Goal: Task Accomplishment & Management: Manage account settings

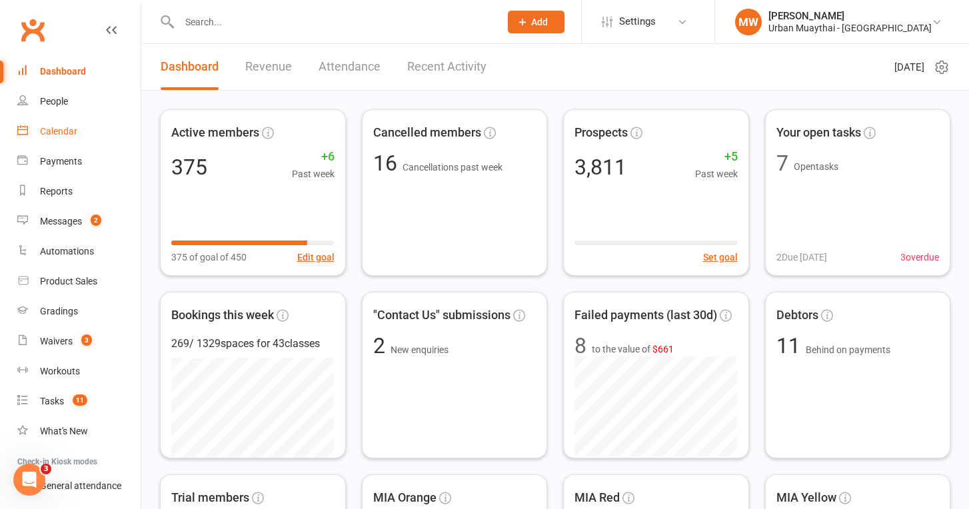
click at [69, 132] on div "Calendar" at bounding box center [58, 131] width 37 height 11
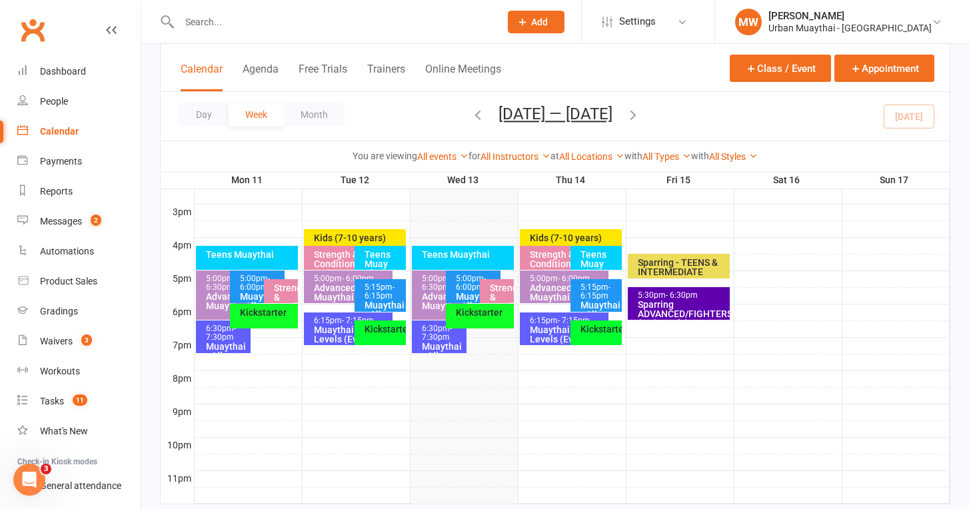
scroll to position [568, 0]
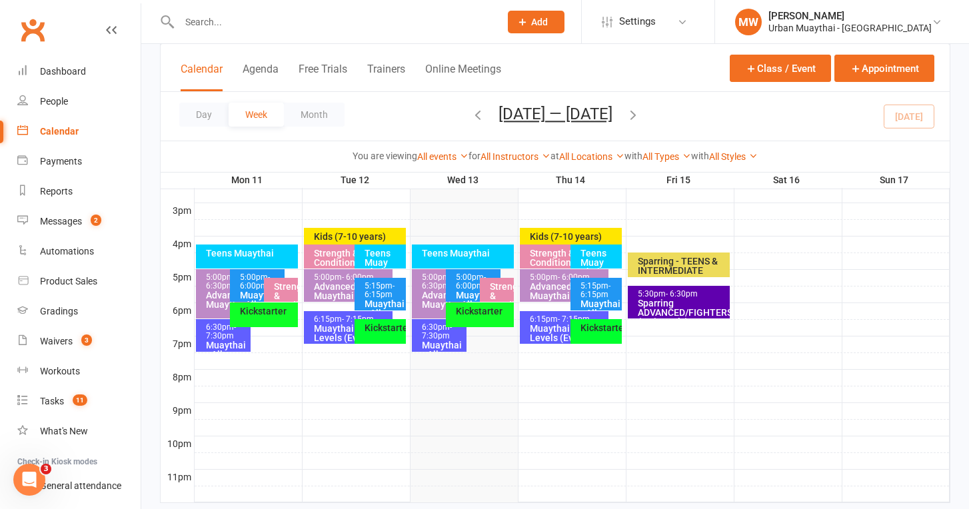
click at [220, 337] on span "- 7:30pm" at bounding box center [221, 332] width 30 height 18
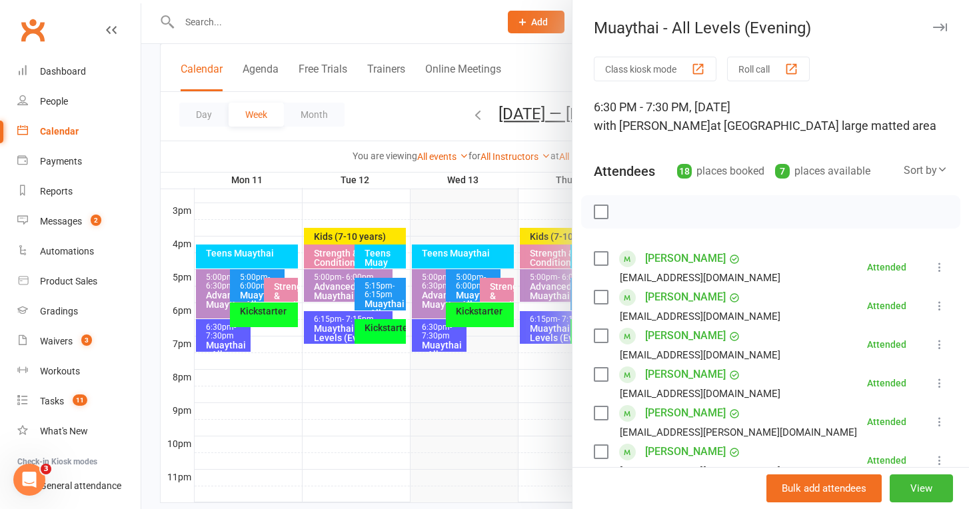
click at [167, 271] on div at bounding box center [555, 254] width 828 height 509
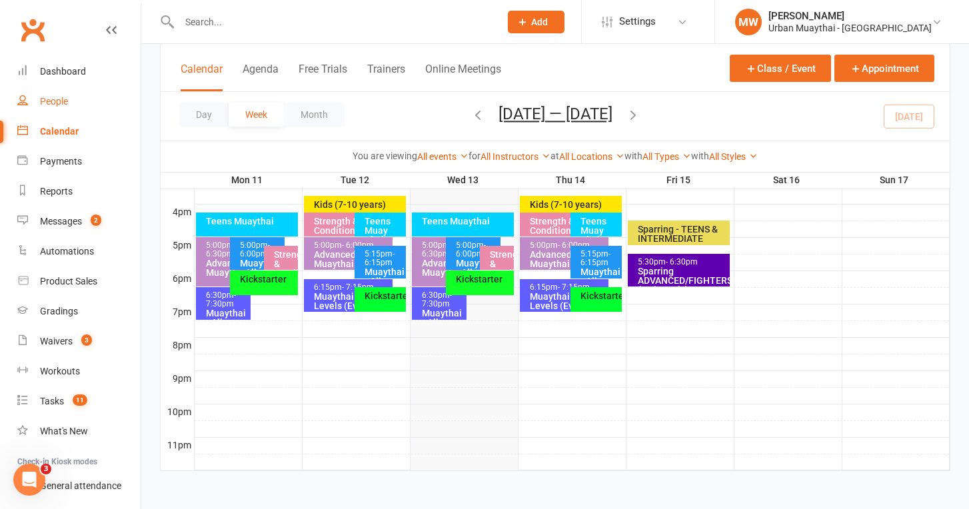
scroll to position [611, 0]
click at [77, 73] on div "Dashboard" at bounding box center [63, 71] width 46 height 11
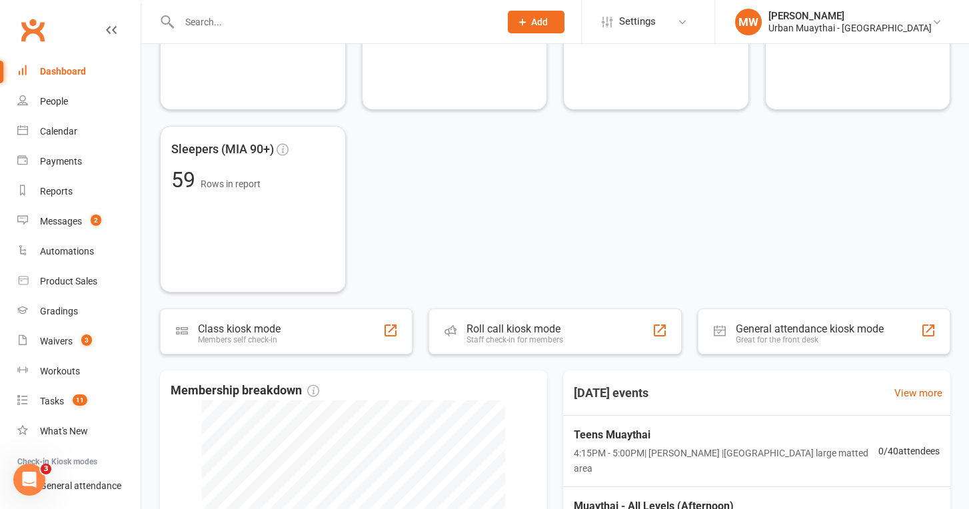
scroll to position [541, 0]
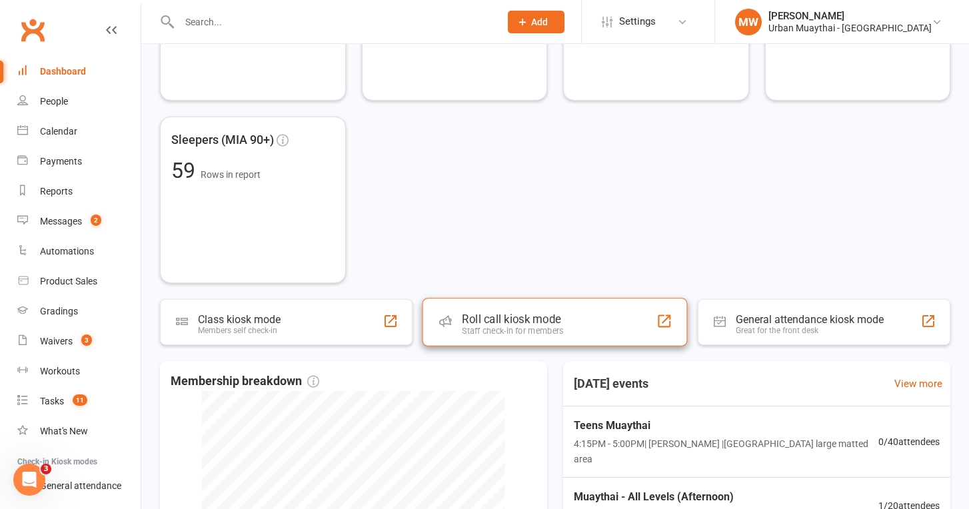
click at [528, 328] on div "Staff check-in for members" at bounding box center [513, 331] width 101 height 10
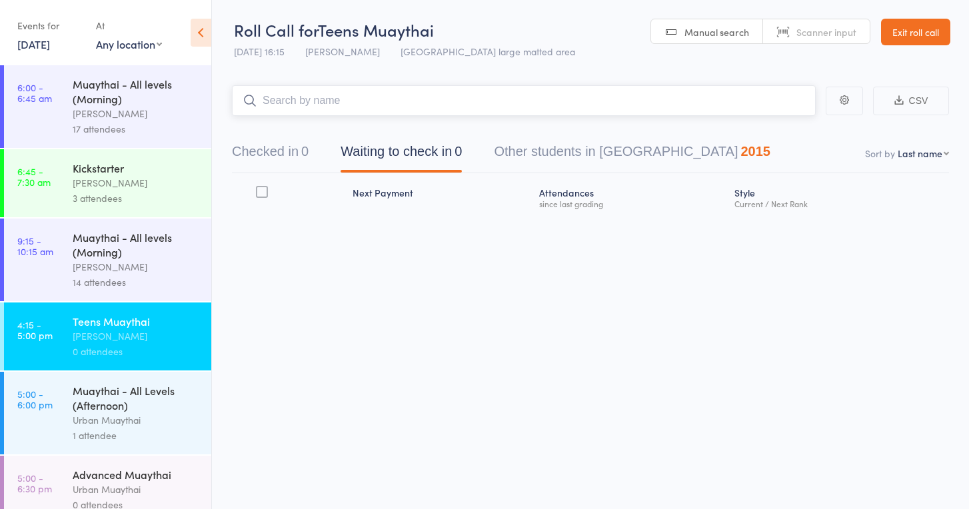
click at [294, 99] on input "search" at bounding box center [524, 100] width 584 height 31
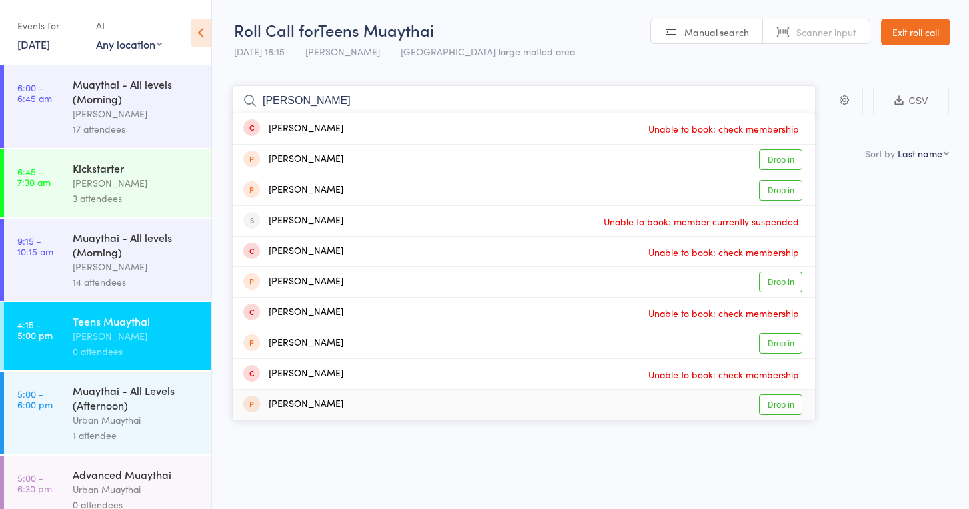
type input "melissa"
click at [428, 451] on div "Roll Call for Teens Muaythai 13 Aug 16:15 Tiago Zanon Miami large matted area M…" at bounding box center [484, 254] width 969 height 509
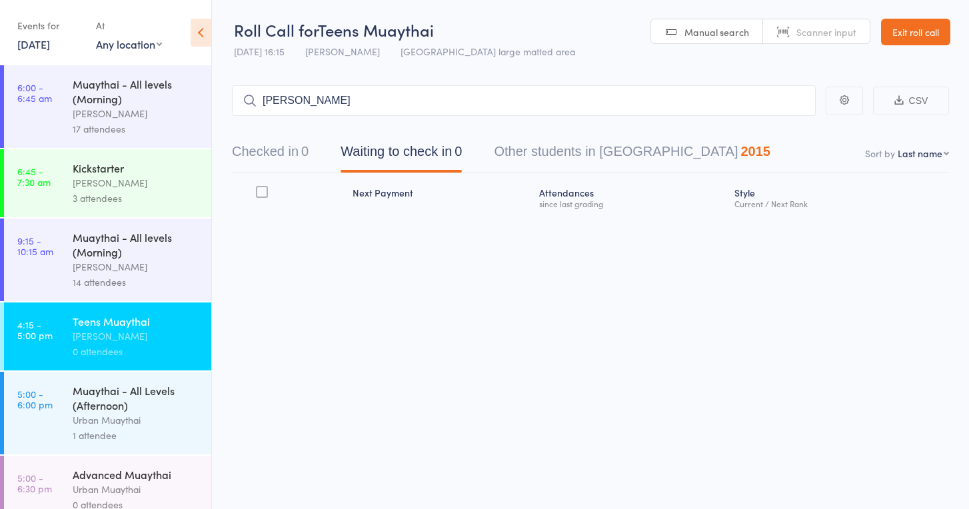
click at [904, 33] on link "Exit roll call" at bounding box center [915, 32] width 69 height 27
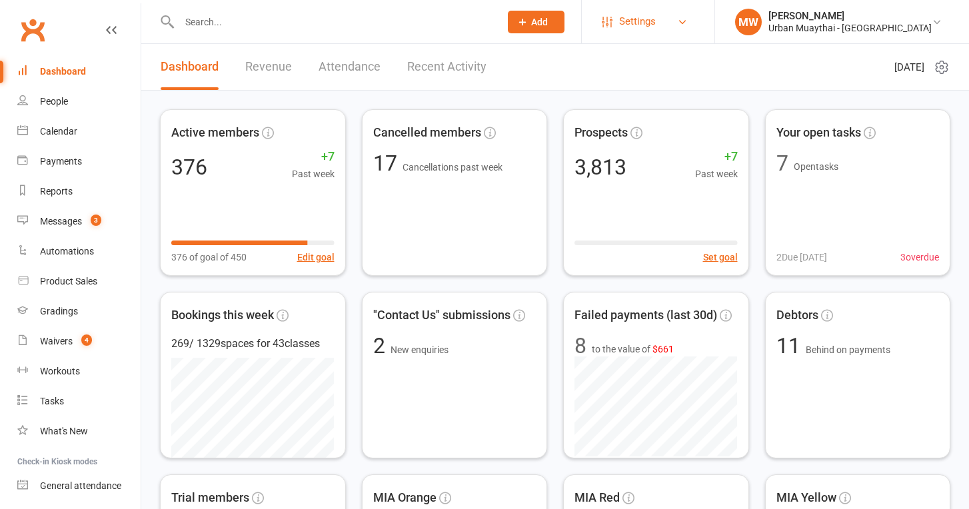
click at [695, 19] on link "Settings" at bounding box center [648, 22] width 93 height 30
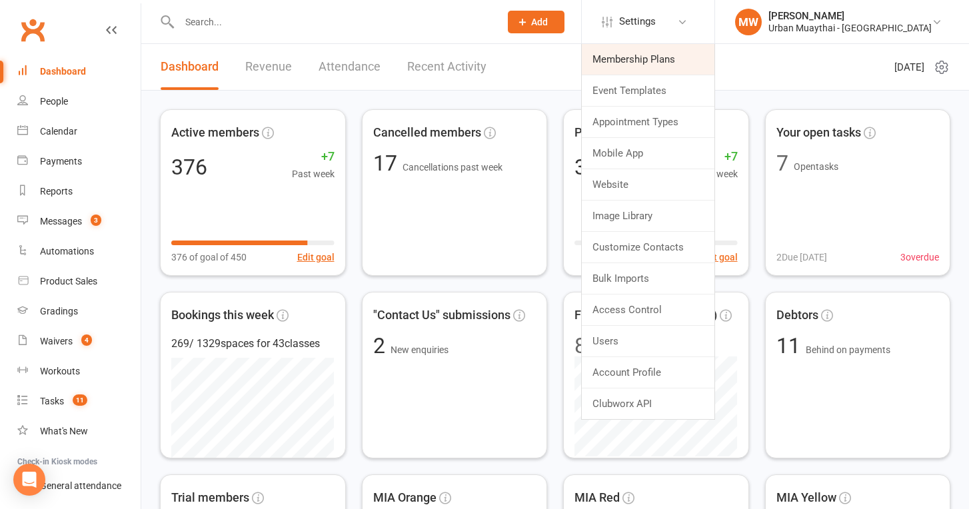
click at [693, 57] on link "Membership Plans" at bounding box center [648, 59] width 133 height 31
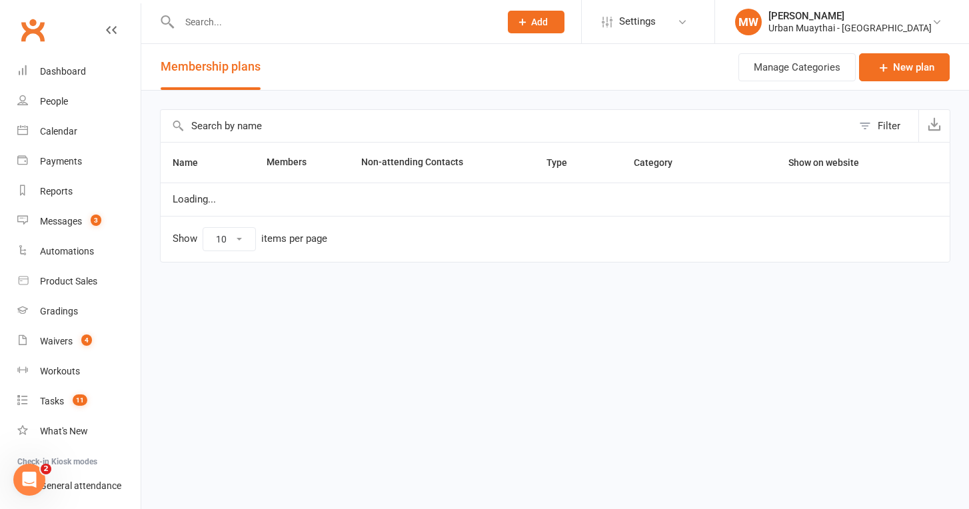
select select "100"
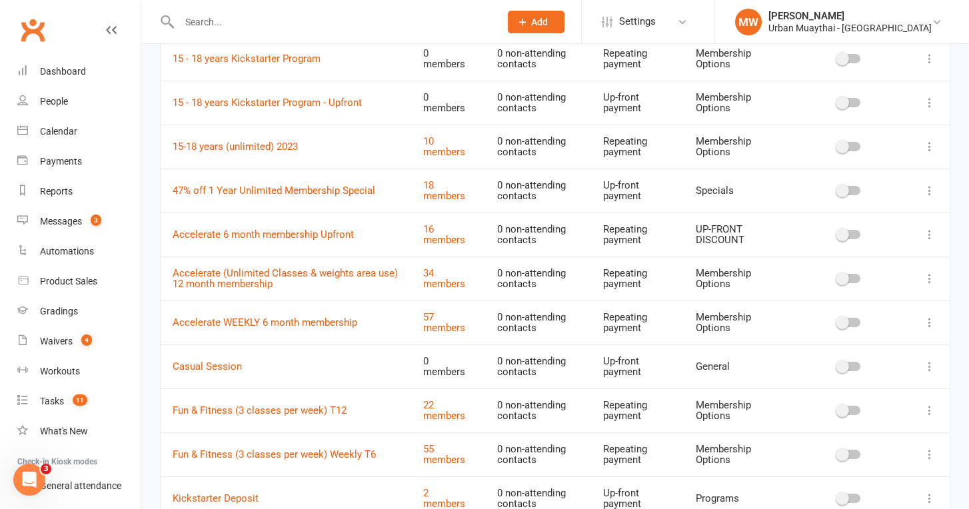
scroll to position [240, 0]
click at [441, 444] on link "55 members" at bounding box center [444, 453] width 42 height 23
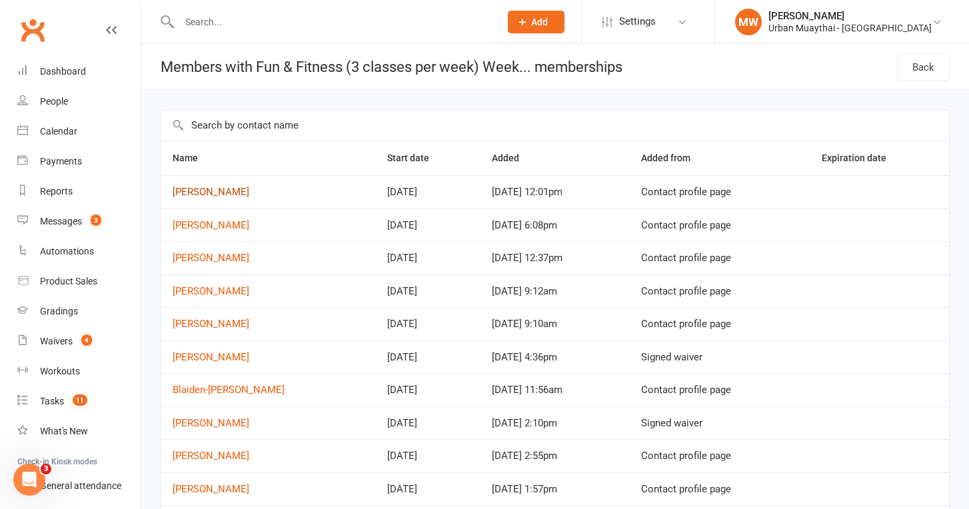
click at [223, 193] on link "Sebastian Dark" at bounding box center [211, 192] width 77 height 12
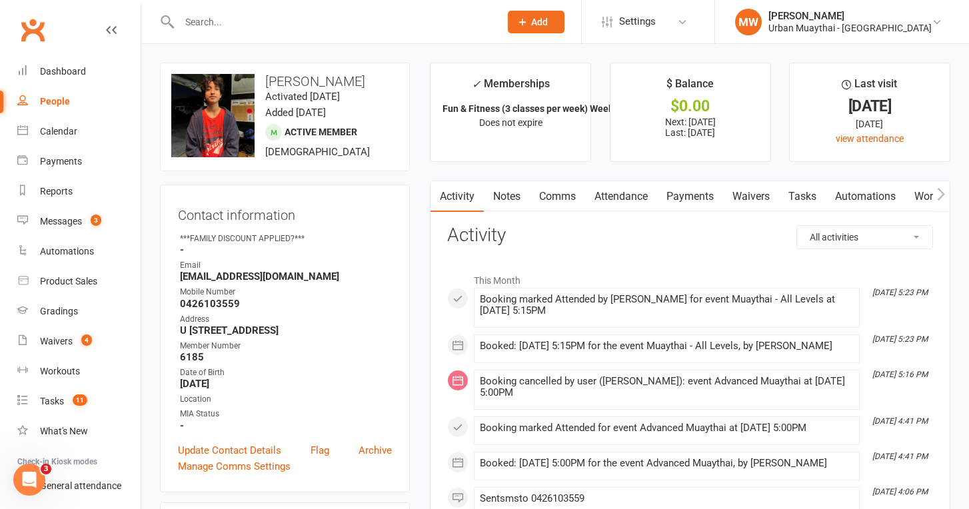
click at [507, 198] on link "Notes" at bounding box center [507, 196] width 46 height 31
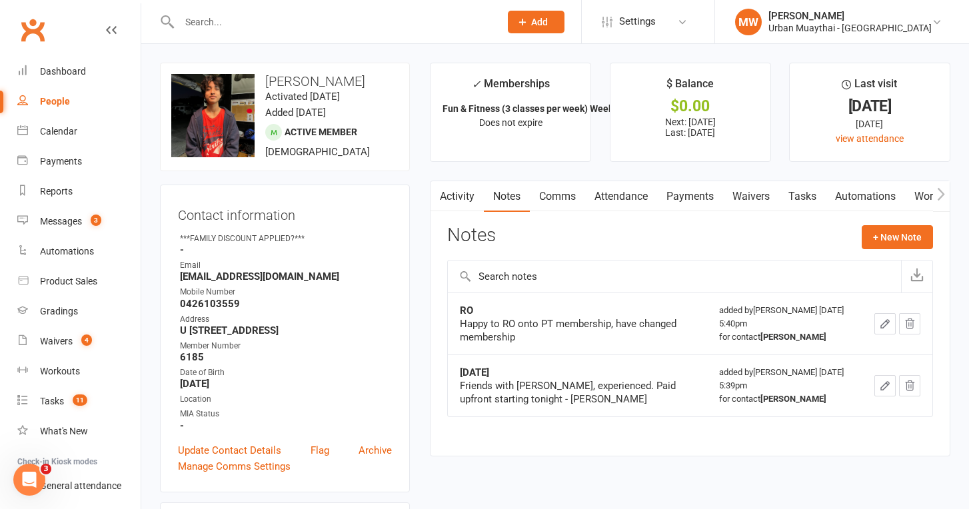
click at [279, 23] on input "text" at bounding box center [332, 22] width 315 height 19
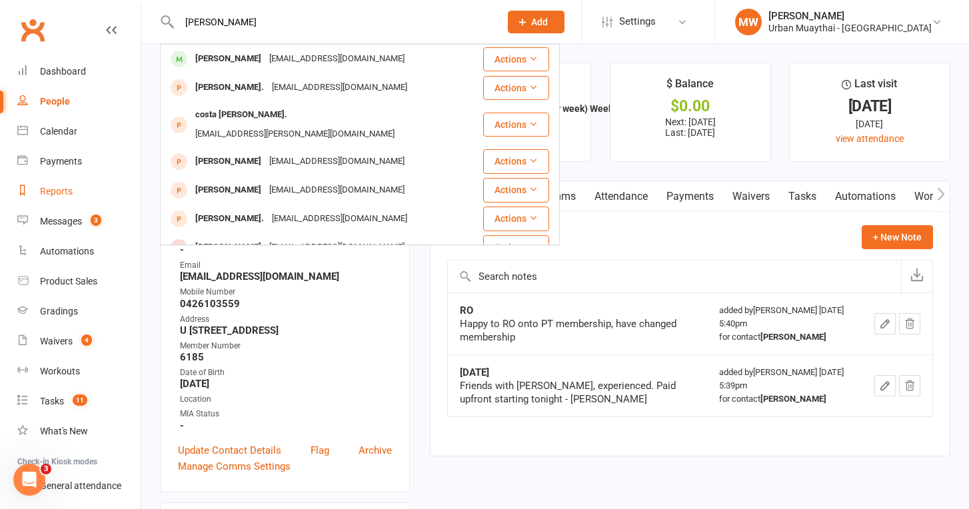
type input "di costa"
click at [64, 190] on div "Reports" at bounding box center [56, 191] width 33 height 11
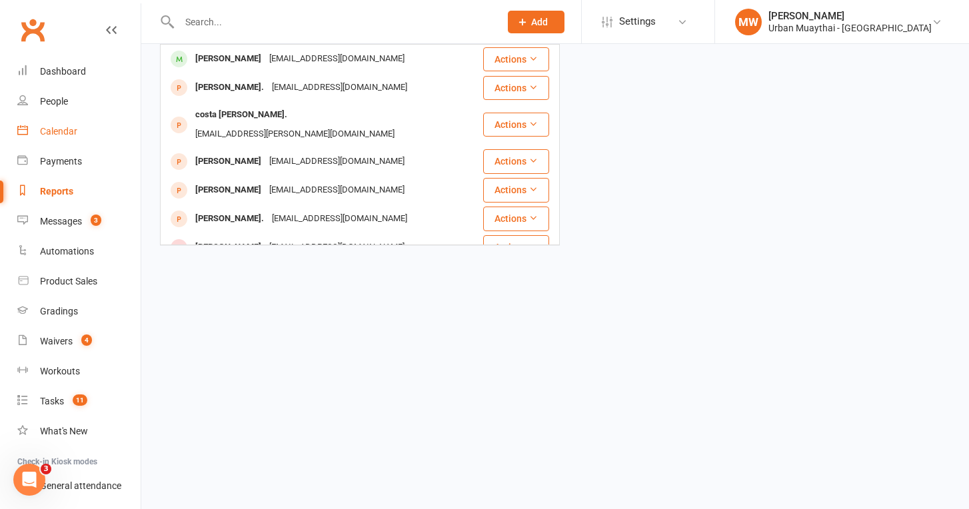
select select "100"
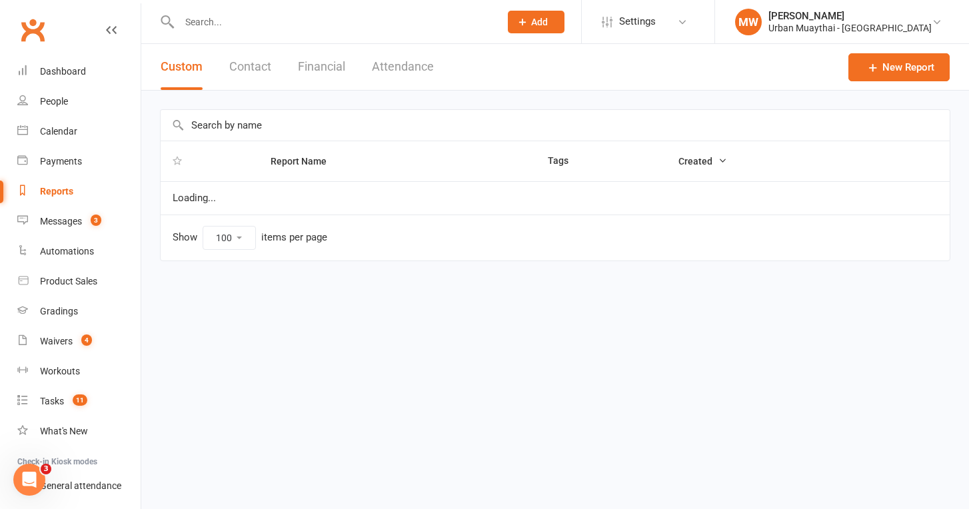
click at [211, 128] on input "text" at bounding box center [555, 125] width 789 height 31
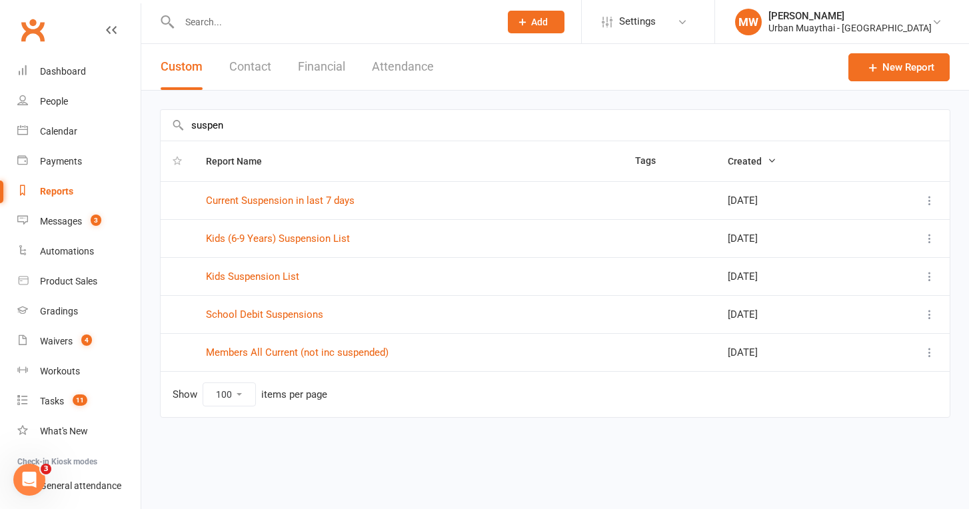
type input "suspend"
click at [284, 199] on link "Current Suspension in last 7 days" at bounding box center [280, 201] width 149 height 12
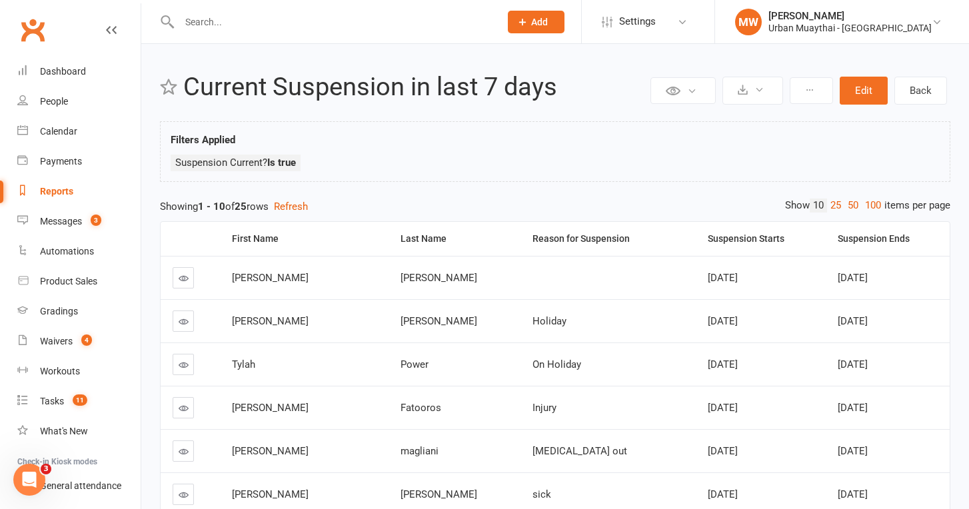
click at [183, 322] on icon at bounding box center [184, 322] width 10 height 10
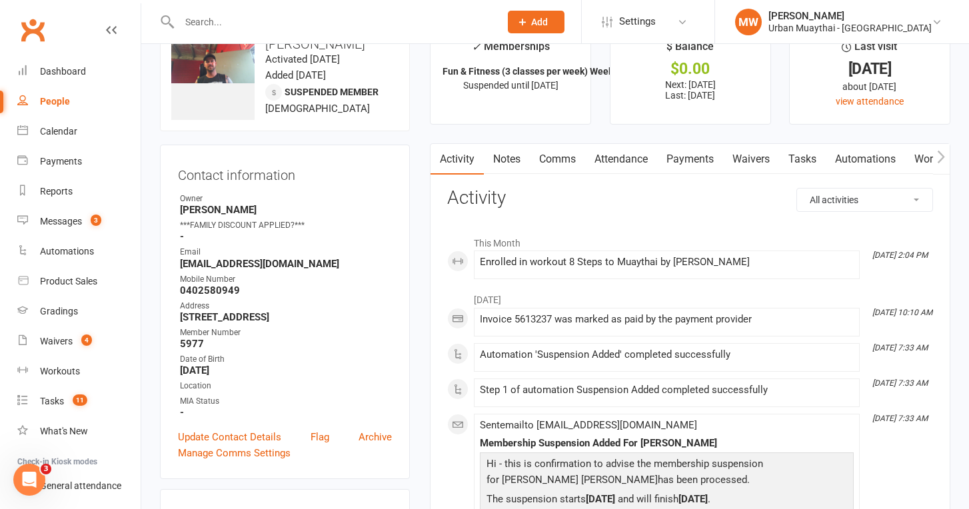
scroll to position [9, 0]
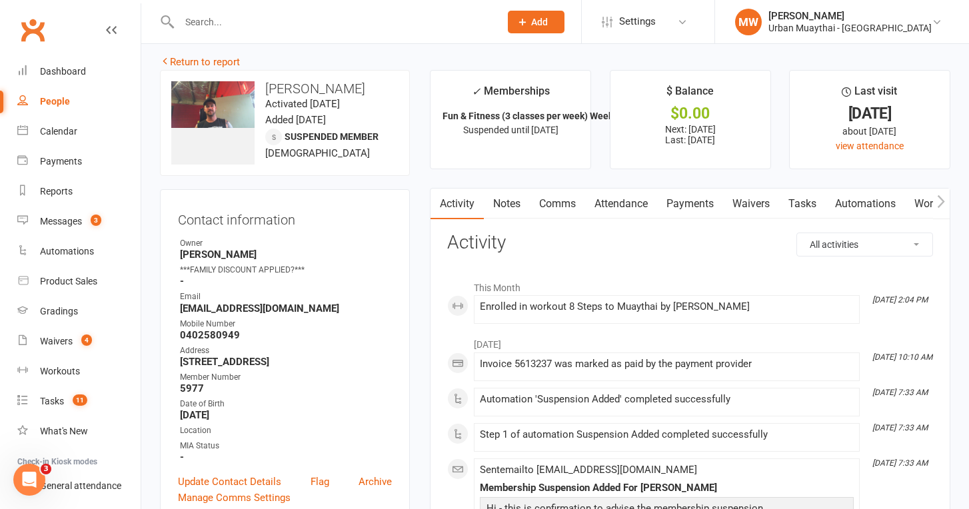
click at [513, 200] on link "Notes" at bounding box center [507, 204] width 46 height 31
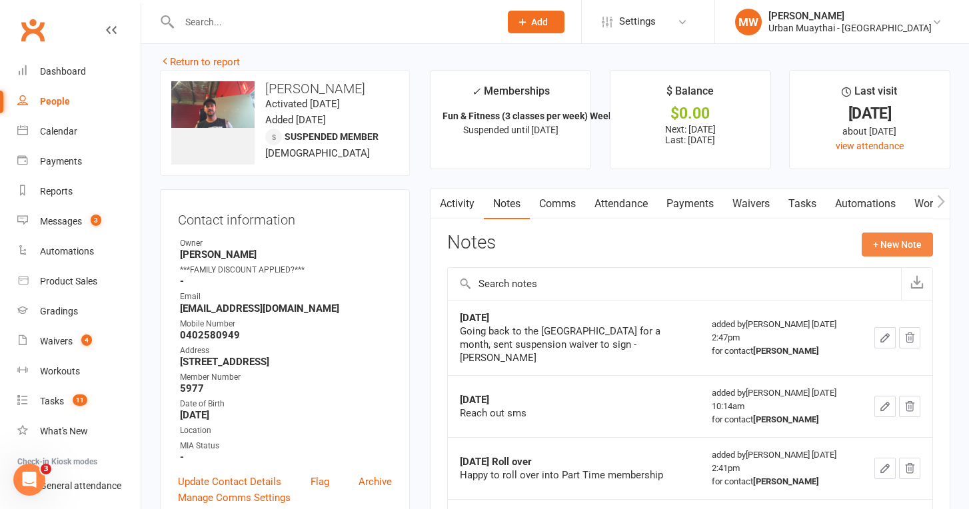
click at [889, 248] on button "+ New Note" at bounding box center [897, 245] width 71 height 24
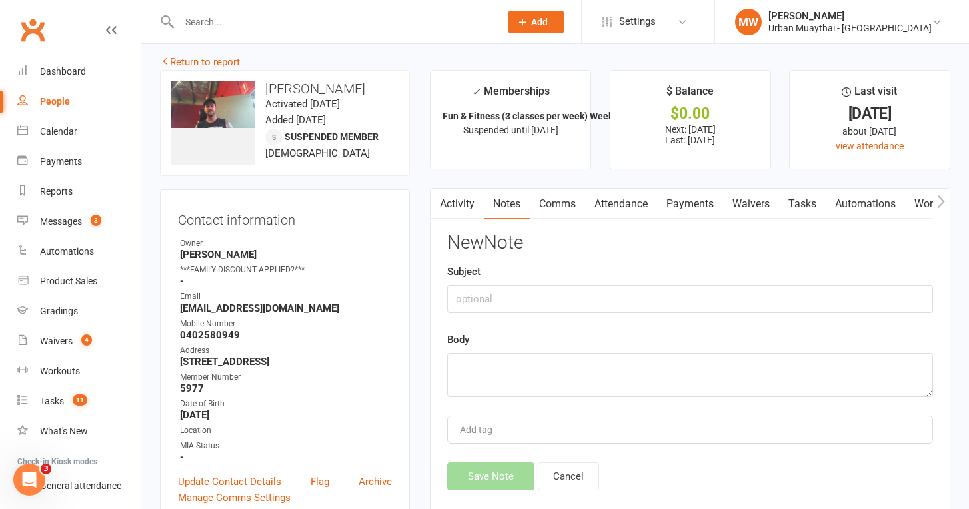
click at [565, 200] on link "Comms" at bounding box center [557, 204] width 55 height 31
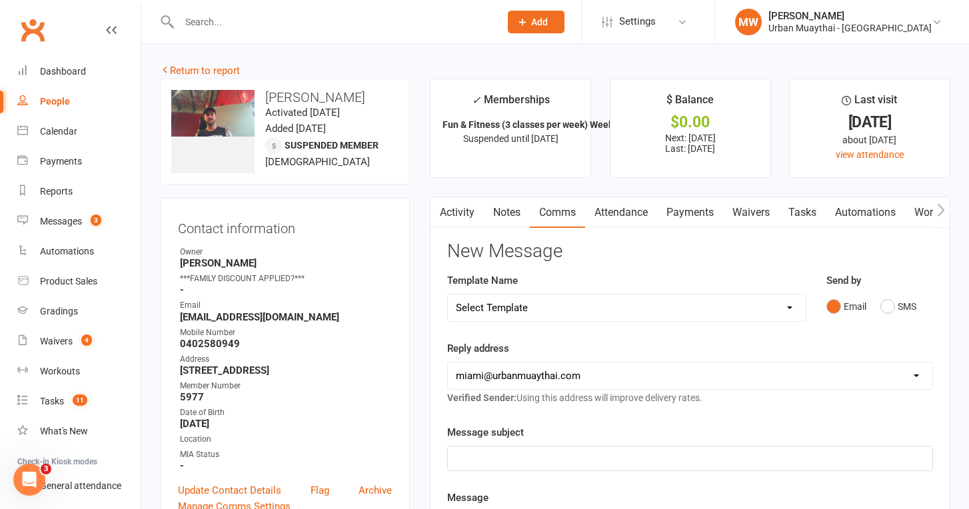
click at [624, 211] on link "Attendance" at bounding box center [621, 212] width 72 height 31
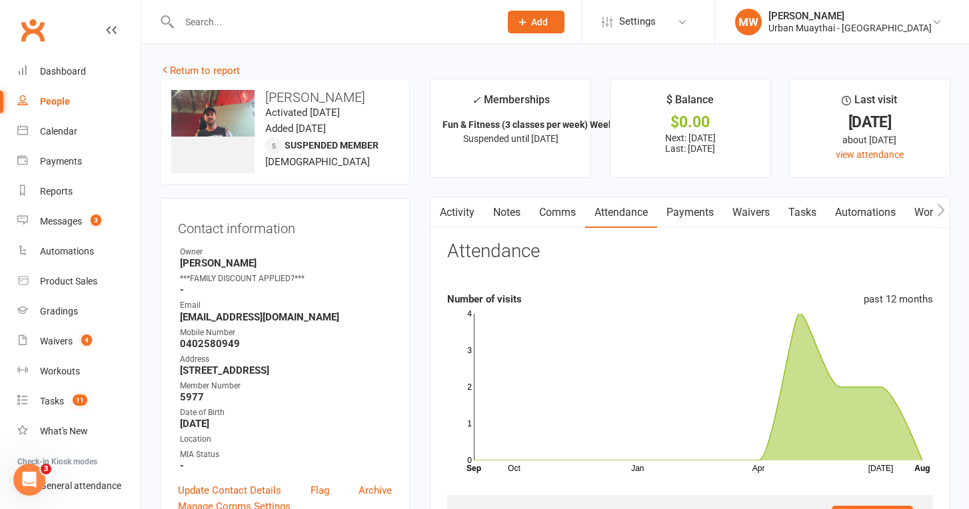
click at [689, 215] on link "Payments" at bounding box center [690, 212] width 66 height 31
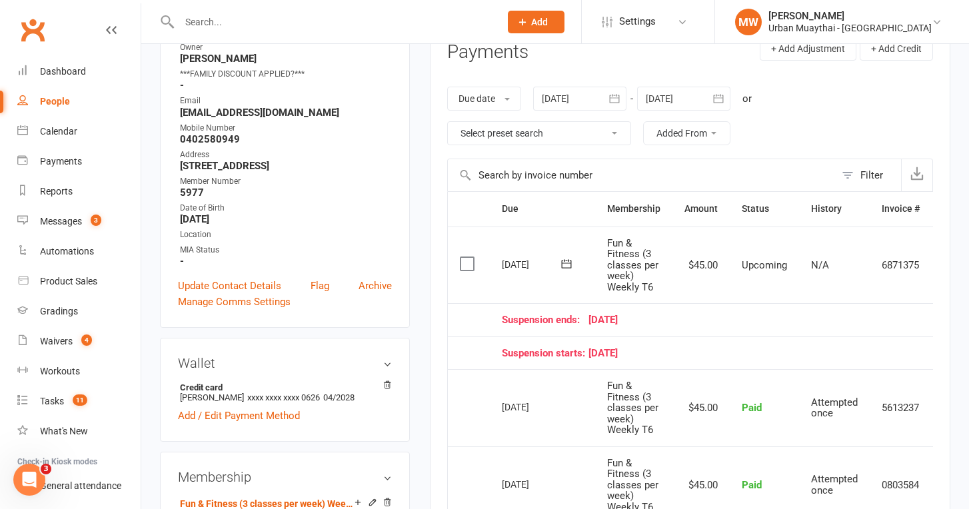
scroll to position [201, 0]
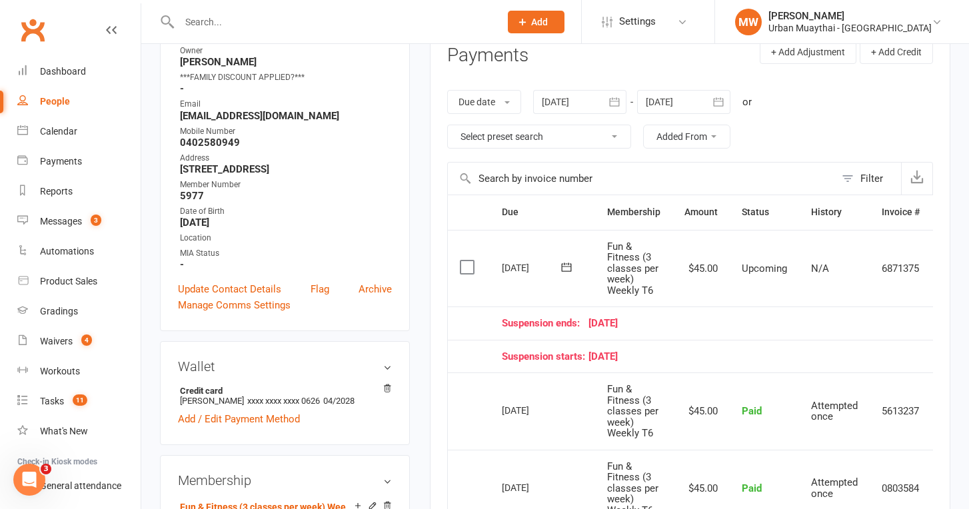
click at [569, 264] on icon at bounding box center [567, 267] width 10 height 9
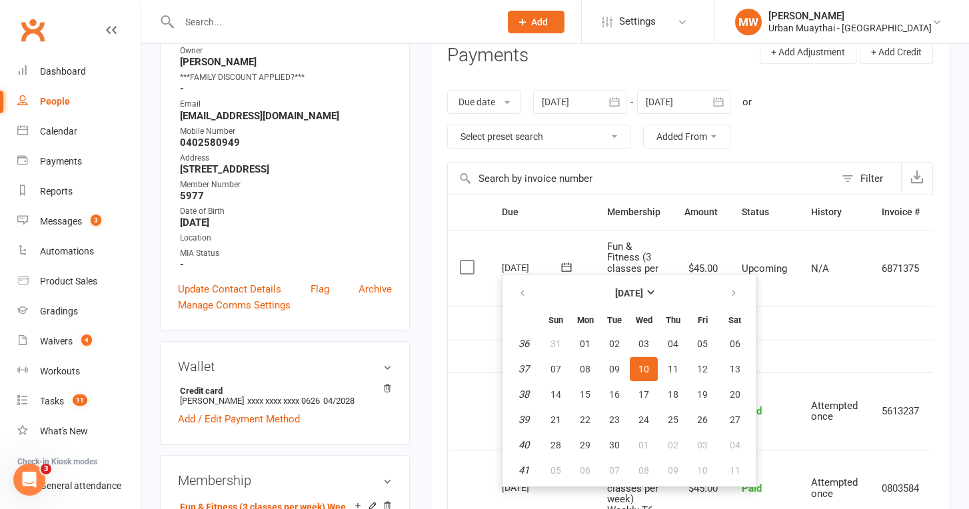
click at [787, 346] on td "Suspension starts: 28 July 25" at bounding box center [711, 356] width 442 height 33
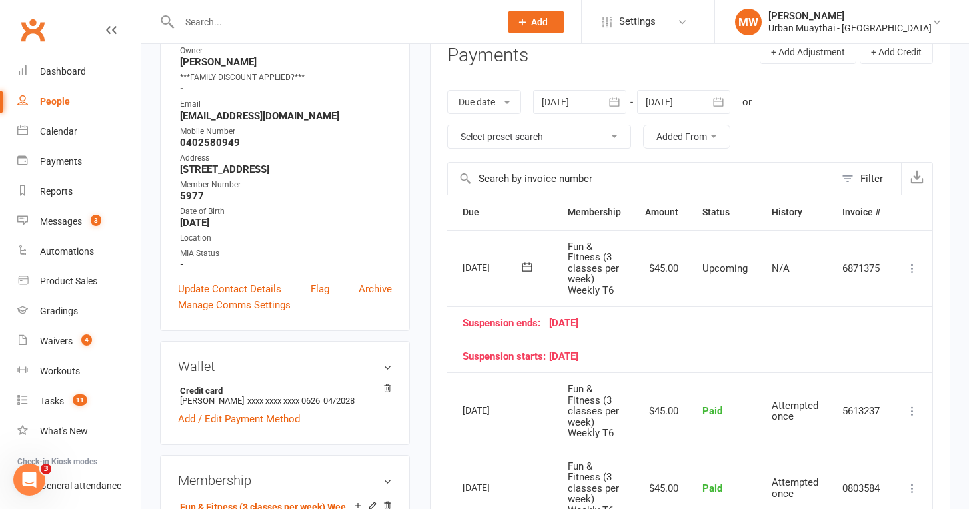
scroll to position [0, 40]
click at [913, 268] on icon at bounding box center [912, 268] width 13 height 13
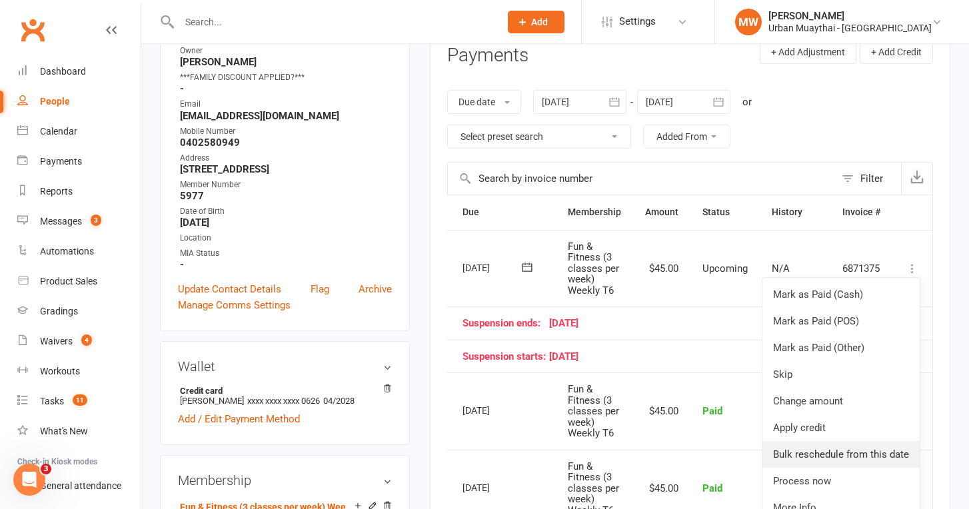
click at [884, 447] on link "Bulk reschedule from this date" at bounding box center [841, 454] width 157 height 27
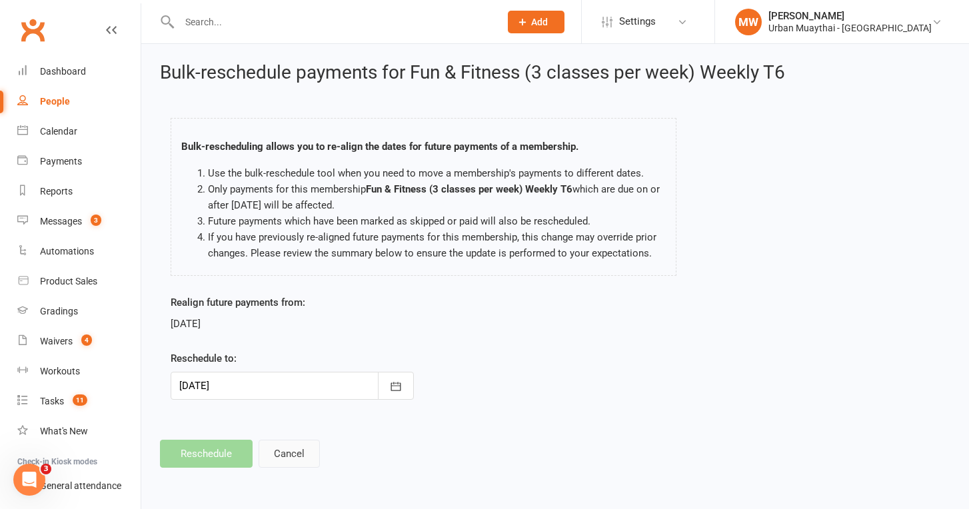
click at [302, 449] on button "Cancel" at bounding box center [289, 454] width 61 height 28
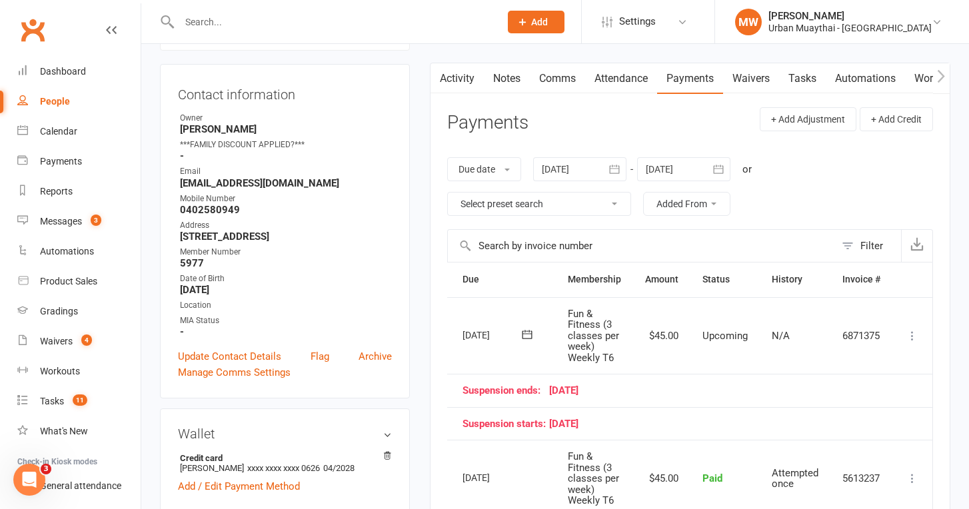
scroll to position [0, 40]
click at [915, 331] on icon at bounding box center [912, 335] width 13 height 13
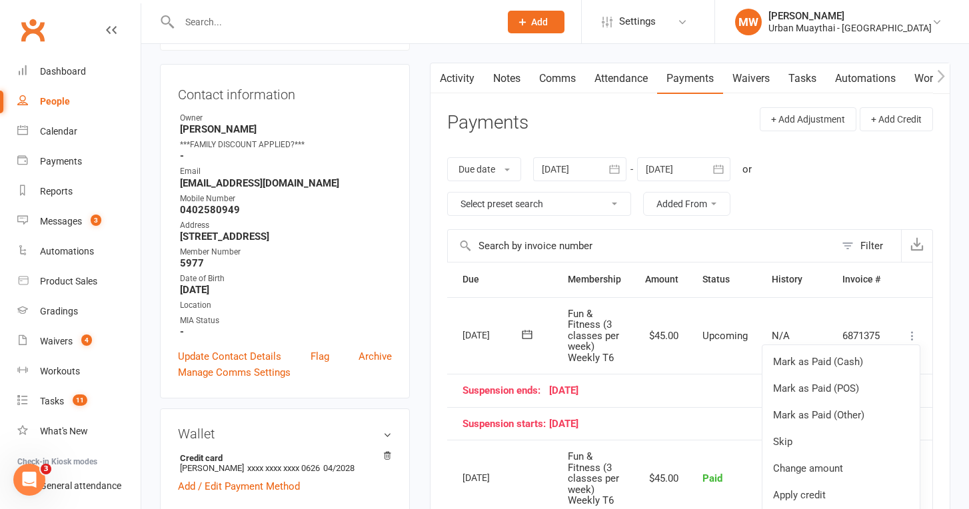
click at [937, 369] on div "Activity Notes Comms Attendance Payments Waivers Tasks Automations Workouts Gra…" at bounding box center [690, 445] width 521 height 764
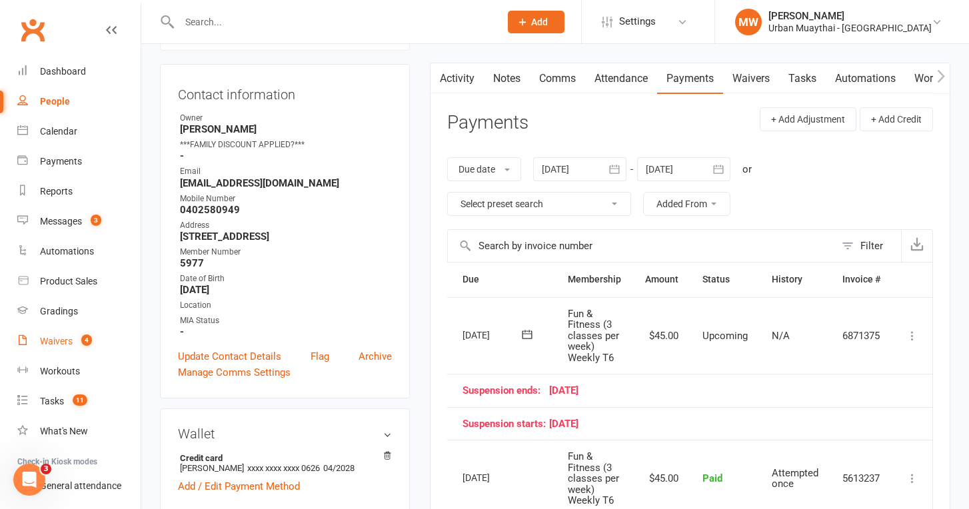
click at [51, 341] on div "Waivers" at bounding box center [56, 341] width 33 height 11
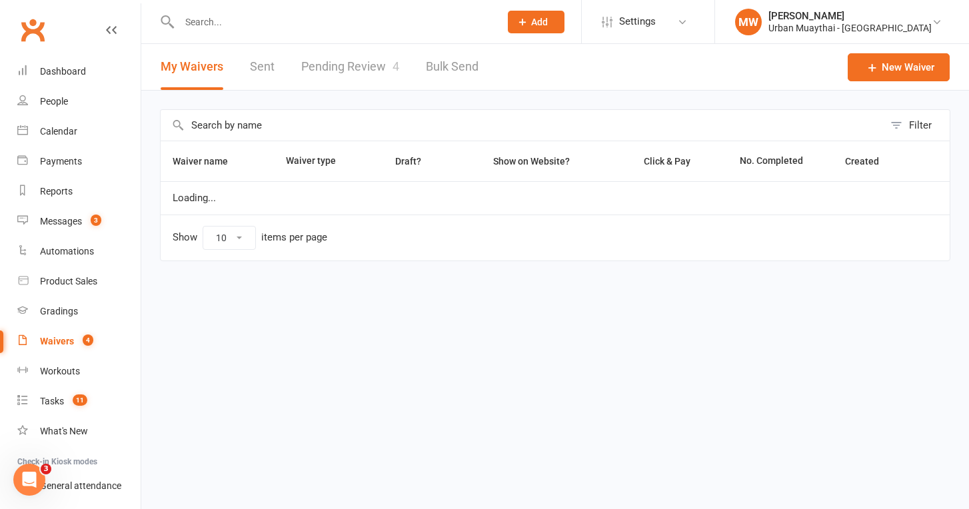
select select "50"
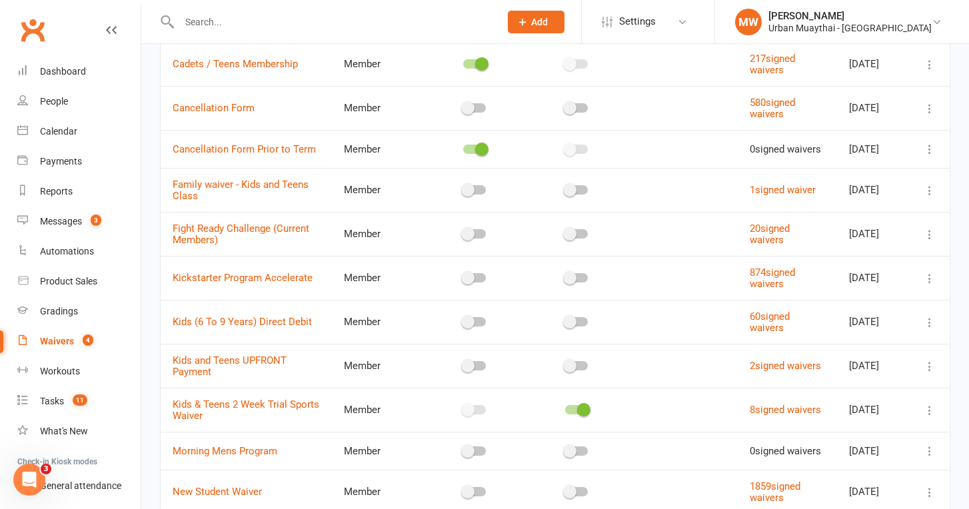
scroll to position [465, 0]
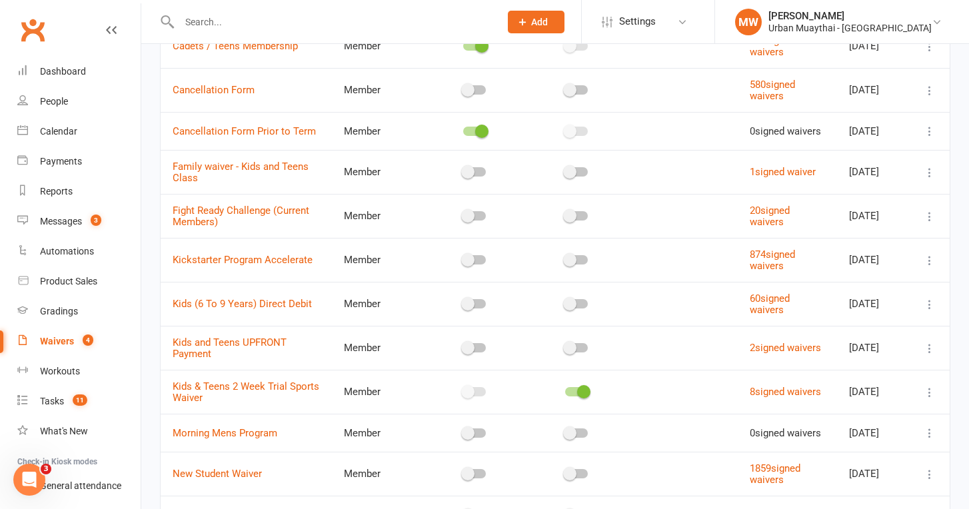
click at [930, 254] on icon at bounding box center [929, 260] width 13 height 13
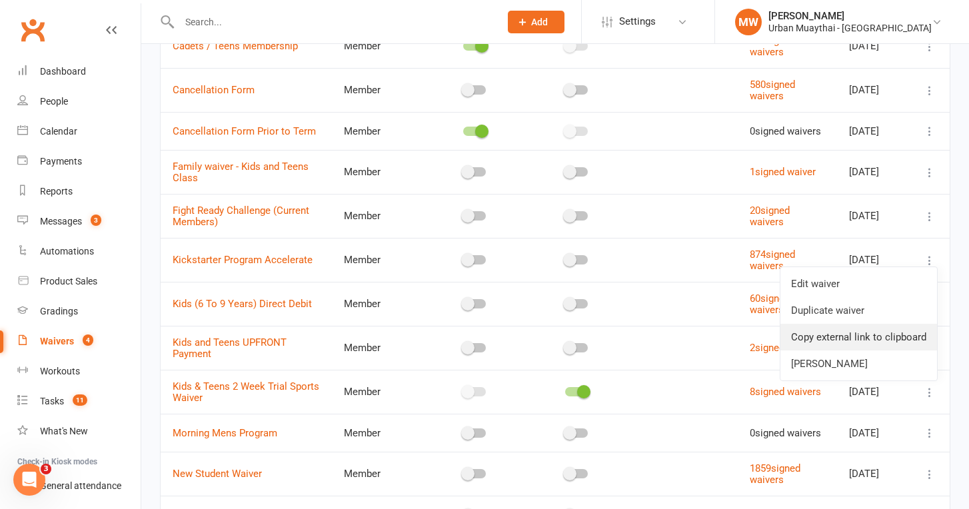
click at [824, 339] on link "Copy external link to clipboard" at bounding box center [859, 337] width 157 height 27
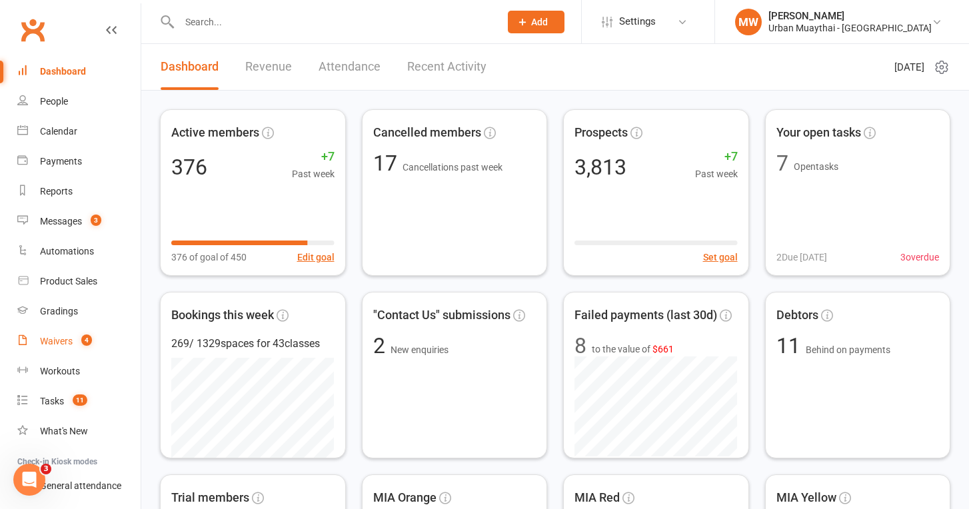
click at [51, 343] on div "Waivers" at bounding box center [56, 341] width 33 height 11
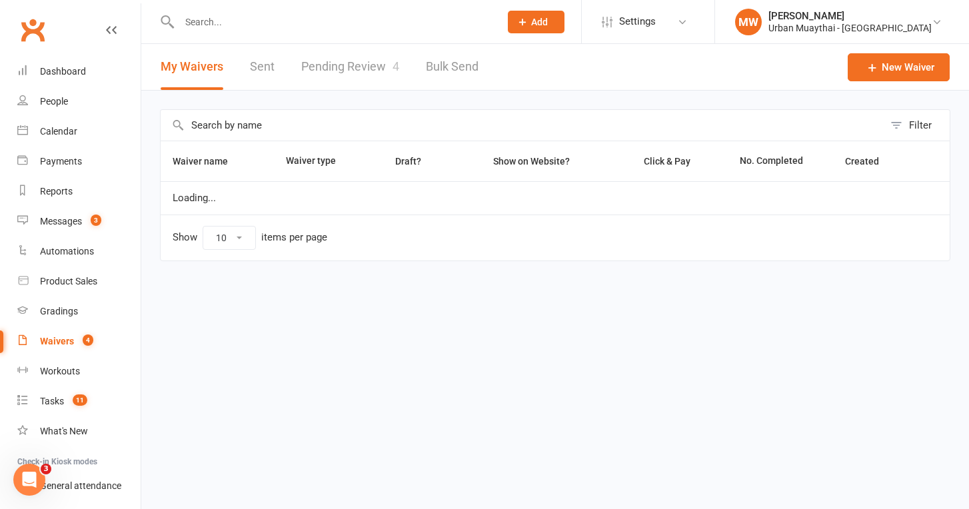
select select "50"
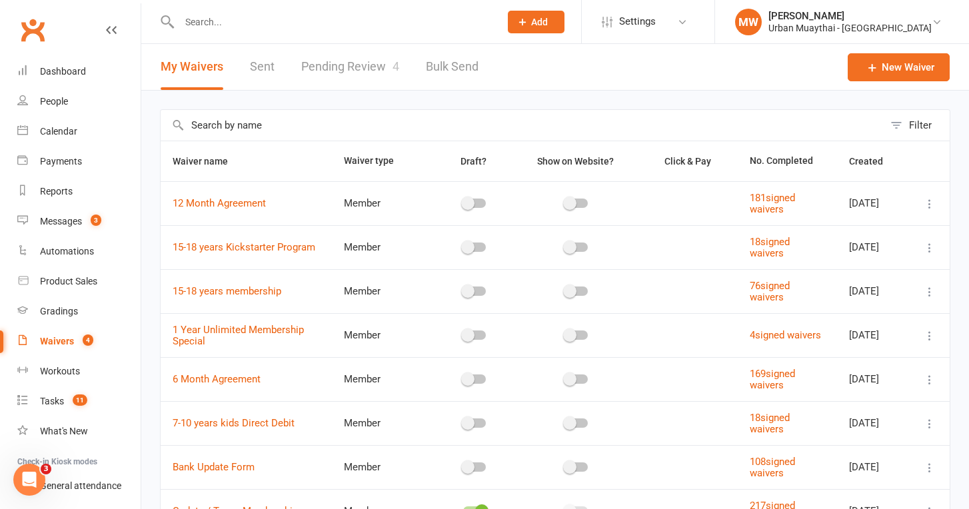
click at [373, 64] on link "Pending Review 4" at bounding box center [350, 67] width 98 height 46
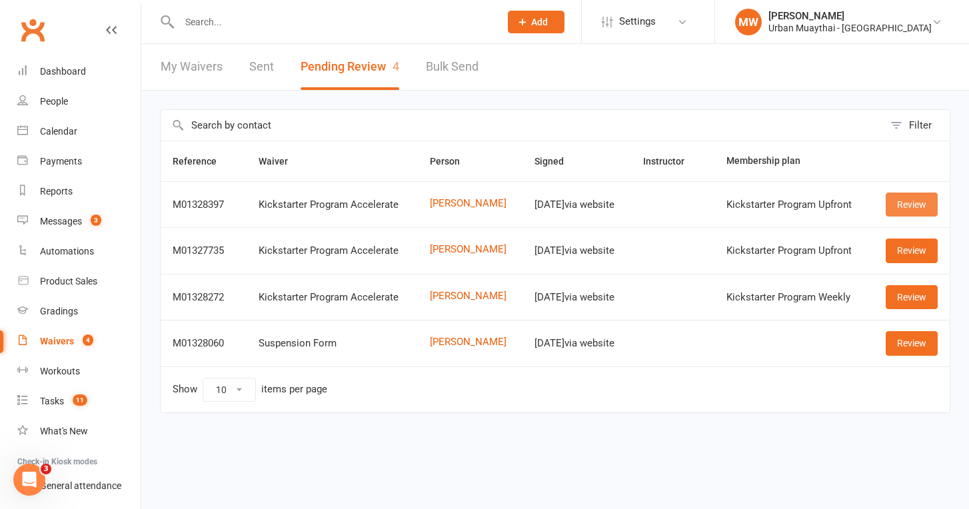
click at [913, 205] on link "Review" at bounding box center [912, 205] width 52 height 24
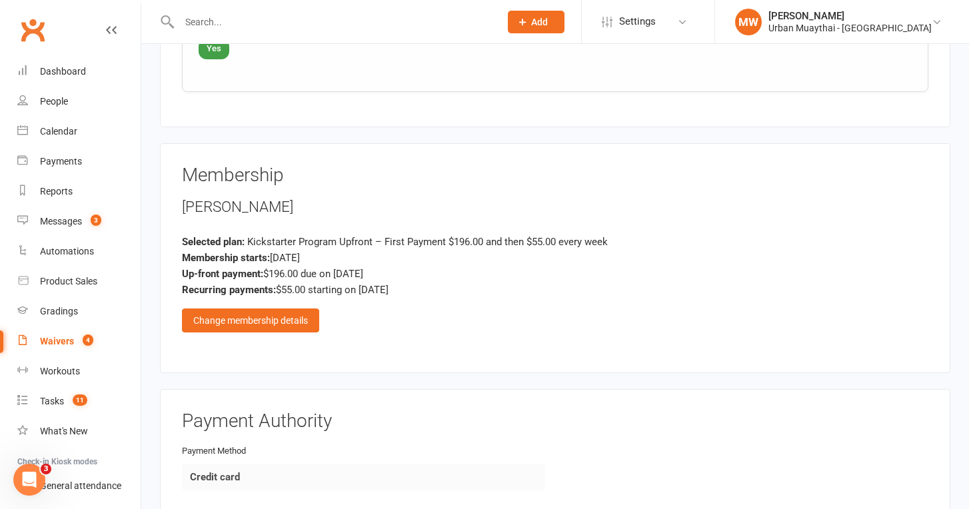
scroll to position [1706, 0]
click at [265, 309] on div "Change membership details" at bounding box center [250, 321] width 137 height 24
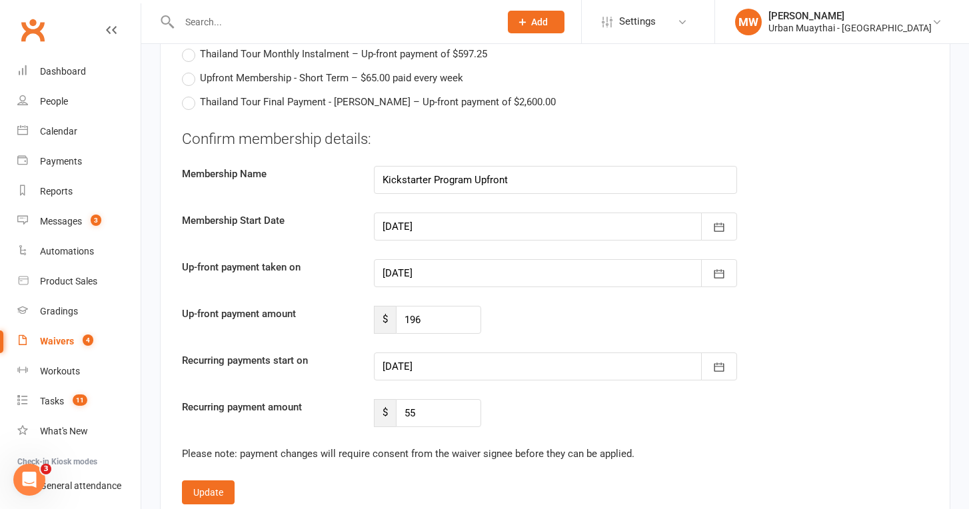
scroll to position [2557, 0]
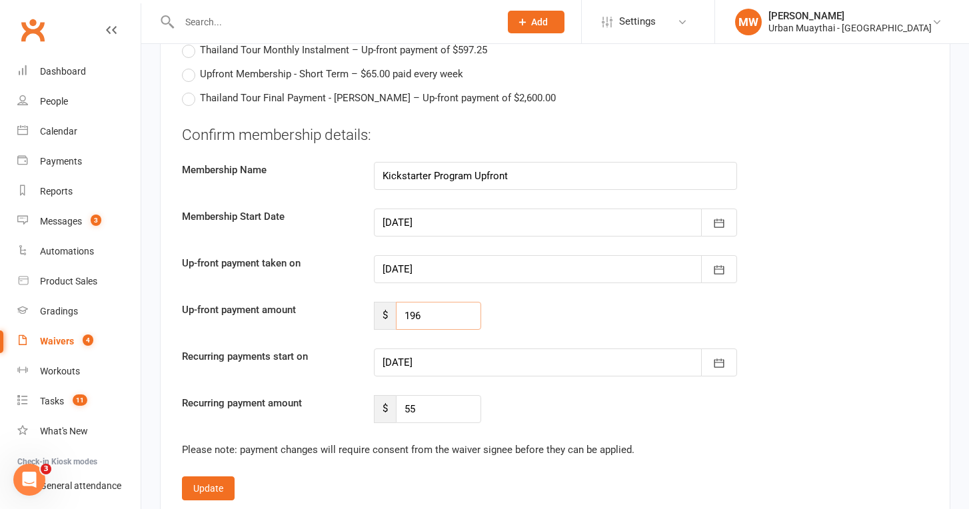
click at [449, 302] on input "196" at bounding box center [439, 316] width 86 height 28
type input "1"
type input "0"
click at [721, 357] on icon "button" at bounding box center [719, 363] width 13 height 13
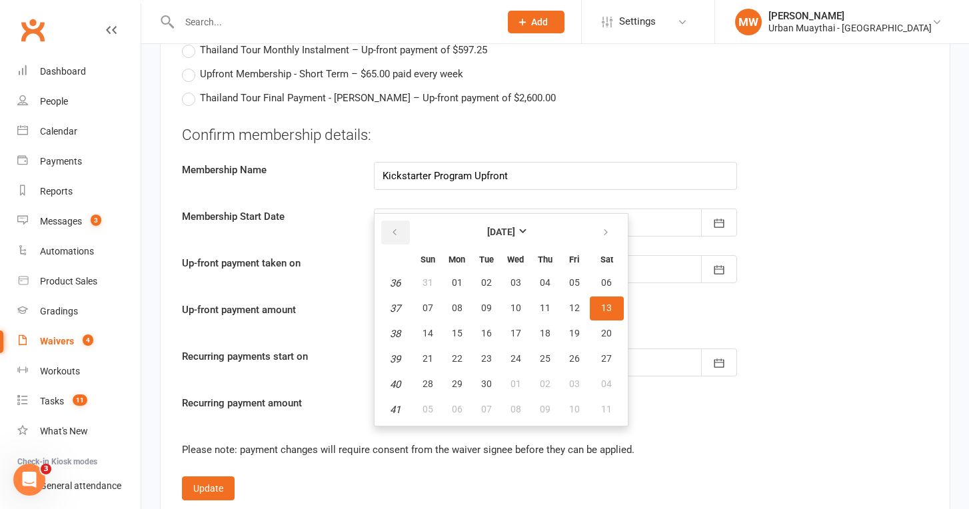
click at [399, 221] on button "button" at bounding box center [395, 233] width 29 height 24
click at [613, 221] on button "button" at bounding box center [607, 233] width 29 height 24
click at [488, 303] on span "09" at bounding box center [486, 308] width 11 height 11
type input "[DATE]"
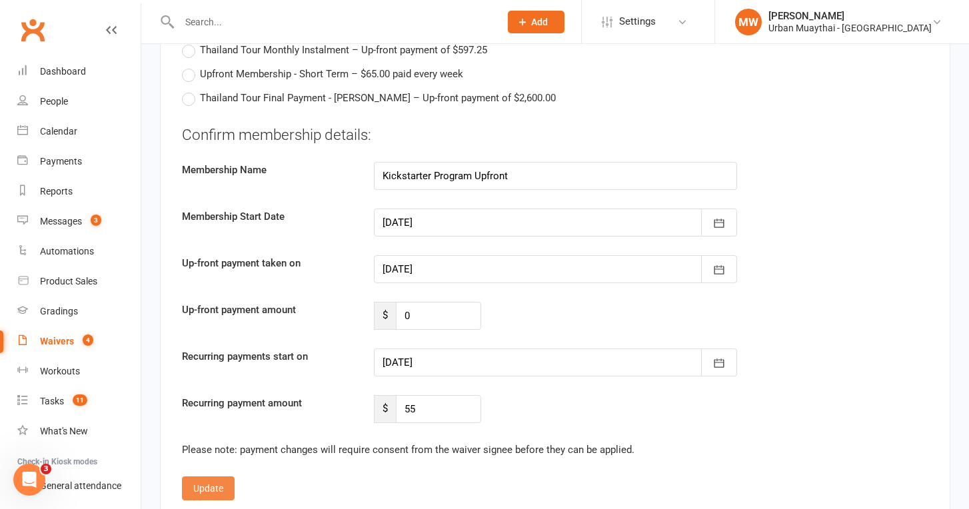
click at [207, 477] on button "Update" at bounding box center [208, 489] width 53 height 24
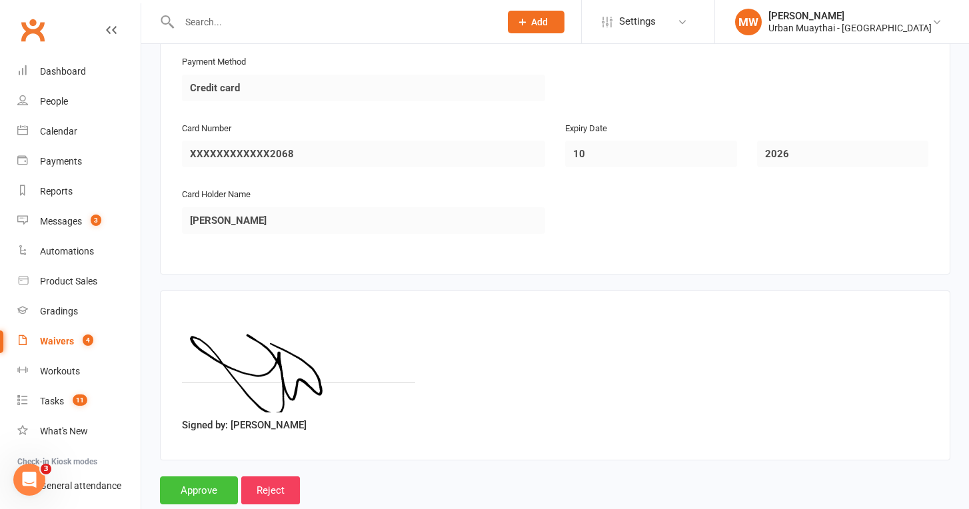
click at [195, 477] on input "Approve" at bounding box center [199, 491] width 78 height 28
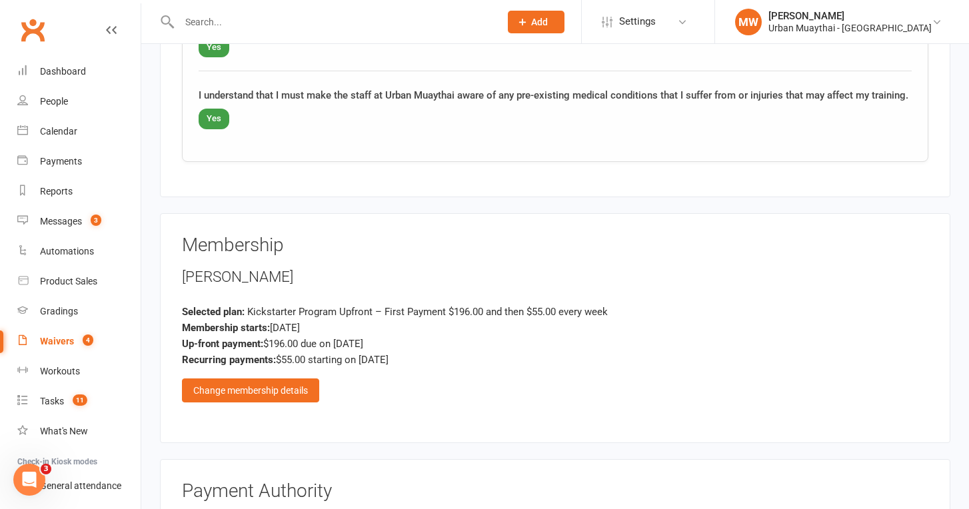
scroll to position [1657, 0]
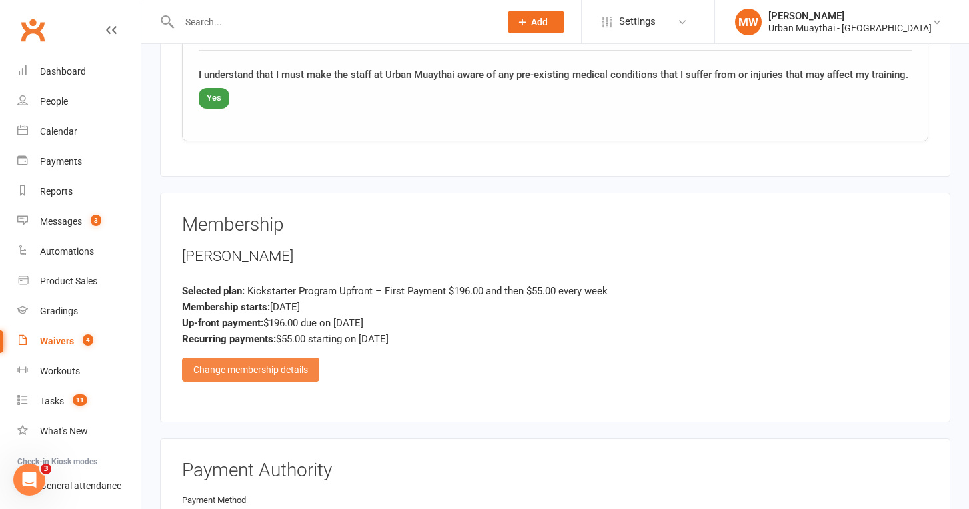
click at [278, 358] on div "Change membership details" at bounding box center [250, 370] width 137 height 24
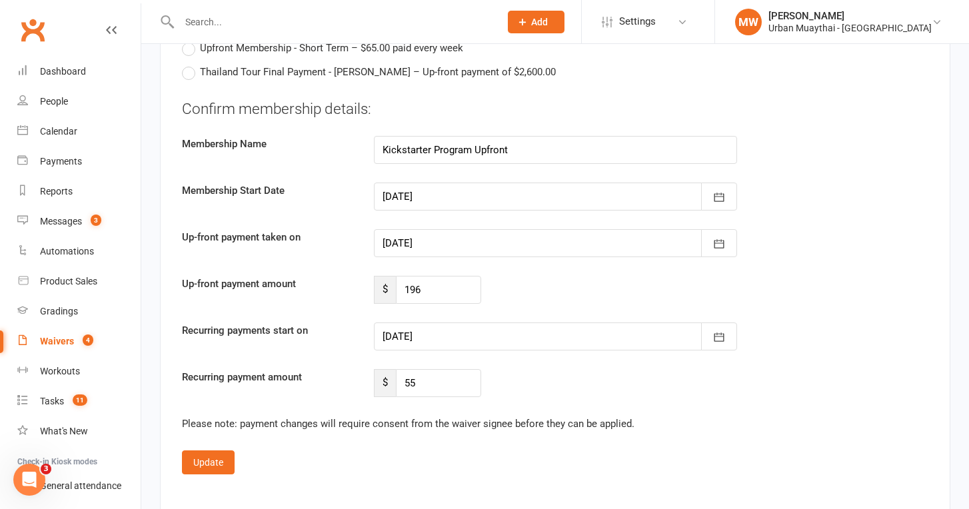
scroll to position [2585, 0]
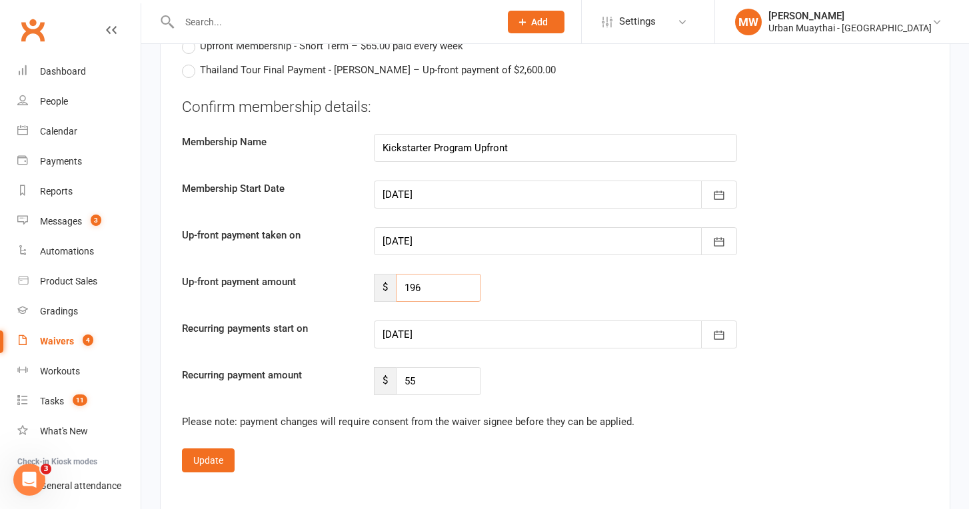
click at [454, 274] on input "196" at bounding box center [439, 288] width 86 height 28
type input "1"
type input "0"
click at [709, 321] on button "button" at bounding box center [719, 335] width 36 height 28
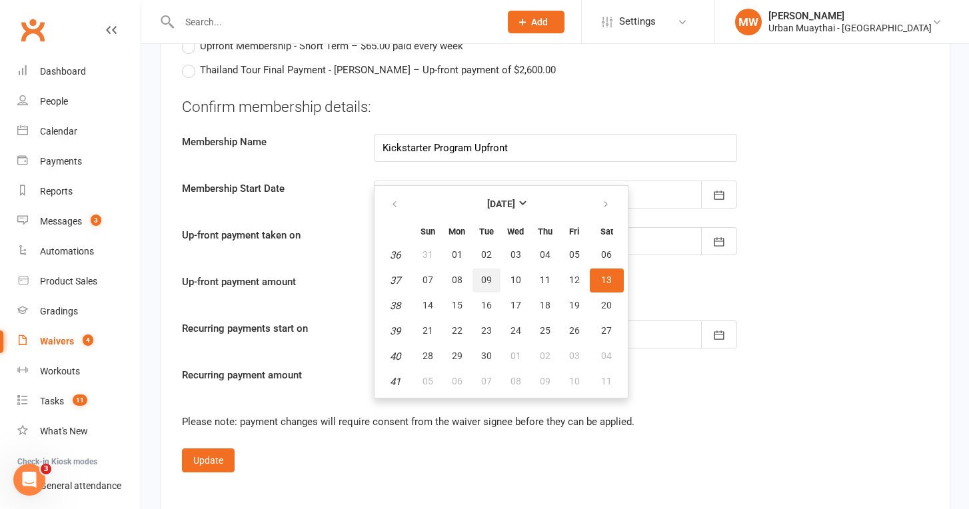
click at [490, 275] on span "09" at bounding box center [486, 280] width 11 height 11
type input "09 Sep 2025"
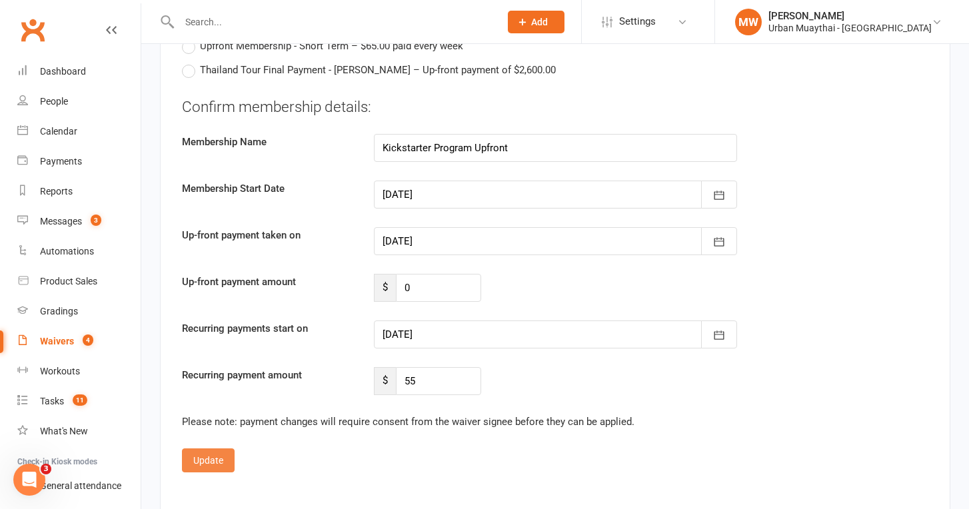
click at [217, 449] on button "Update" at bounding box center [208, 461] width 53 height 24
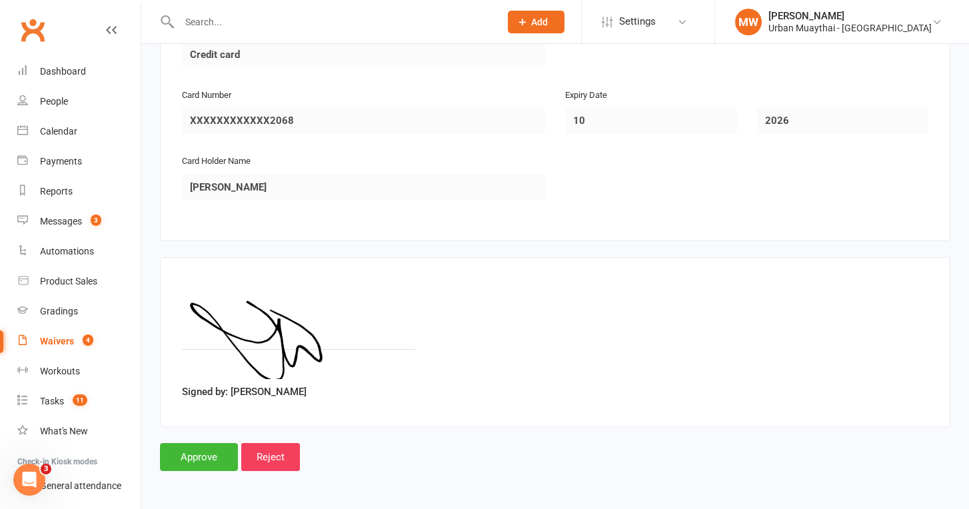
scroll to position [2096, 0]
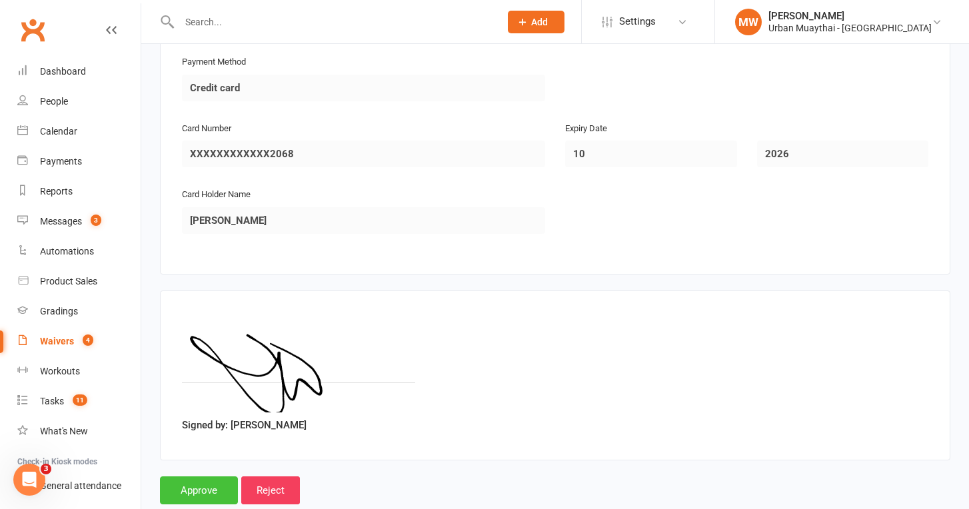
click at [219, 477] on input "Approve" at bounding box center [199, 491] width 78 height 28
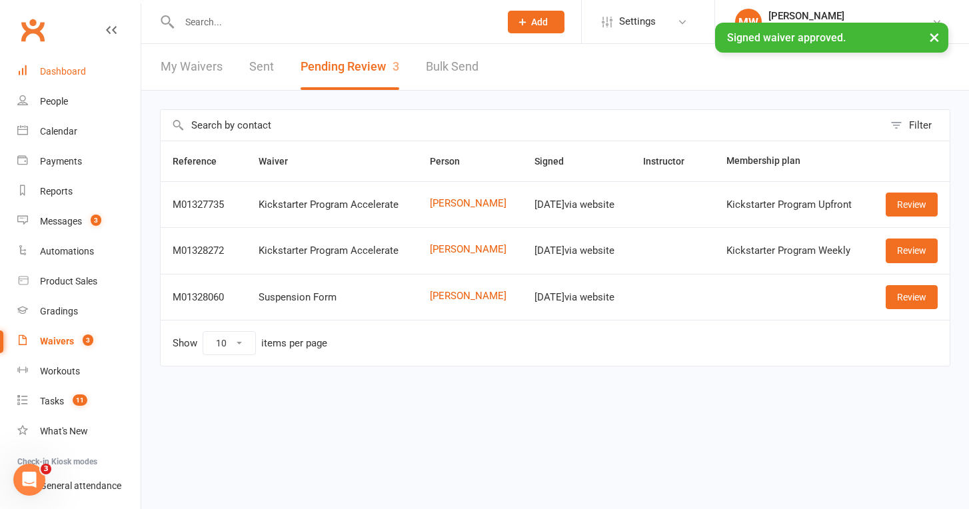
click at [79, 75] on div "Dashboard" at bounding box center [63, 71] width 46 height 11
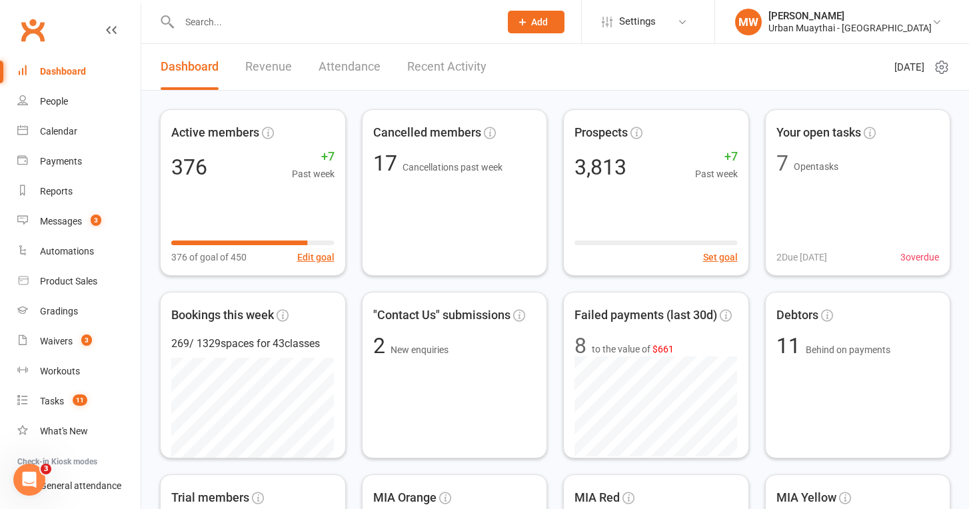
click at [467, 62] on link "Recent Activity" at bounding box center [446, 67] width 79 height 46
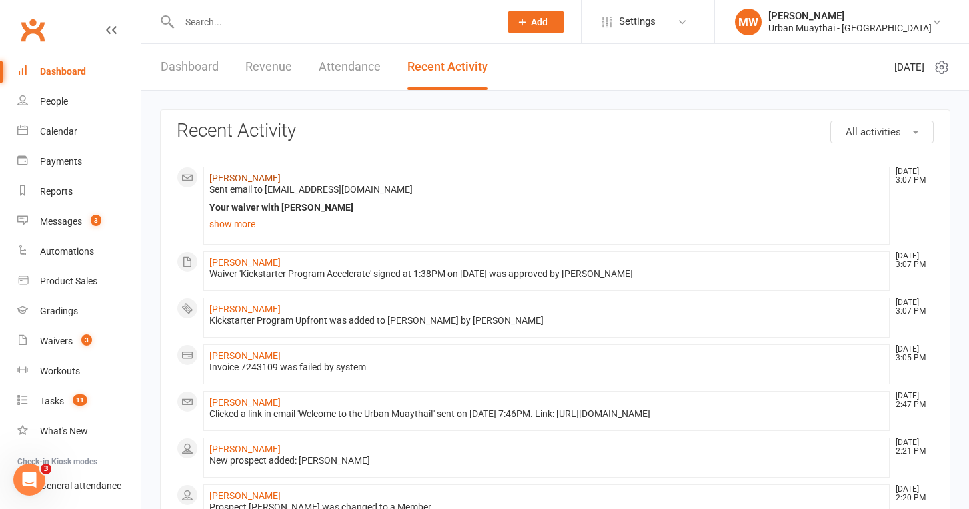
click at [241, 180] on link "Liam Pace" at bounding box center [244, 178] width 71 height 11
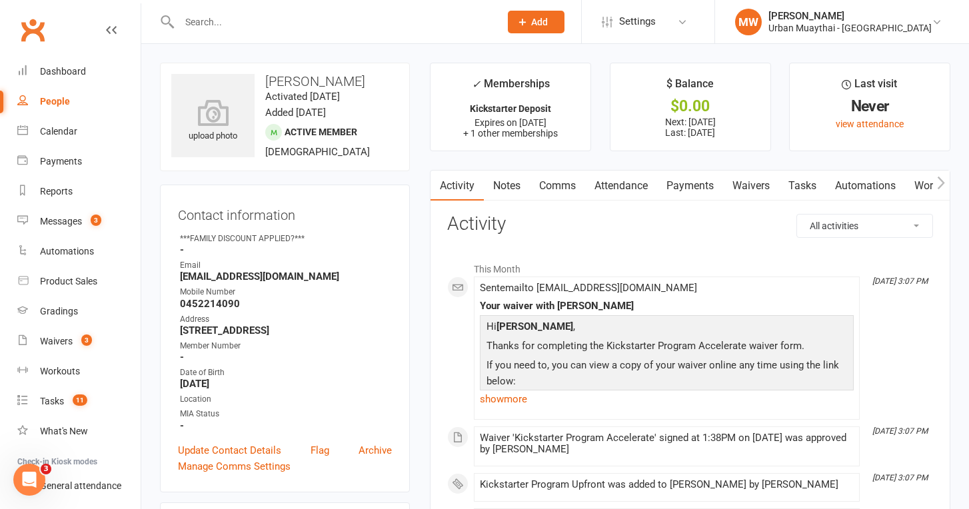
click at [682, 185] on link "Payments" at bounding box center [690, 186] width 66 height 31
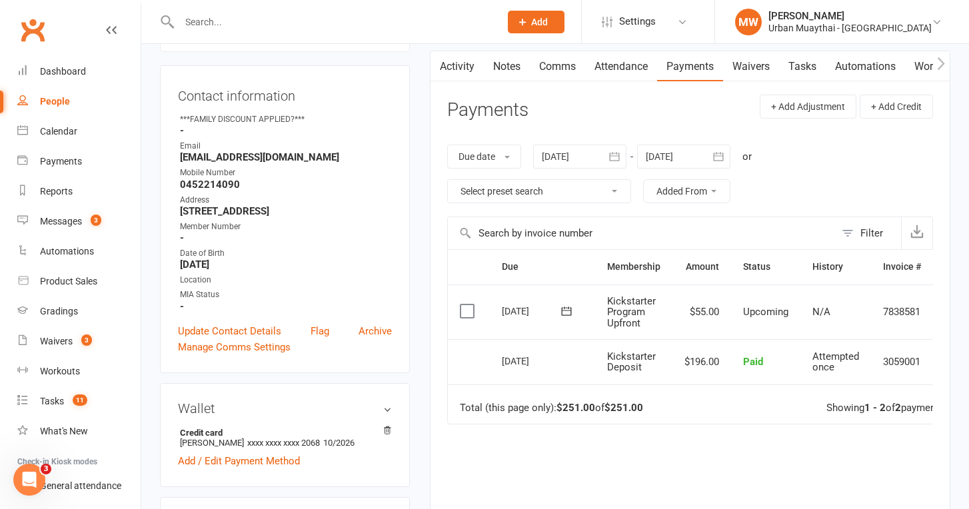
scroll to position [135, 0]
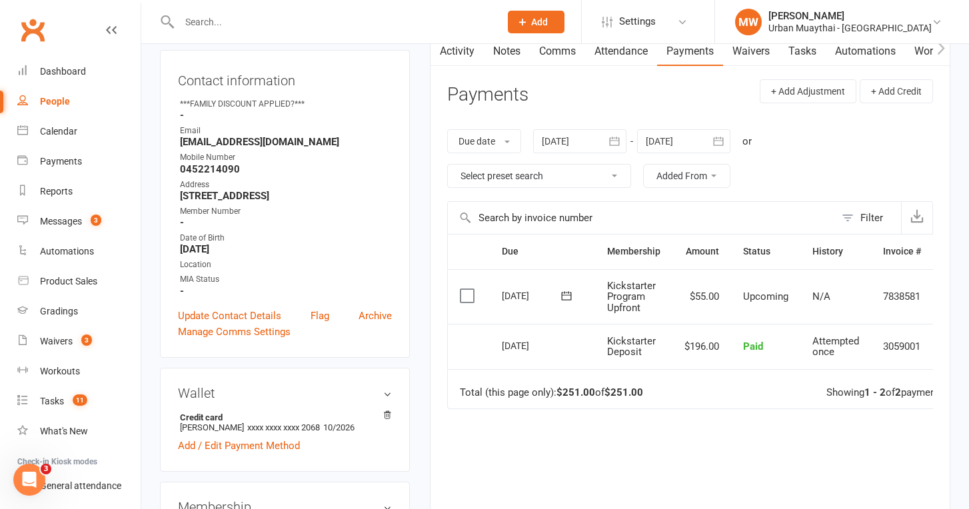
click at [571, 291] on icon at bounding box center [567, 295] width 10 height 9
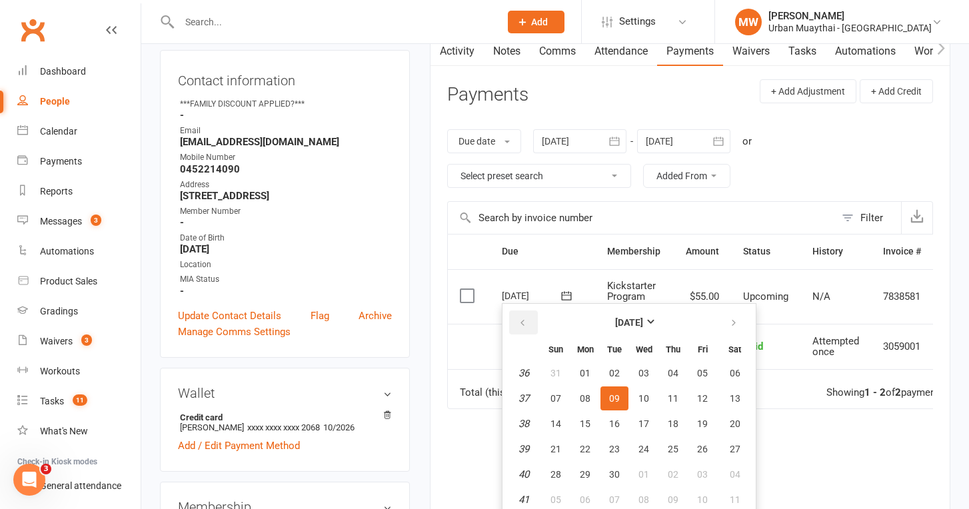
click at [528, 321] on button "button" at bounding box center [523, 323] width 29 height 24
click at [729, 318] on icon "button" at bounding box center [733, 323] width 9 height 11
click at [810, 448] on div "Due Contact Membership Amount Status History Invoice # Select this 09 Sep 2025 …" at bounding box center [690, 407] width 486 height 347
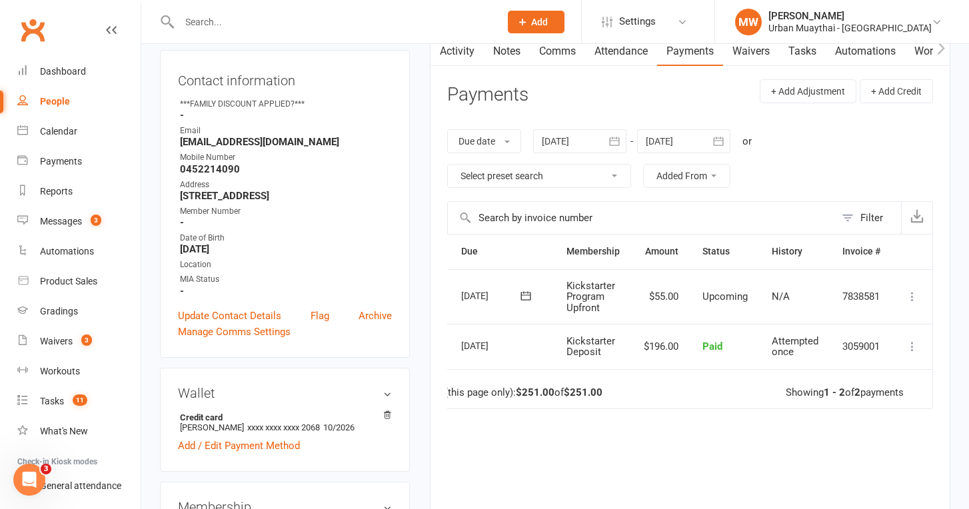
scroll to position [0, 43]
click at [914, 340] on icon at bounding box center [912, 346] width 13 height 13
click at [941, 345] on div "Activity Notes Comms Attendance Payments Waivers Tasks Automations Workouts Gra…" at bounding box center [690, 318] width 521 height 567
click at [913, 291] on icon at bounding box center [912, 296] width 13 height 13
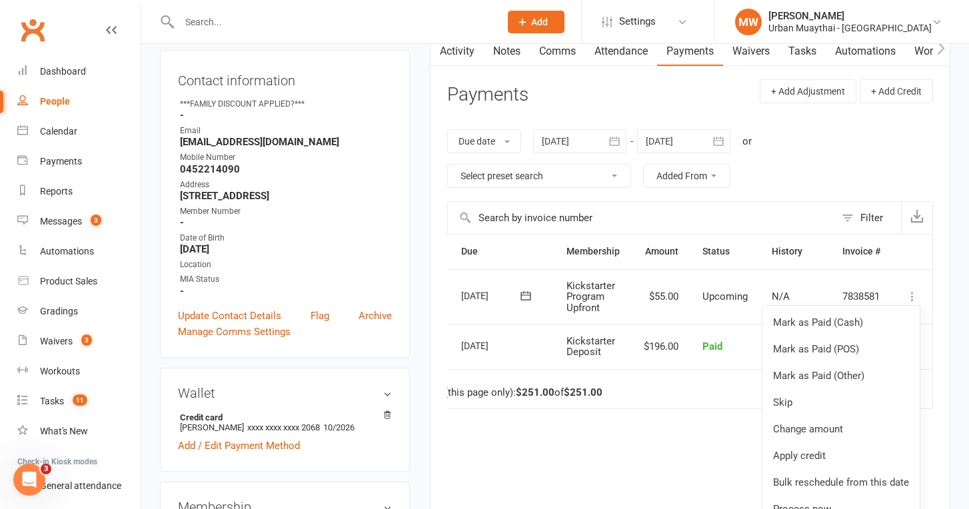
click at [955, 324] on main "✓ Memberships Kickstarter Deposit Expires on 13th August, 2025 + 1 other member…" at bounding box center [690, 271] width 541 height 687
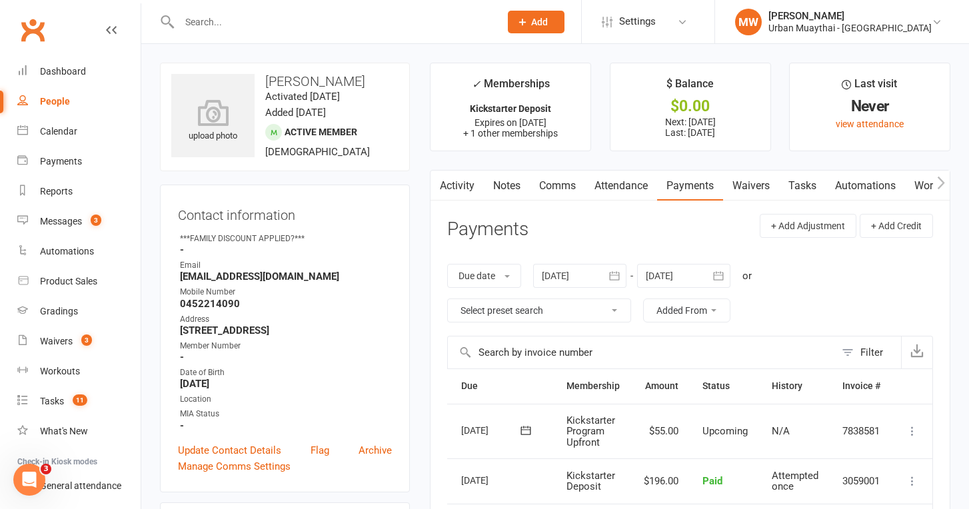
scroll to position [0, 0]
click at [915, 428] on icon at bounding box center [912, 431] width 13 height 13
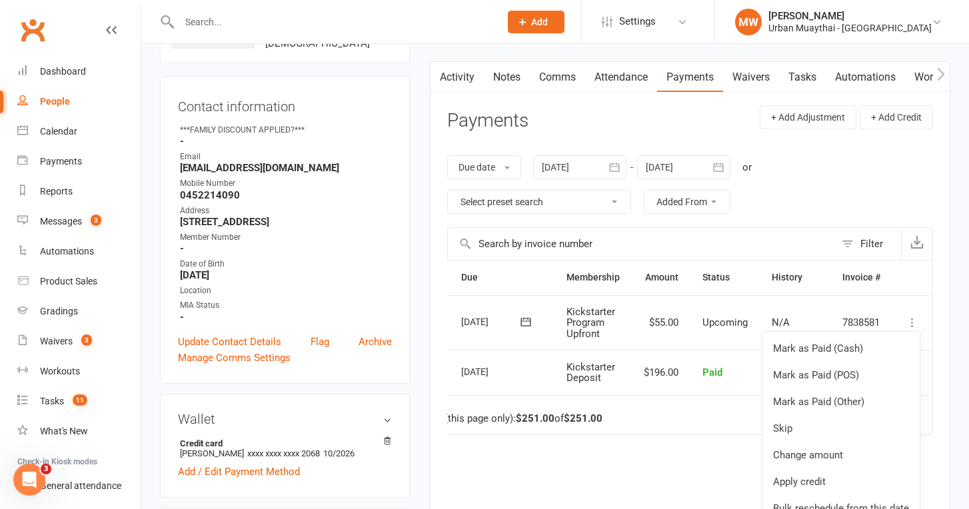
scroll to position [117, 0]
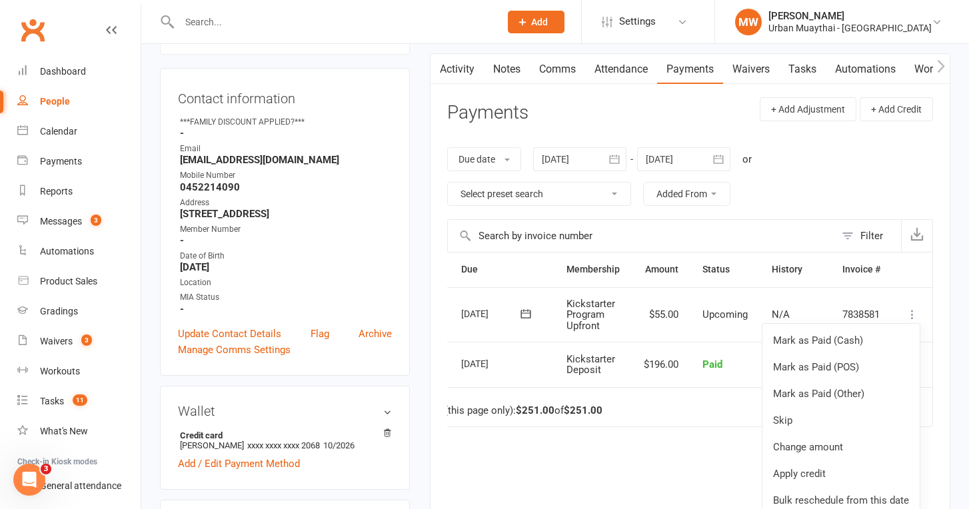
click at [932, 369] on td "Refund More Info Send message" at bounding box center [913, 364] width 40 height 45
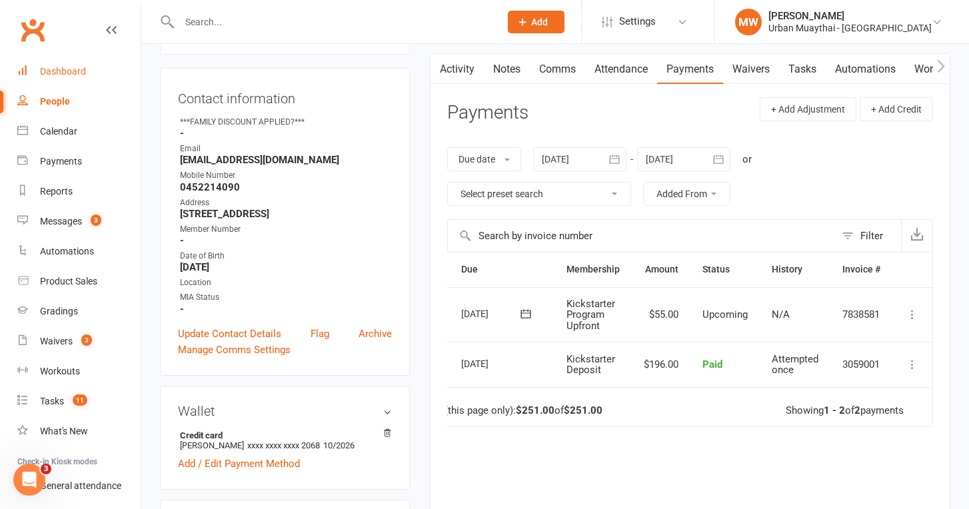
click at [53, 75] on div "Dashboard" at bounding box center [63, 71] width 46 height 11
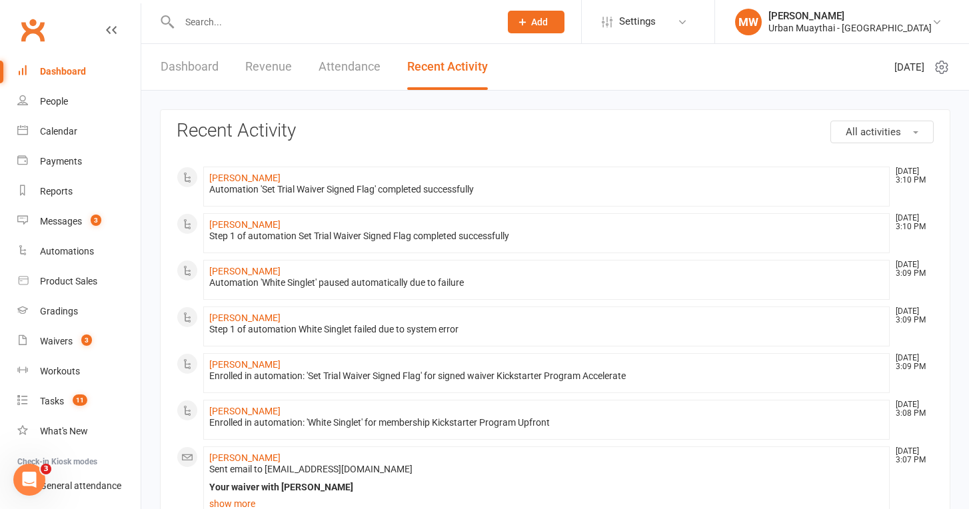
drag, startPoint x: 54, startPoint y: 75, endPoint x: 64, endPoint y: 68, distance: 12.0
click at [59, 72] on div "Dashboard" at bounding box center [63, 71] width 46 height 11
click at [68, 224] on div "Messages" at bounding box center [61, 221] width 42 height 11
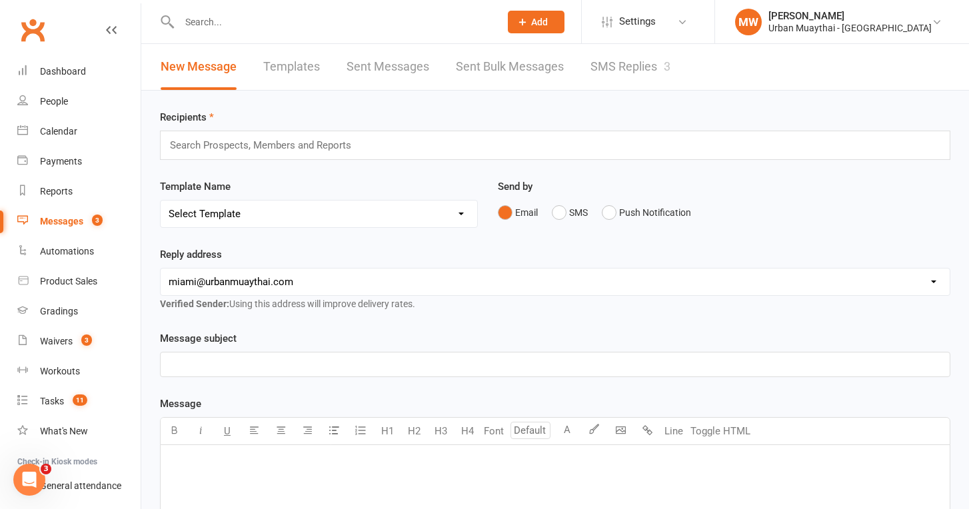
click at [613, 65] on link "SMS Replies 3" at bounding box center [631, 67] width 80 height 46
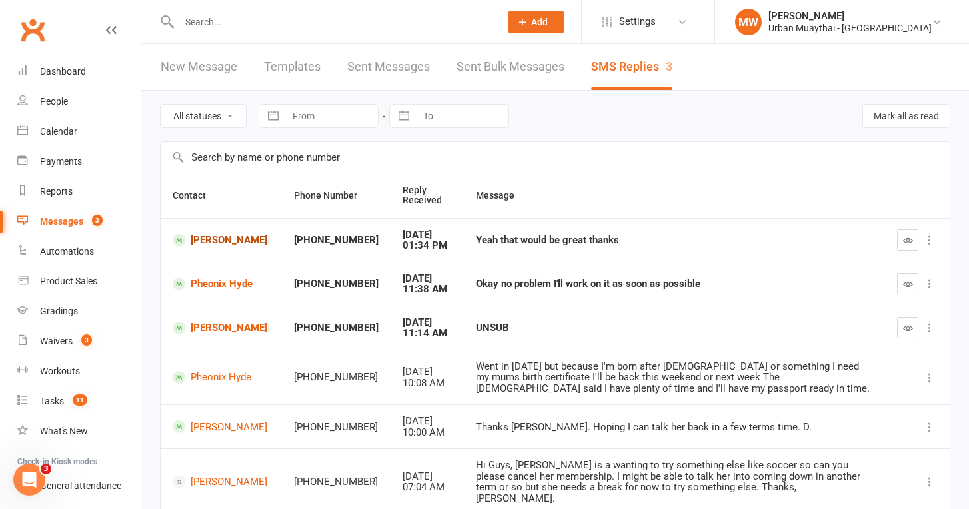
click at [204, 235] on link "Geneva Franklin" at bounding box center [221, 240] width 97 height 13
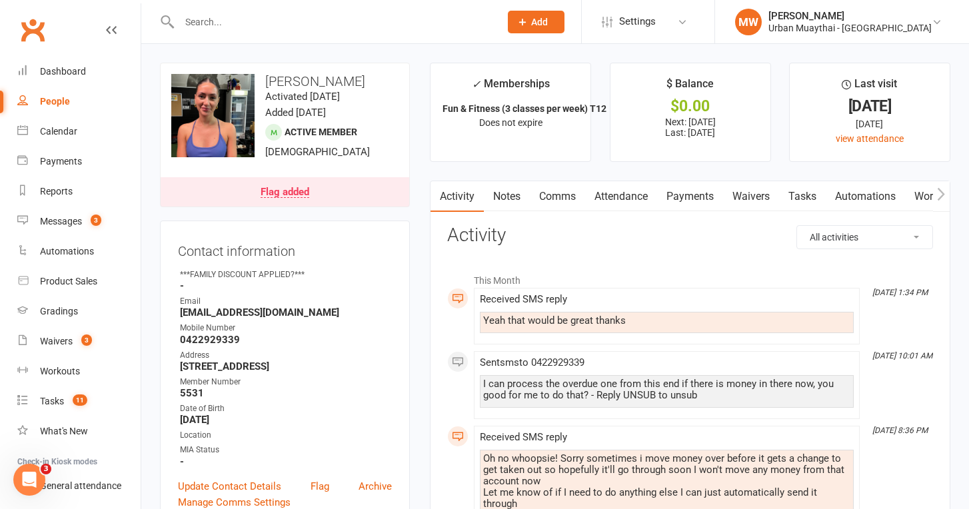
click at [701, 195] on link "Payments" at bounding box center [690, 196] width 66 height 31
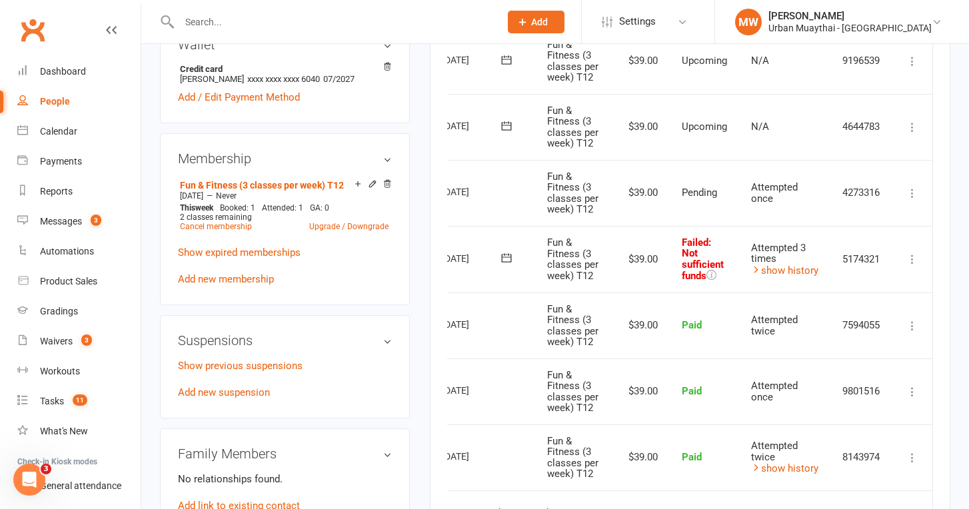
scroll to position [0, 62]
click at [914, 253] on icon at bounding box center [912, 259] width 13 height 13
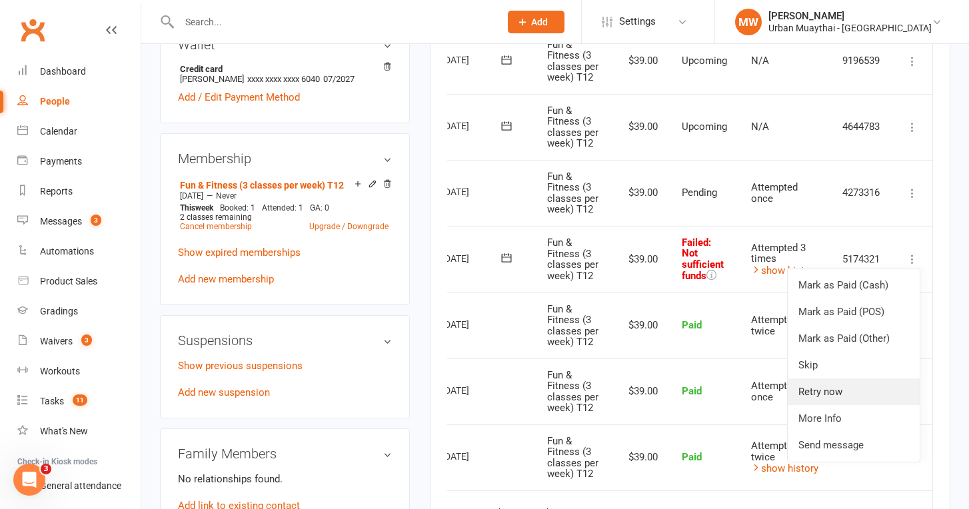
click at [851, 379] on link "Retry now" at bounding box center [854, 392] width 132 height 27
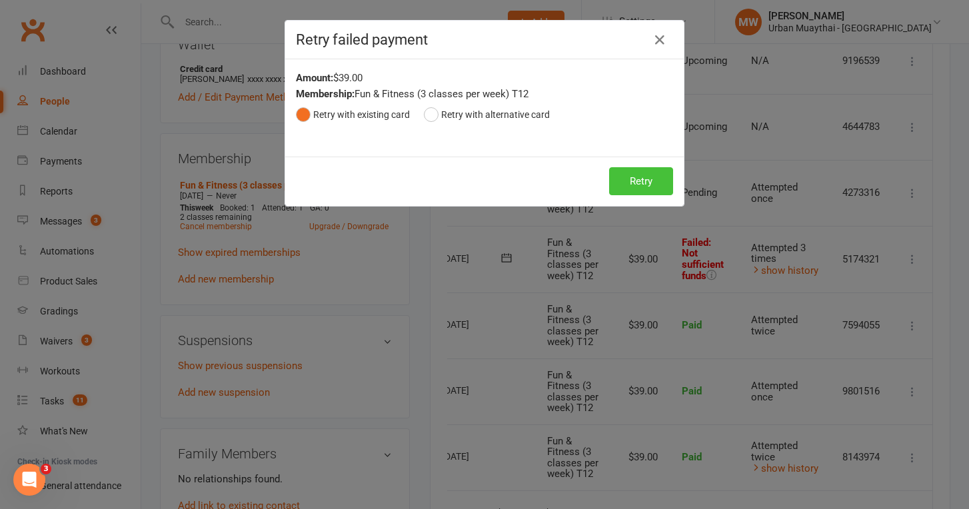
click at [648, 178] on button "Retry" at bounding box center [641, 181] width 64 height 28
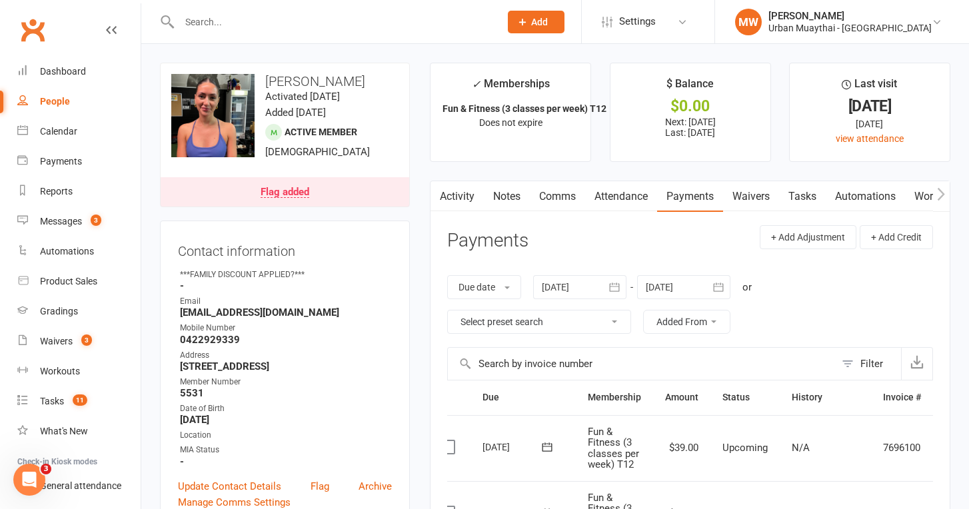
scroll to position [0, 0]
click at [309, 189] on div "Flag added" at bounding box center [285, 192] width 49 height 11
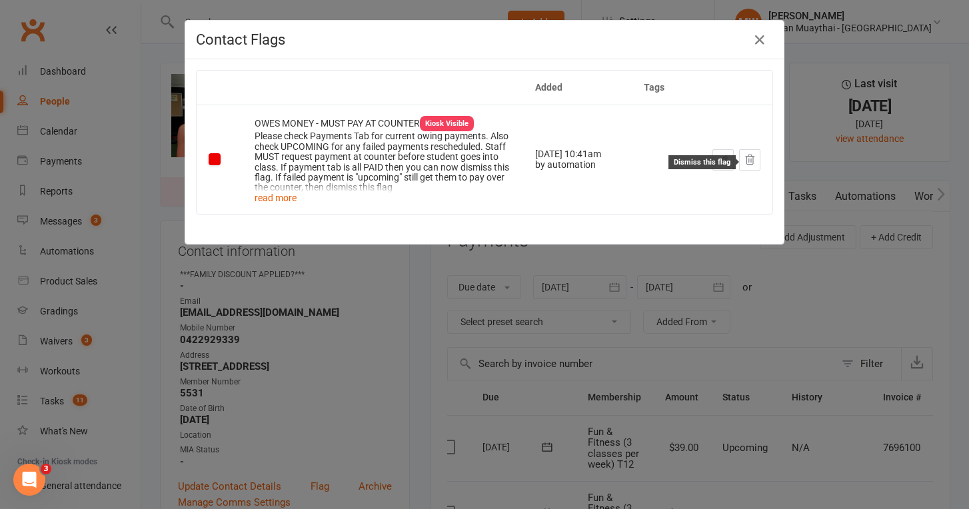
click at [750, 163] on icon at bounding box center [750, 160] width 12 height 12
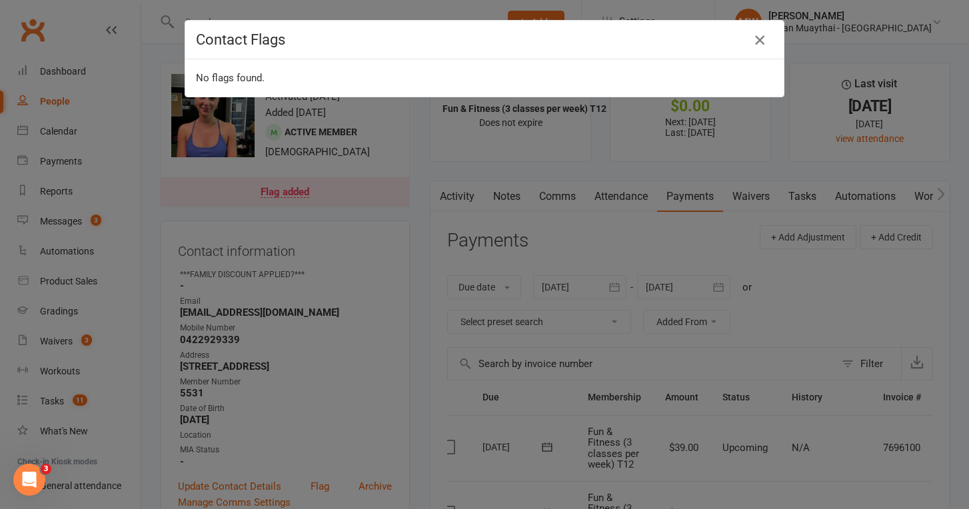
click at [763, 38] on icon "button" at bounding box center [760, 40] width 16 height 16
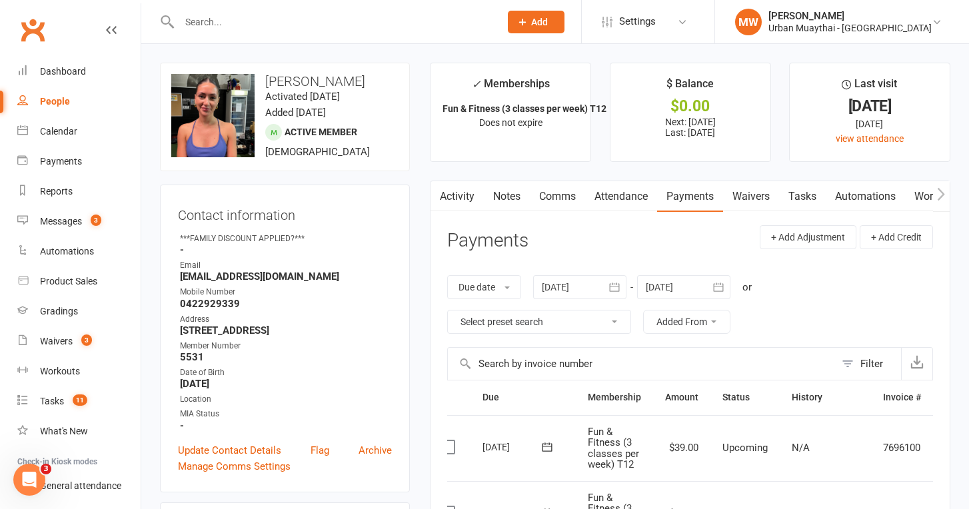
click at [567, 199] on link "Comms" at bounding box center [557, 196] width 55 height 31
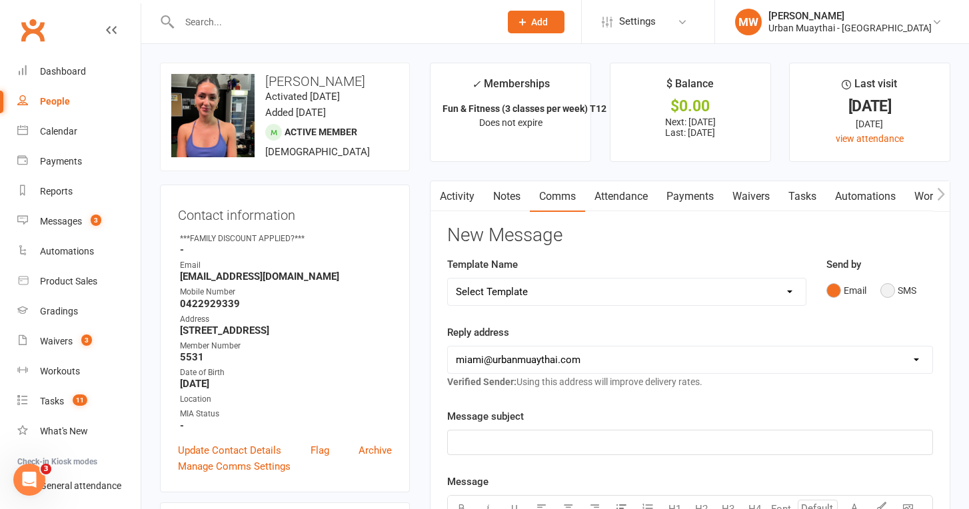
click at [890, 289] on button "SMS" at bounding box center [899, 290] width 36 height 25
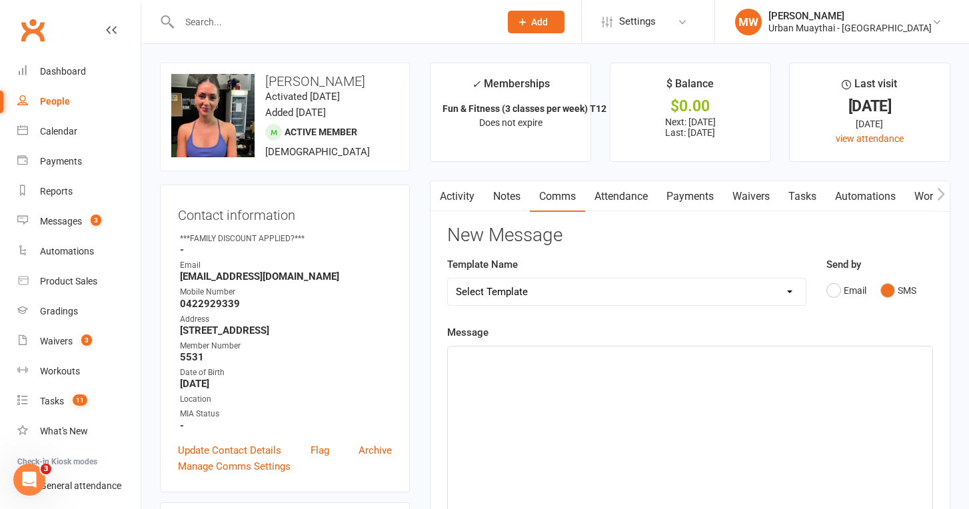
click at [512, 375] on div "﻿" at bounding box center [690, 447] width 485 height 200
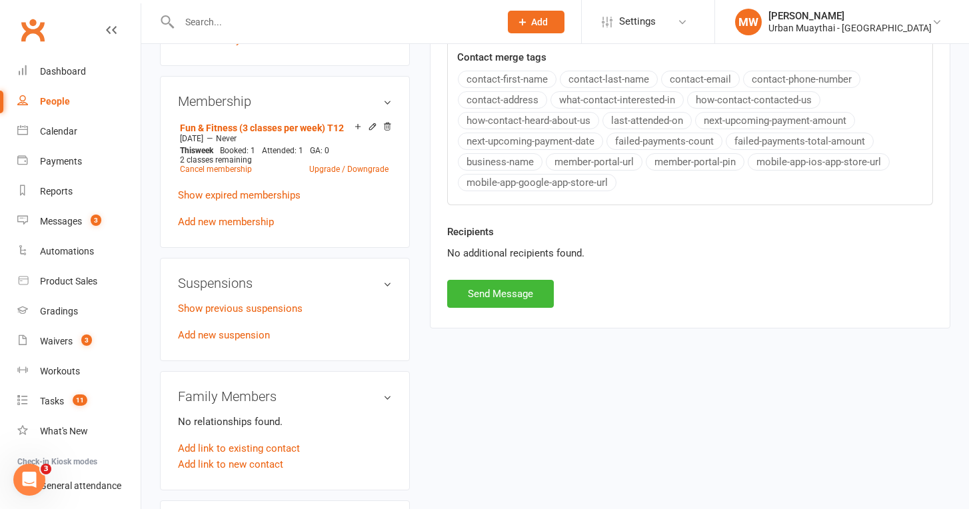
scroll to position [555, 0]
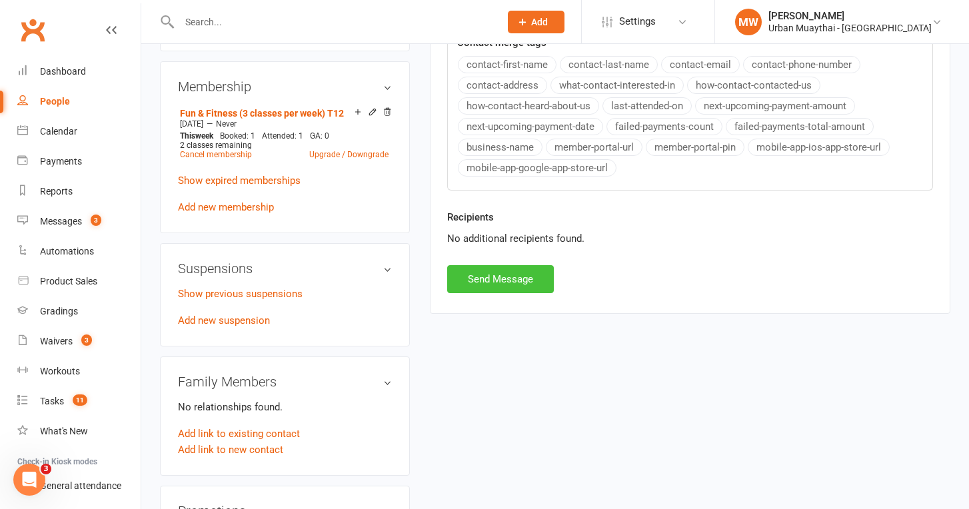
click at [498, 275] on button "Send Message" at bounding box center [500, 279] width 107 height 28
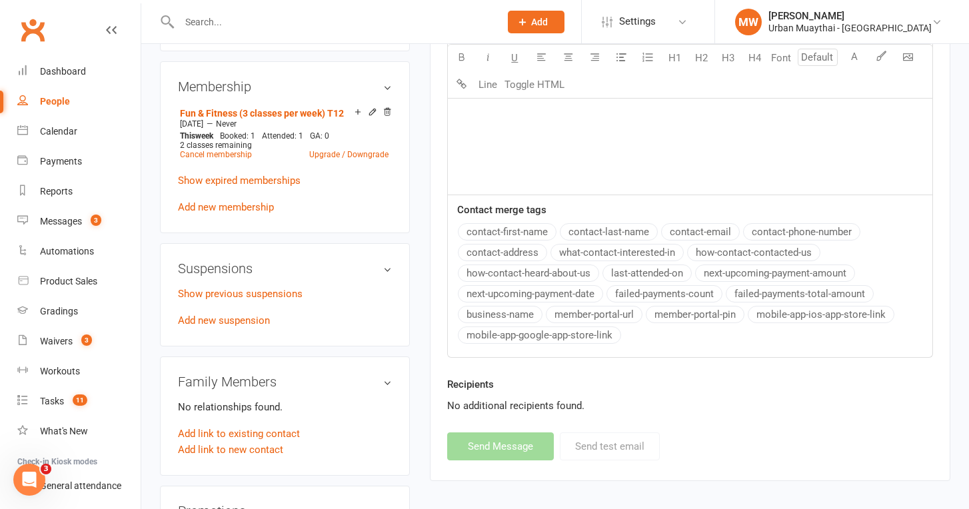
click at [60, 105] on div "People" at bounding box center [55, 101] width 30 height 11
select select "100"
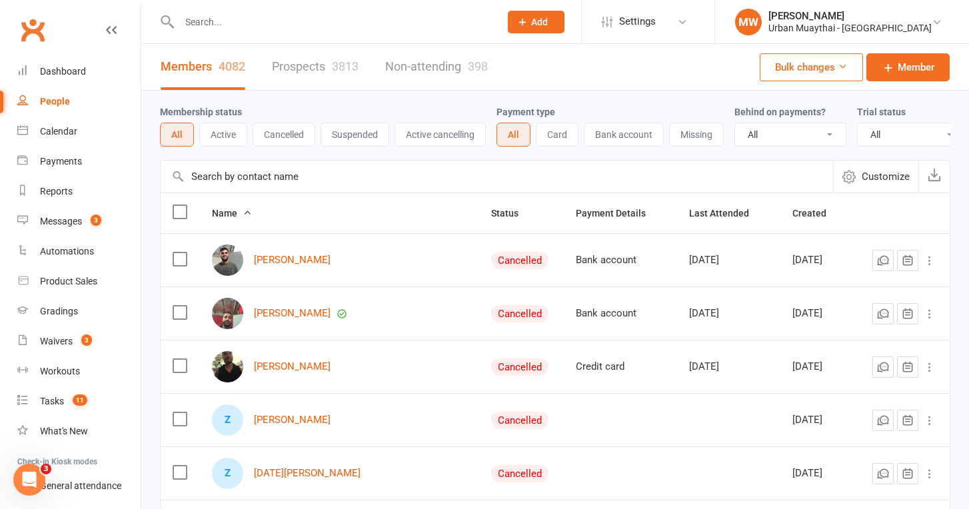
click at [445, 60] on link "Non-attending 398" at bounding box center [436, 67] width 103 height 46
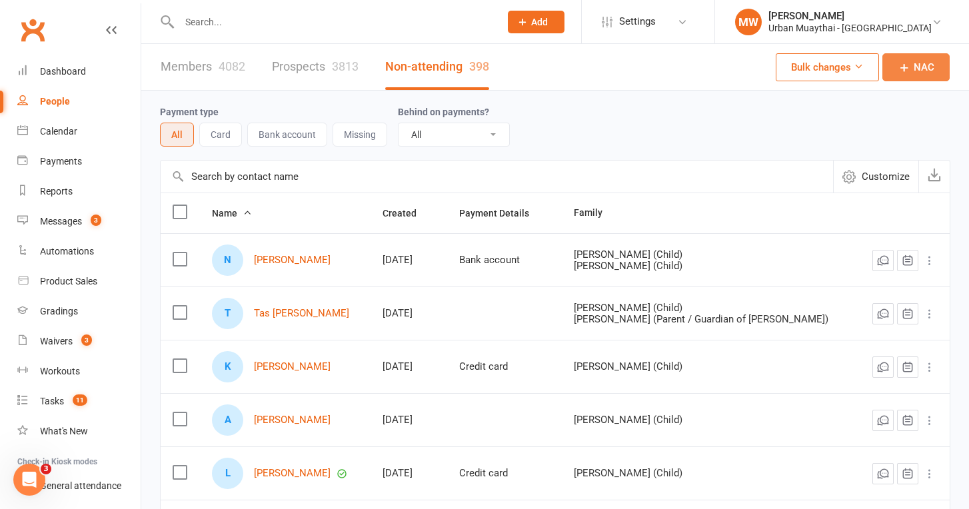
click at [918, 63] on span "NAC" at bounding box center [924, 67] width 21 height 16
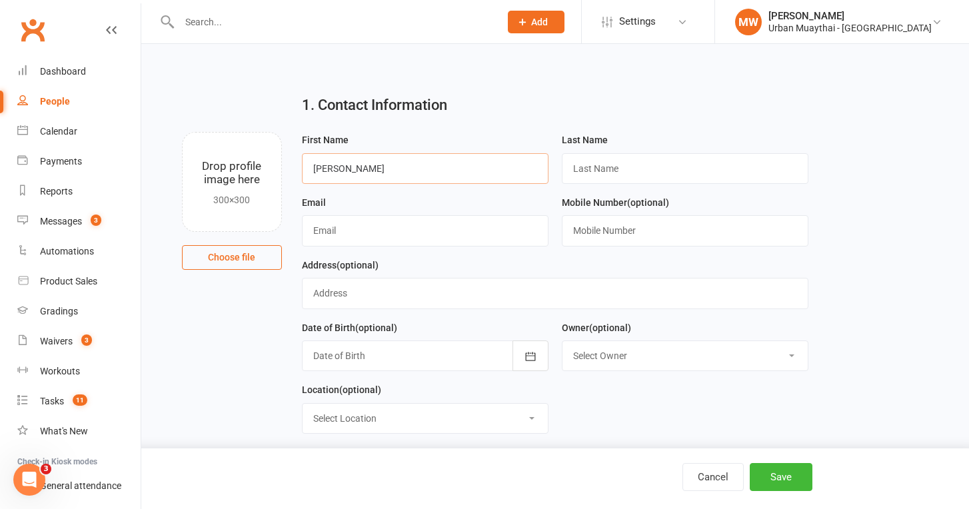
type input "Trudy"
type input "Campbell"
type input "lellie81@hotmail.com"
type input "0407217495"
click at [781, 476] on button "Save" at bounding box center [781, 477] width 63 height 28
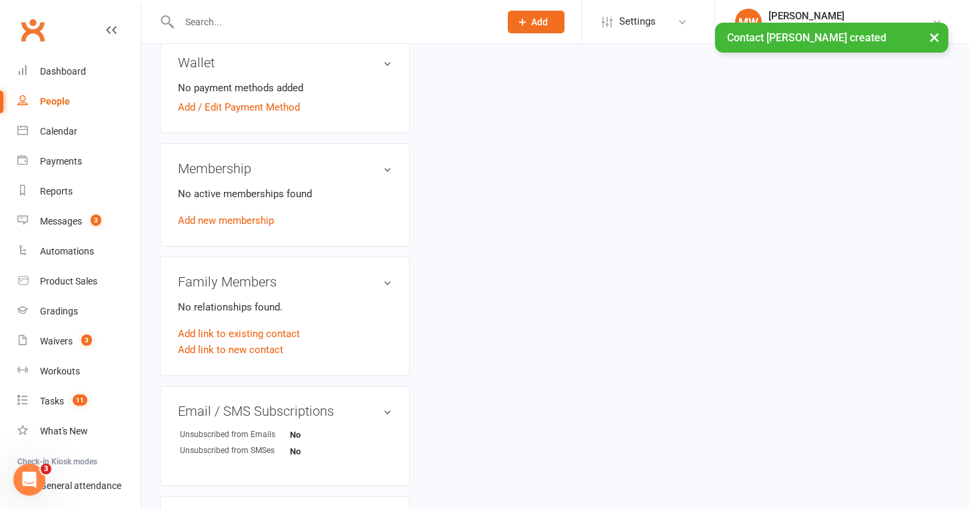
scroll to position [418, 0]
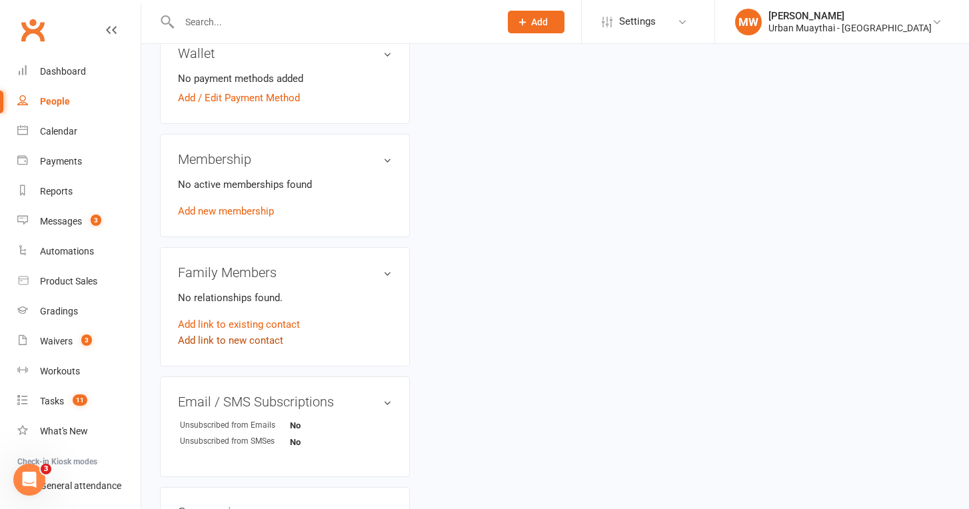
click at [241, 342] on link "Add link to new contact" at bounding box center [230, 341] width 105 height 16
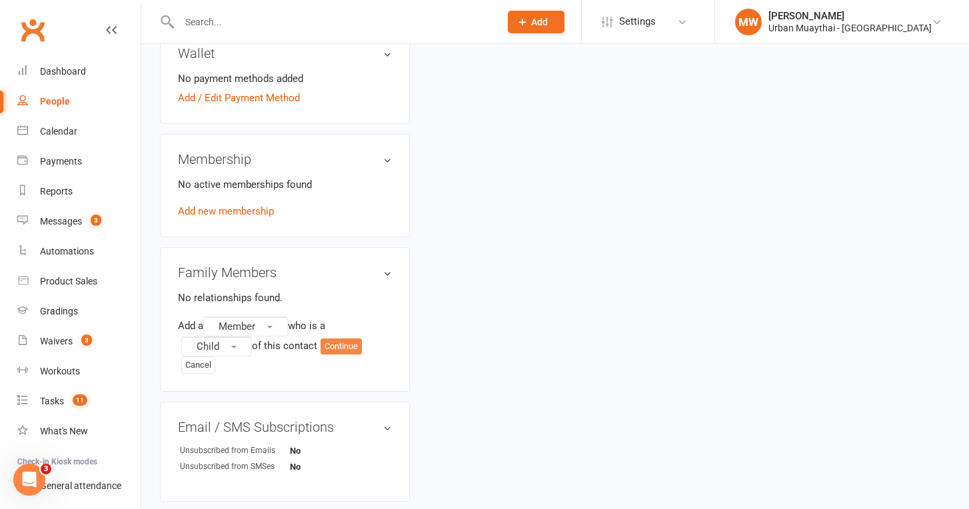
click at [342, 346] on button "Continue" at bounding box center [341, 347] width 41 height 16
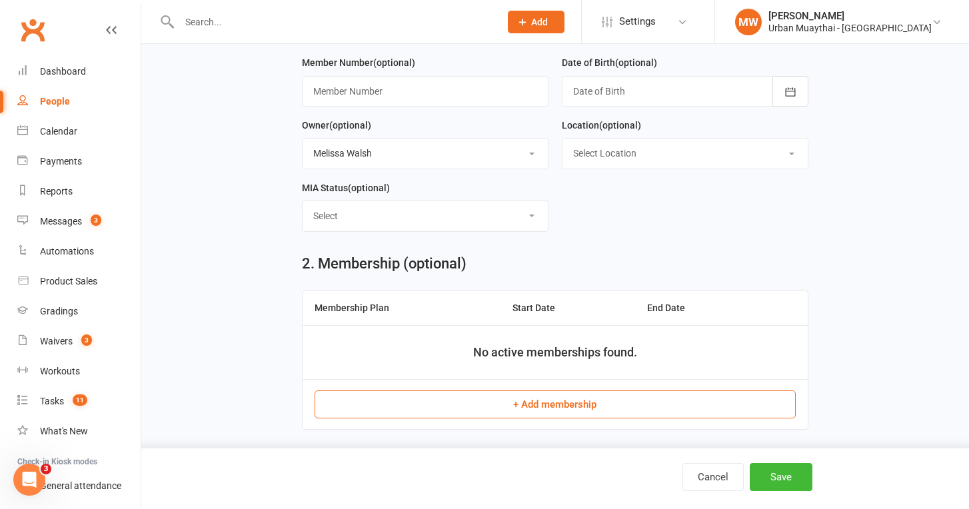
scroll to position [323, 0]
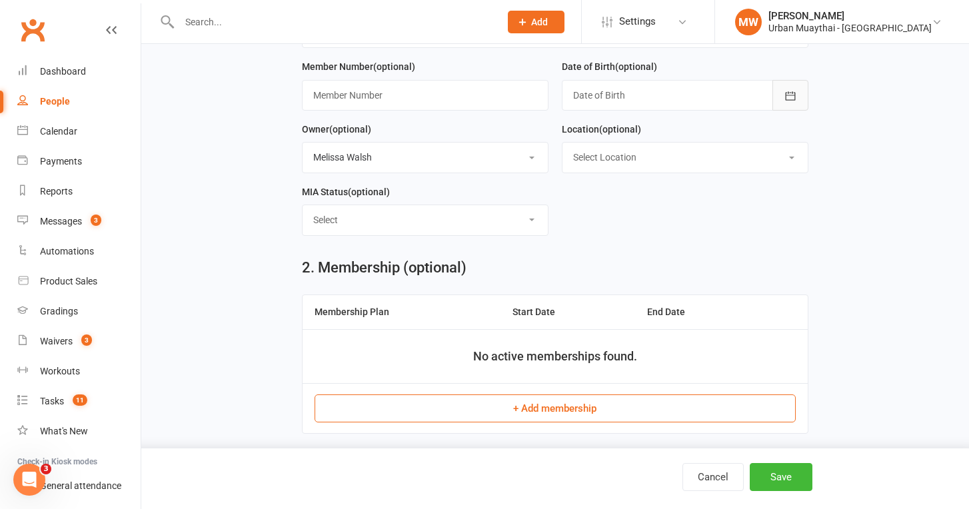
type input "Ned"
click at [793, 87] on button "button" at bounding box center [791, 95] width 36 height 31
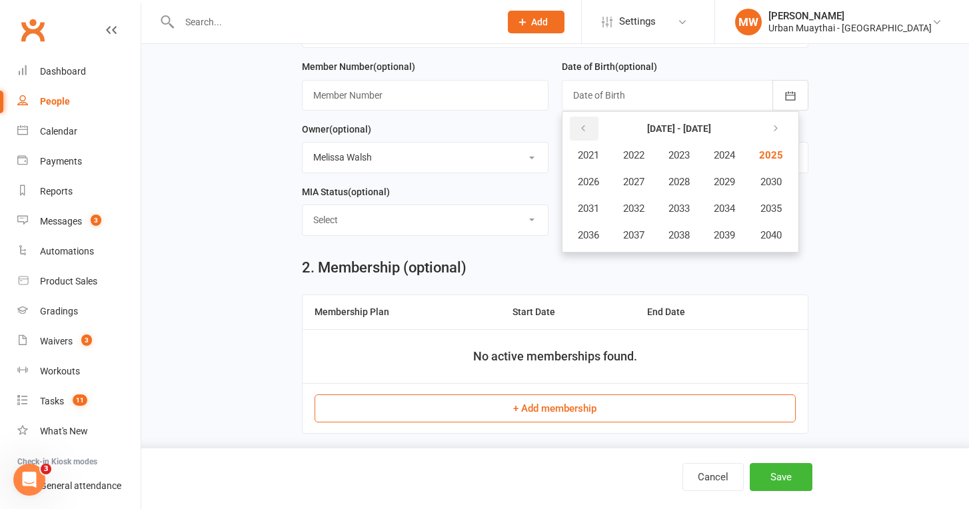
click at [589, 124] on button "button" at bounding box center [584, 129] width 29 height 24
click at [595, 208] on span "2011" at bounding box center [588, 209] width 21 height 12
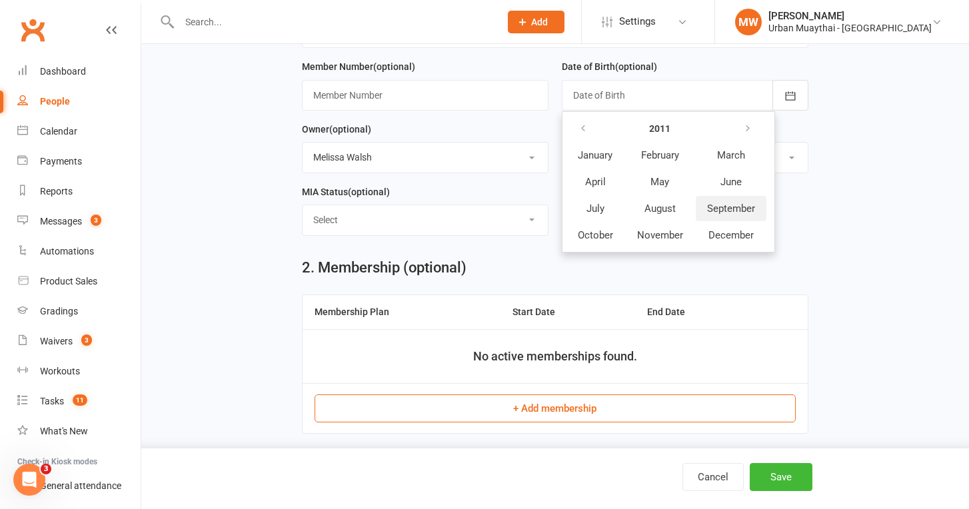
click at [723, 206] on span "September" at bounding box center [731, 209] width 48 height 12
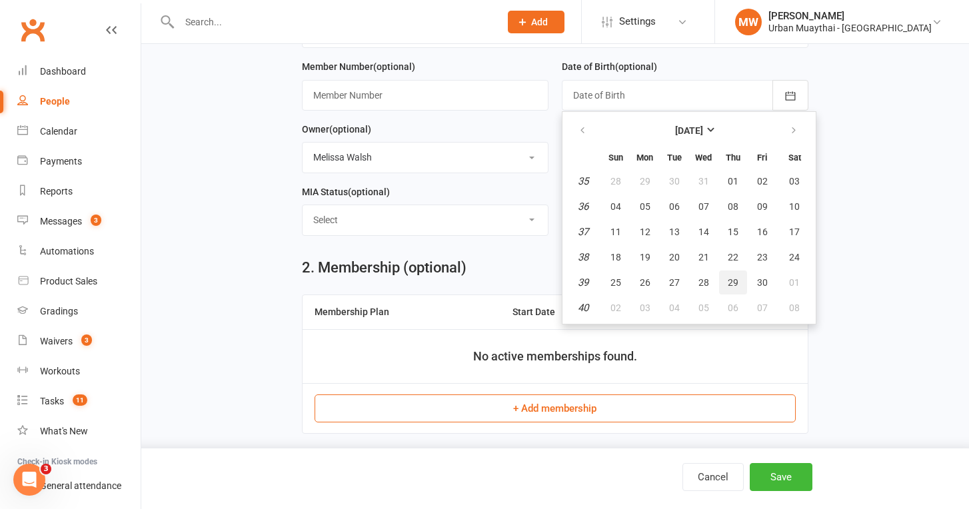
click at [733, 279] on span "29" at bounding box center [733, 282] width 11 height 11
type input "29 Sep 2011"
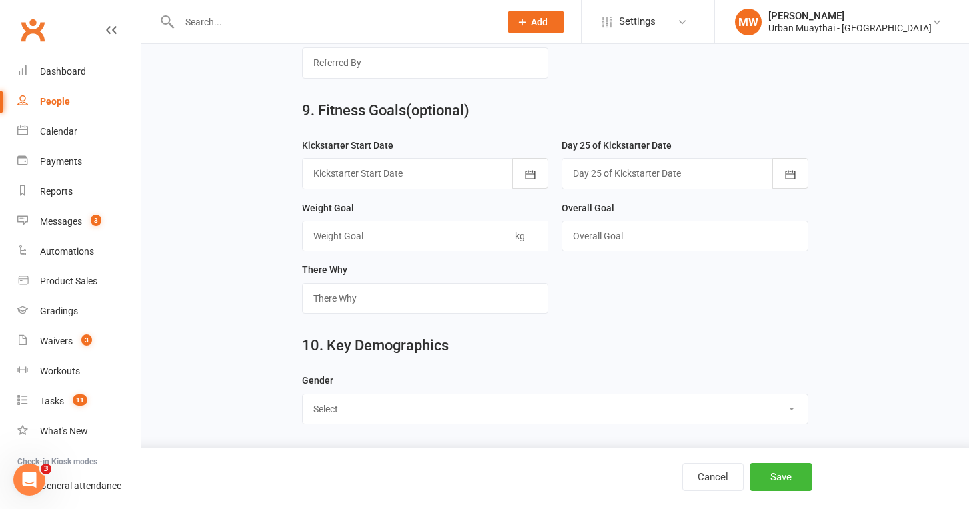
scroll to position [1887, 0]
select select "Male"
click at [779, 470] on button "Save" at bounding box center [781, 477] width 63 height 28
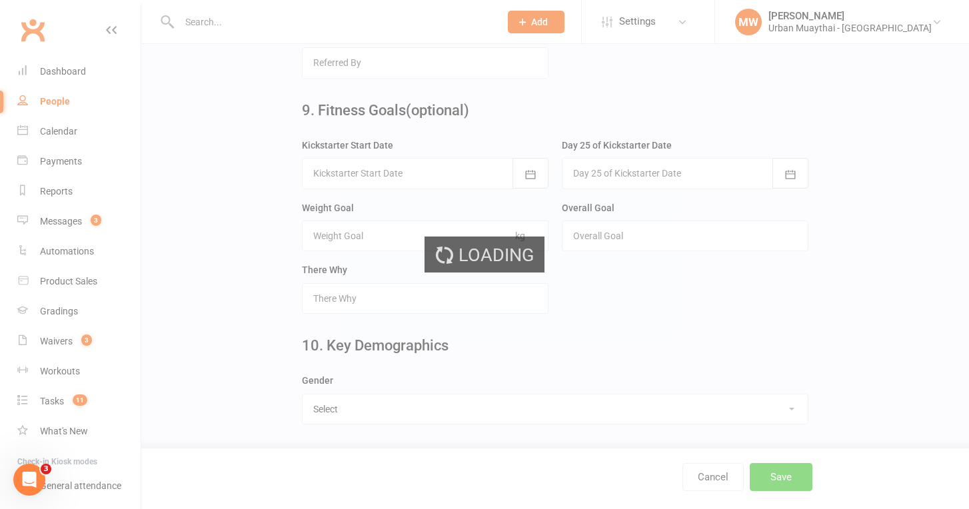
scroll to position [0, 0]
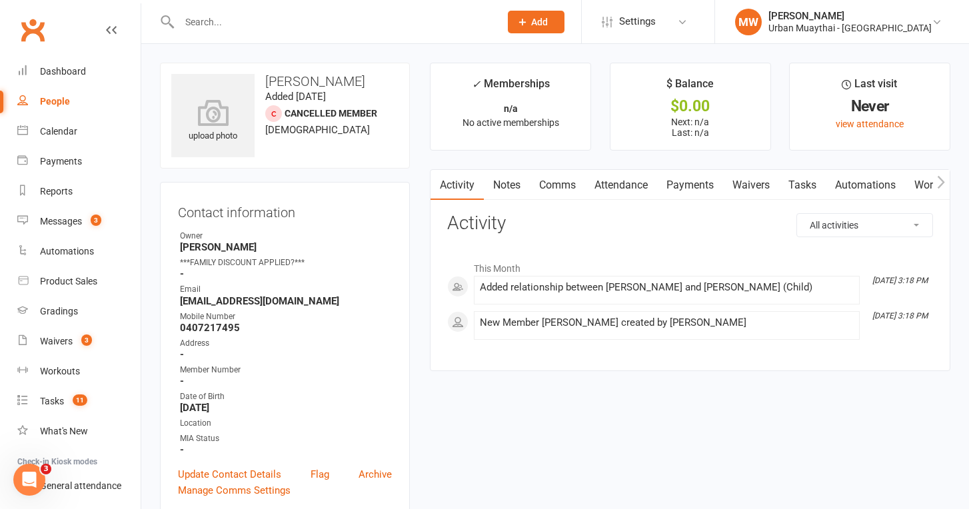
click at [509, 178] on link "Notes" at bounding box center [507, 185] width 46 height 31
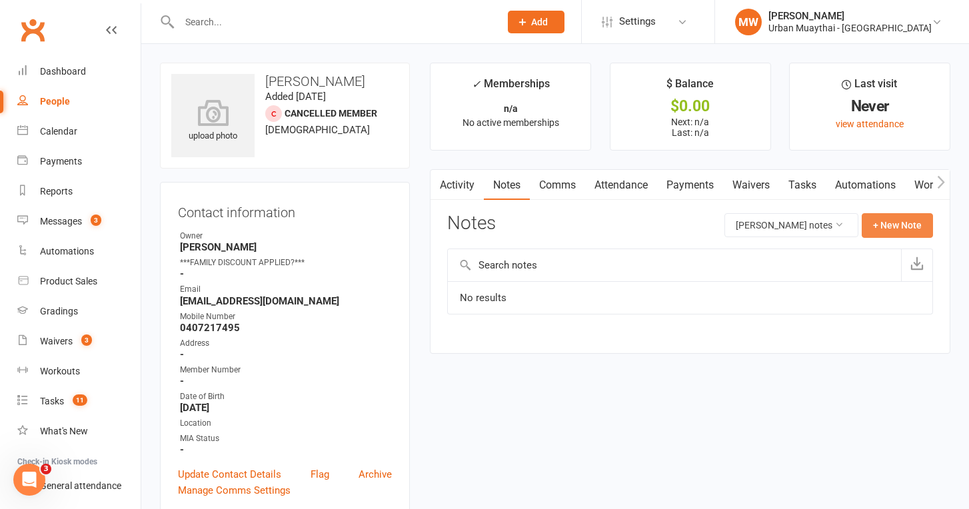
click at [901, 231] on button "+ New Note" at bounding box center [897, 225] width 71 height 24
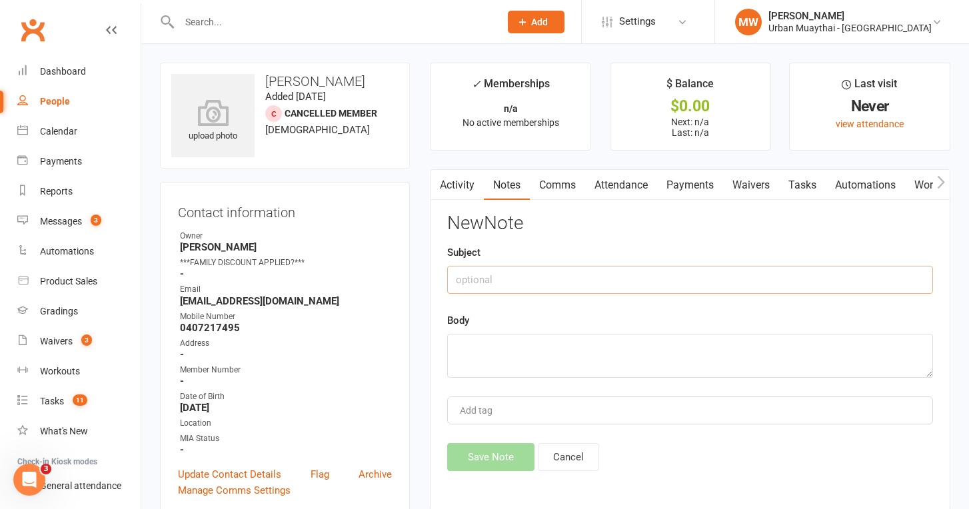
click at [475, 283] on input "text" at bounding box center [690, 280] width 486 height 28
type input "Kickstartert"
drag, startPoint x: 439, startPoint y: 355, endPoint x: 466, endPoint y: 349, distance: 27.3
click at [464, 349] on div "Activity Notes Comms Attendance Payments Waivers Tasks Automations Workouts Gra…" at bounding box center [690, 340] width 521 height 342
click at [465, 349] on textarea at bounding box center [690, 356] width 486 height 44
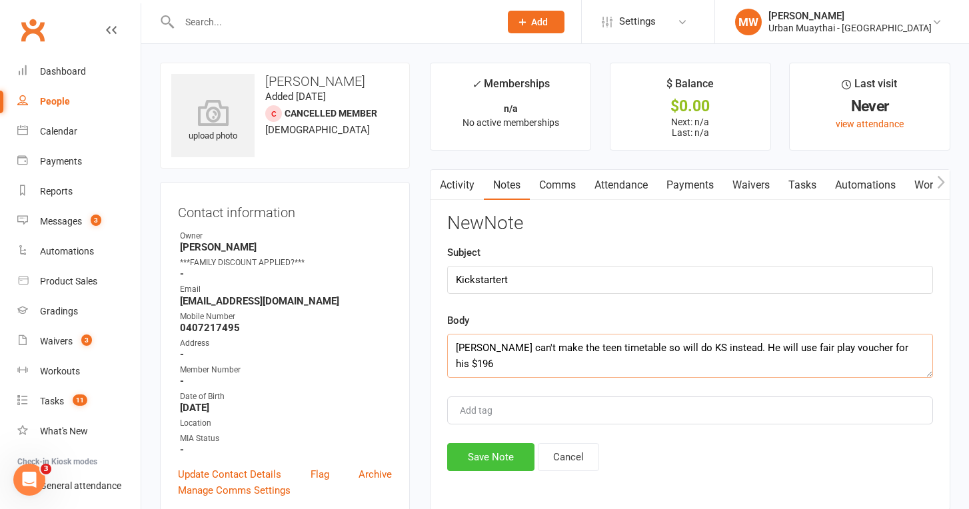
type textarea "Ned can't make the teen timetable so will do KS instead. He will use fair play …"
click at [493, 457] on button "Save Note" at bounding box center [490, 457] width 87 height 28
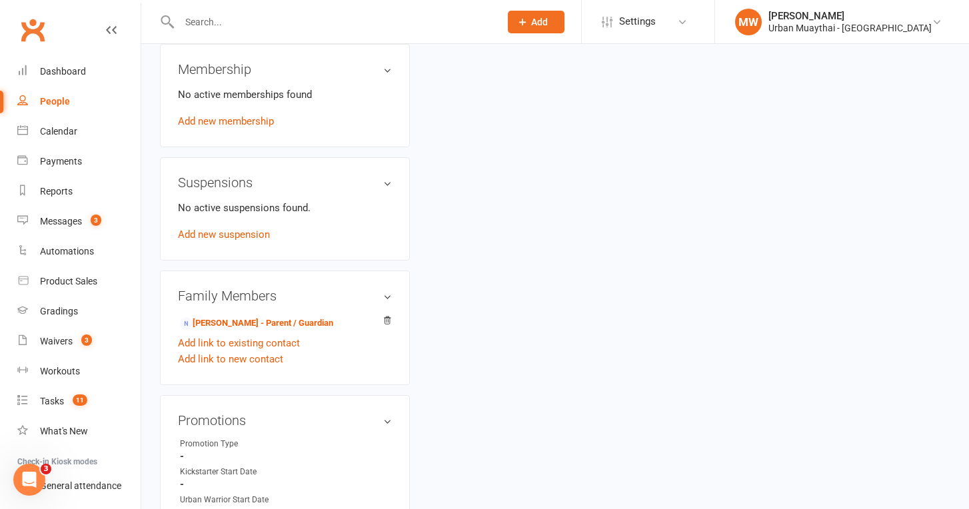
scroll to position [589, 0]
click at [232, 325] on link "Trudy Campbell - Parent / Guardian" at bounding box center [256, 324] width 153 height 14
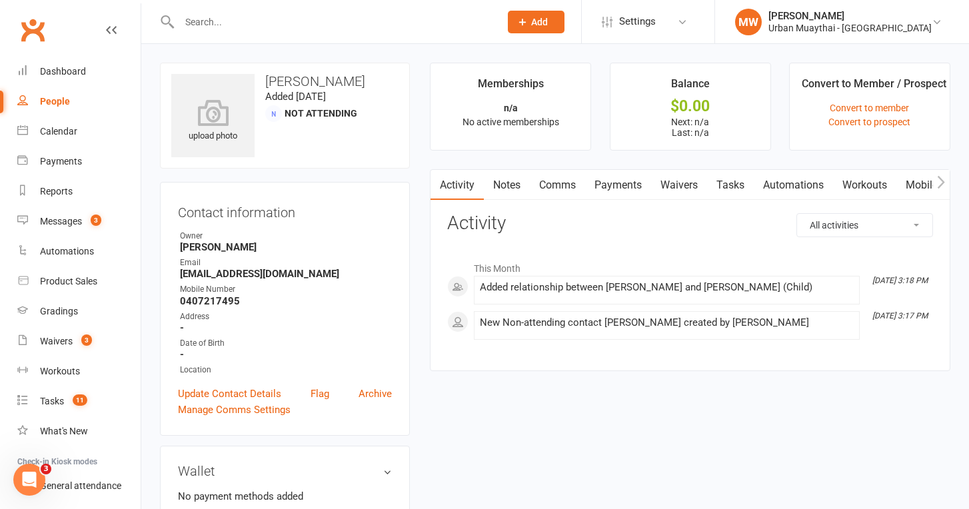
click at [685, 183] on link "Waivers" at bounding box center [679, 185] width 56 height 31
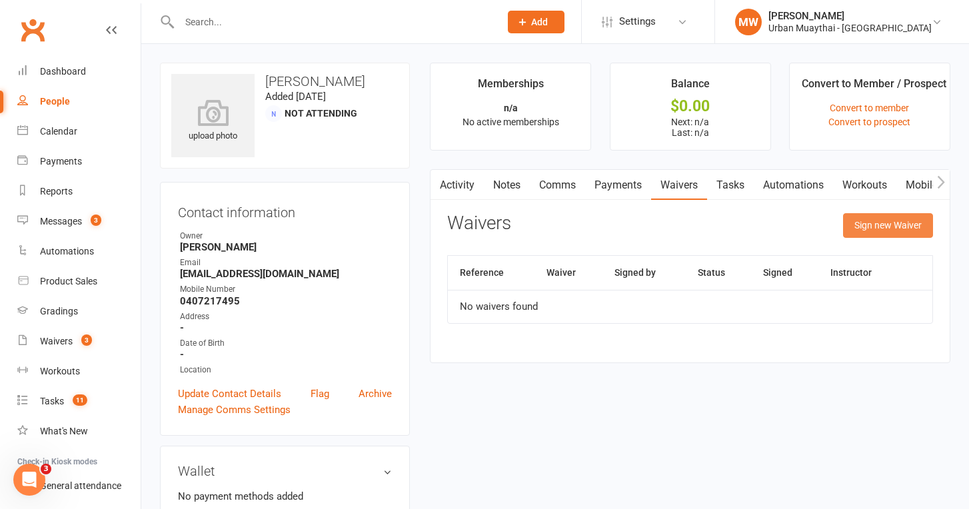
click at [877, 225] on button "Sign new Waiver" at bounding box center [888, 225] width 90 height 24
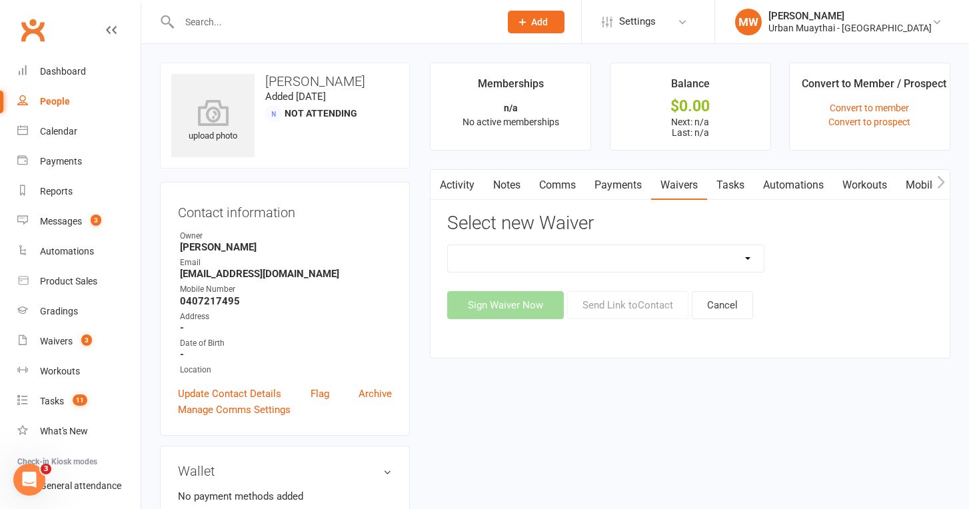
select select "520"
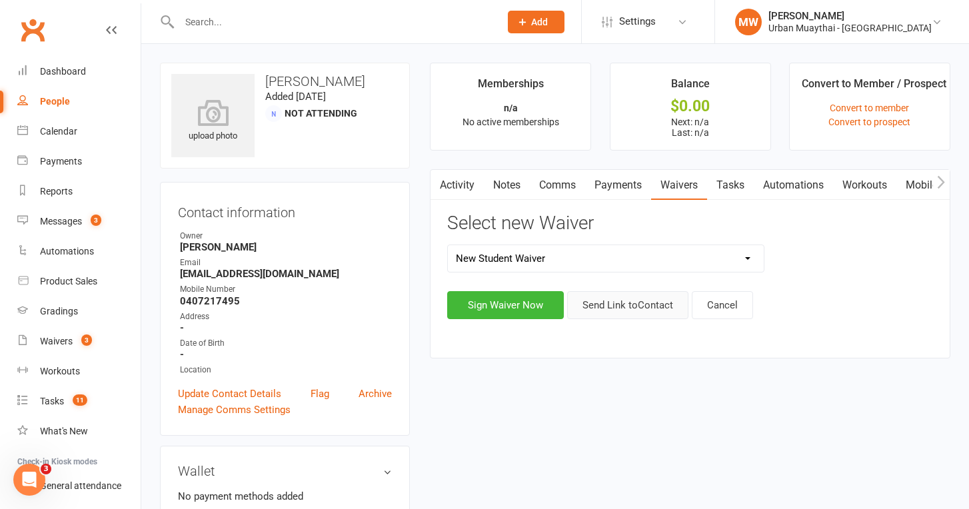
click at [632, 304] on button "Send Link to Contact" at bounding box center [627, 305] width 121 height 28
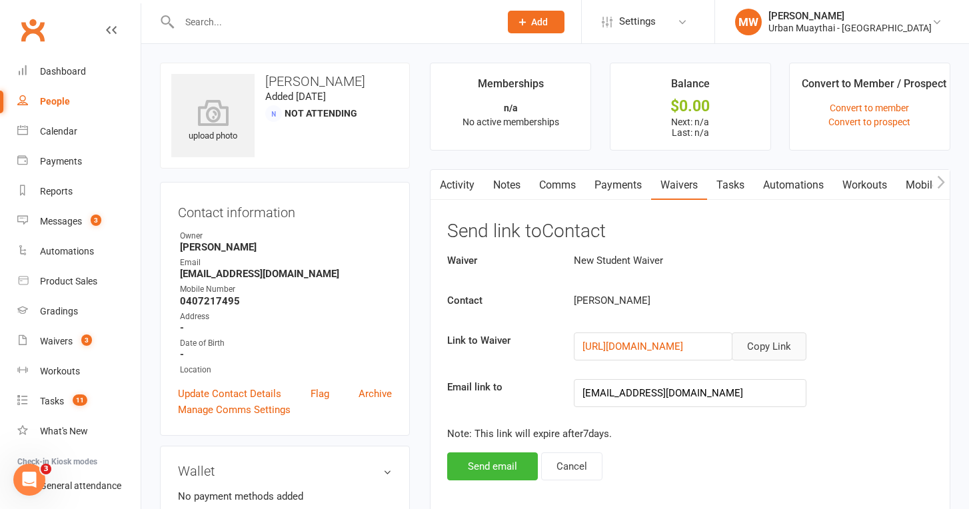
click at [769, 343] on button "Copy Link" at bounding box center [769, 347] width 75 height 28
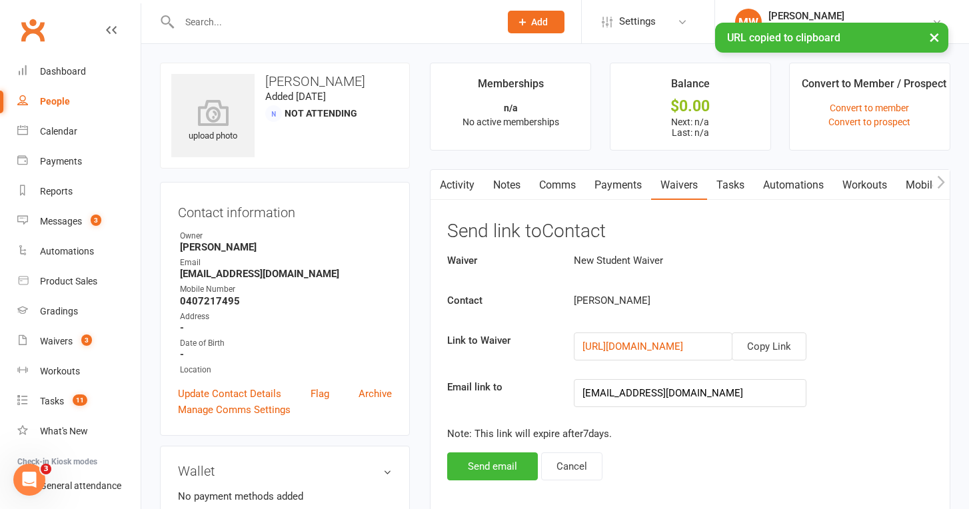
click at [557, 181] on link "Comms" at bounding box center [557, 185] width 55 height 31
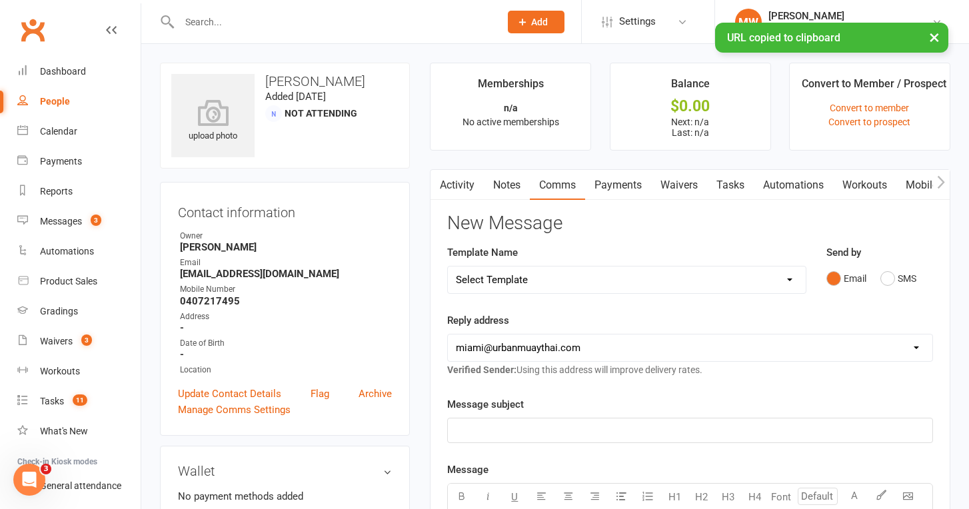
click at [533, 431] on p "﻿" at bounding box center [690, 431] width 469 height 16
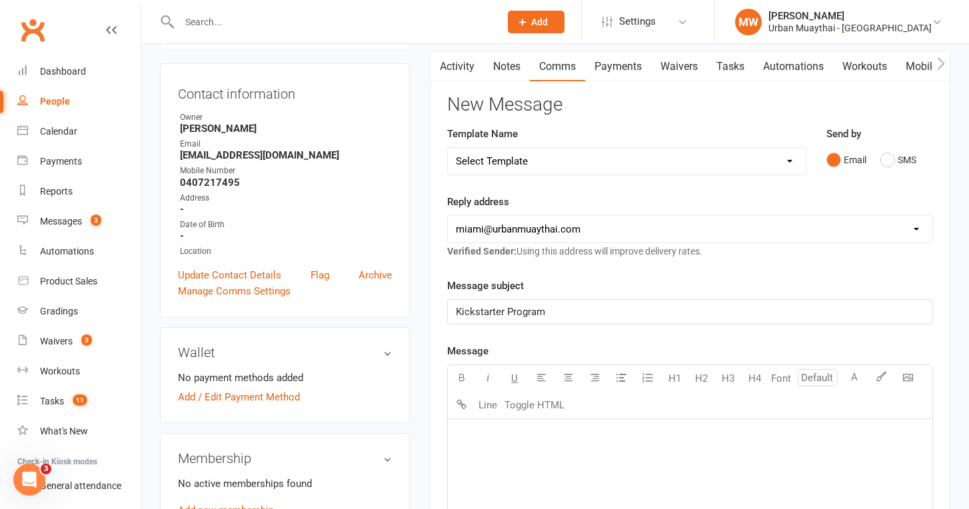
scroll to position [171, 0]
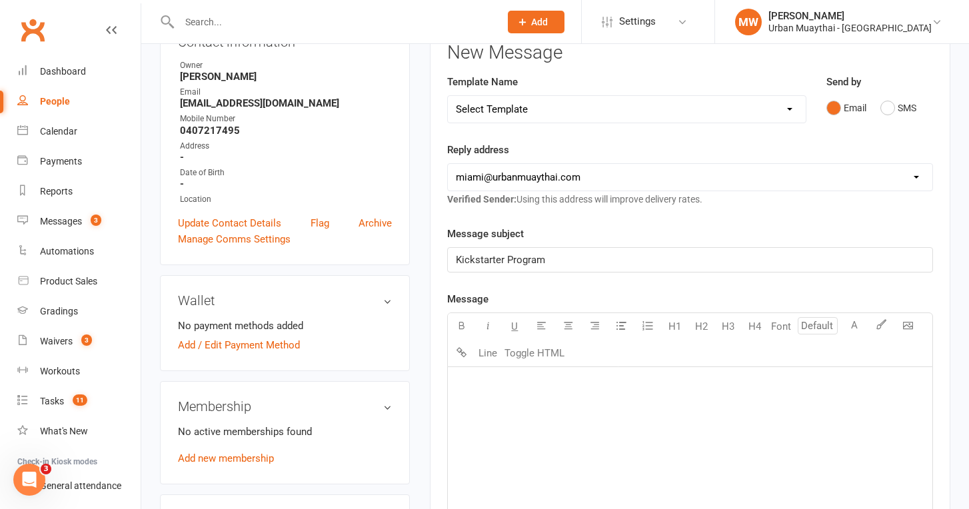
click at [502, 390] on p "﻿" at bounding box center [690, 384] width 469 height 16
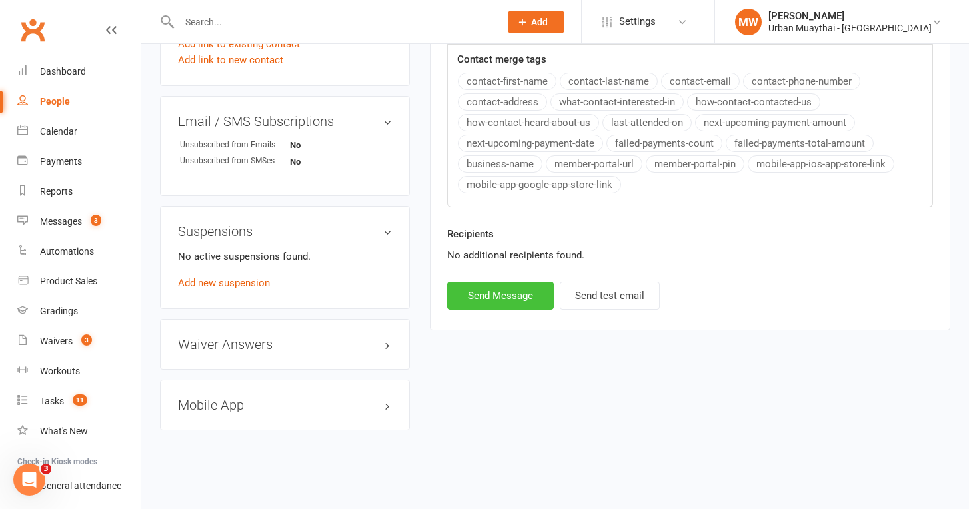
scroll to position [705, 0]
click at [501, 285] on button "Send Message" at bounding box center [500, 296] width 107 height 28
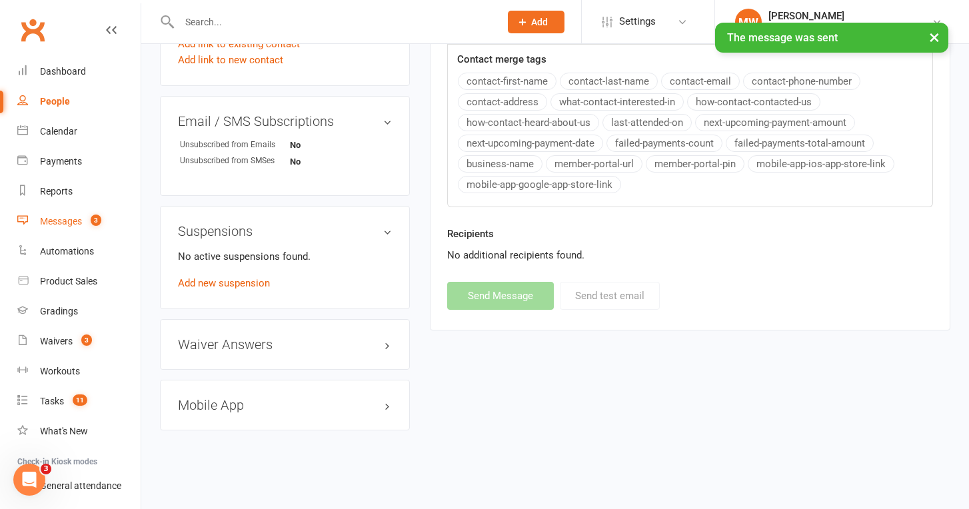
click at [64, 224] on div "Messages" at bounding box center [61, 221] width 42 height 11
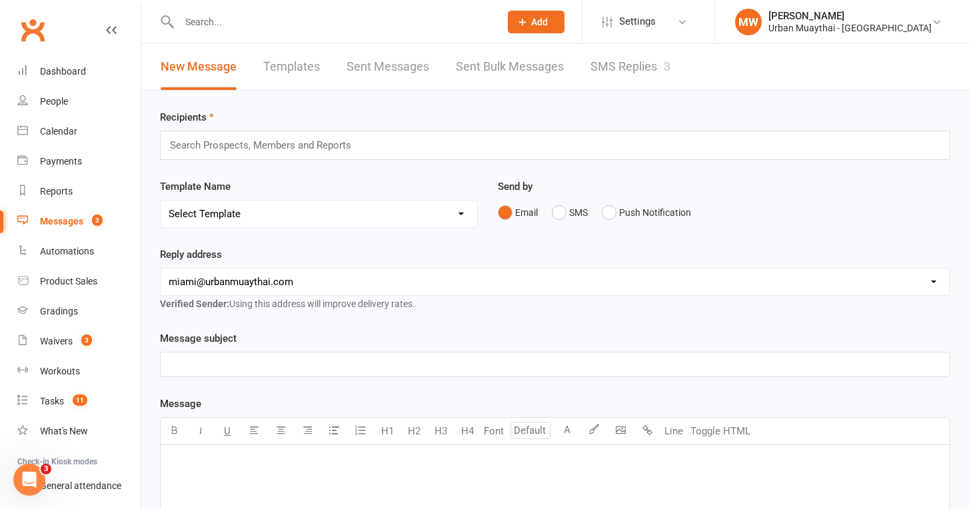
click at [629, 71] on link "SMS Replies 3" at bounding box center [631, 67] width 80 height 46
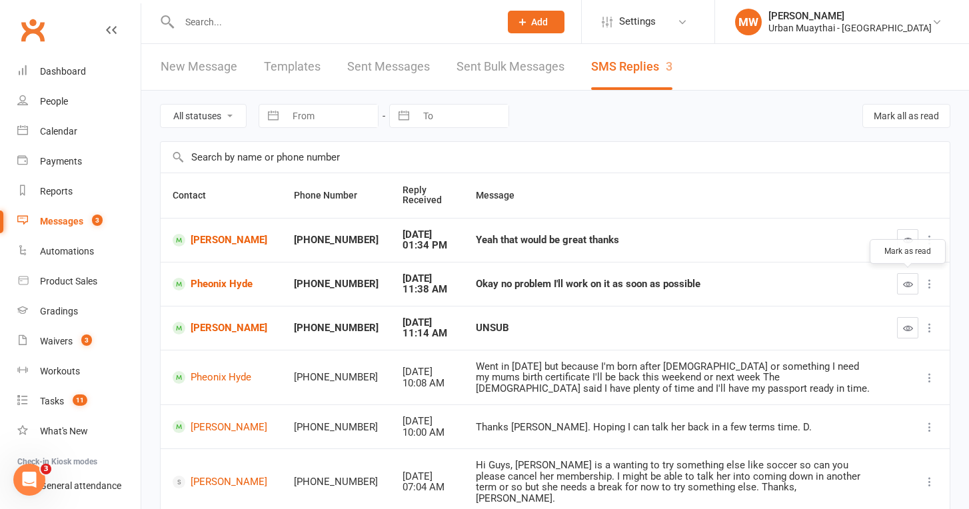
click at [907, 282] on icon "button" at bounding box center [908, 284] width 10 height 10
click at [908, 239] on icon "button" at bounding box center [908, 240] width 10 height 10
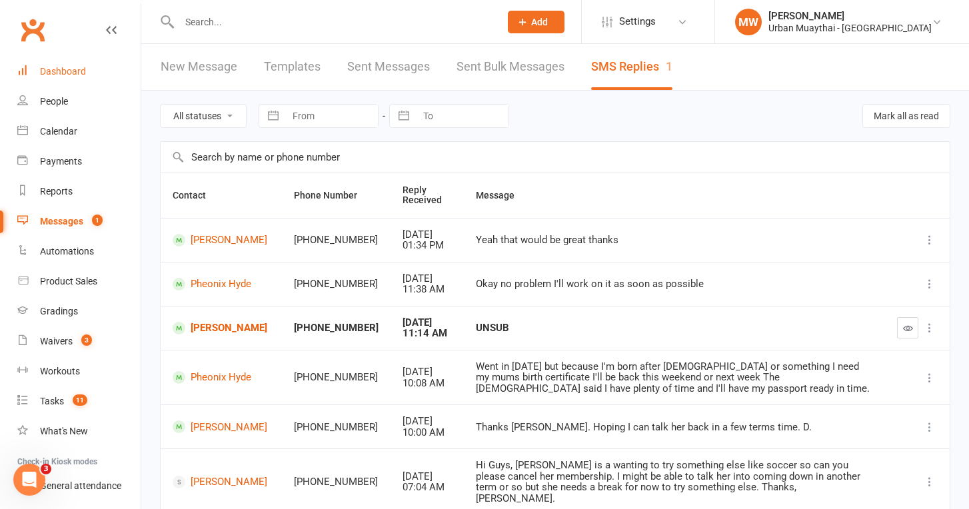
click at [79, 70] on div "Dashboard" at bounding box center [63, 71] width 46 height 11
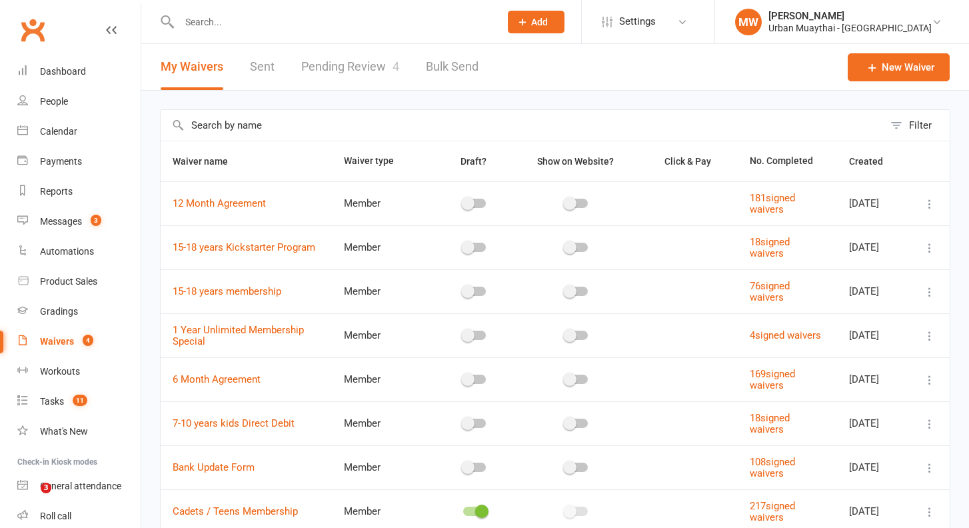
select select "50"
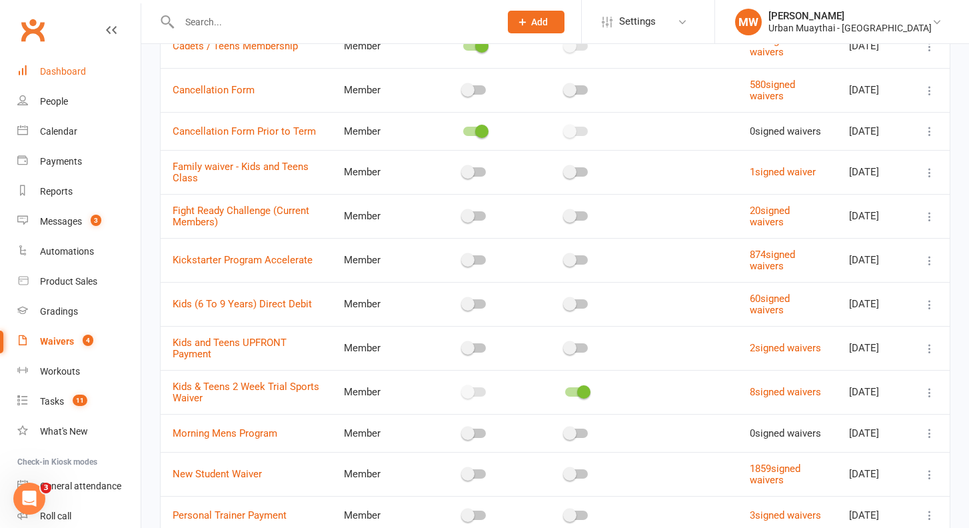
click at [78, 72] on div "Dashboard" at bounding box center [63, 71] width 46 height 11
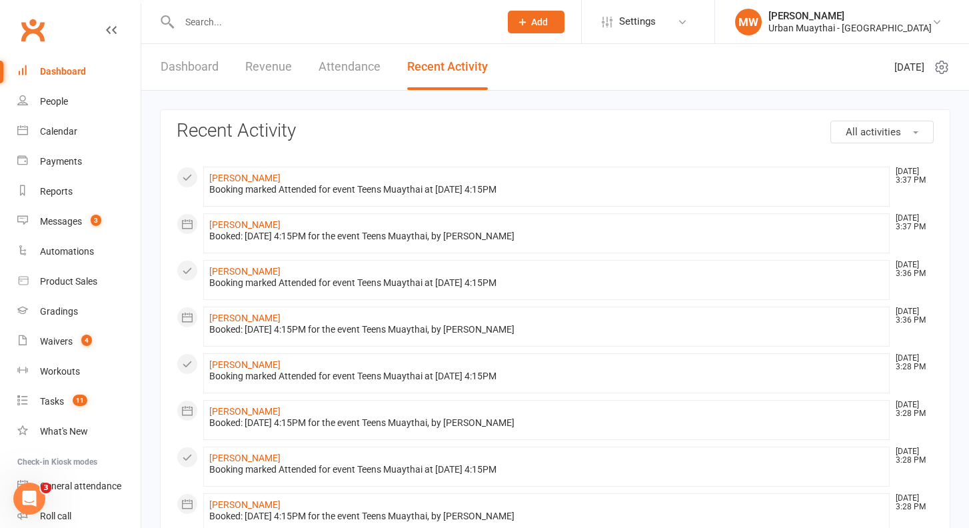
click at [203, 63] on link "Dashboard" at bounding box center [190, 67] width 58 height 46
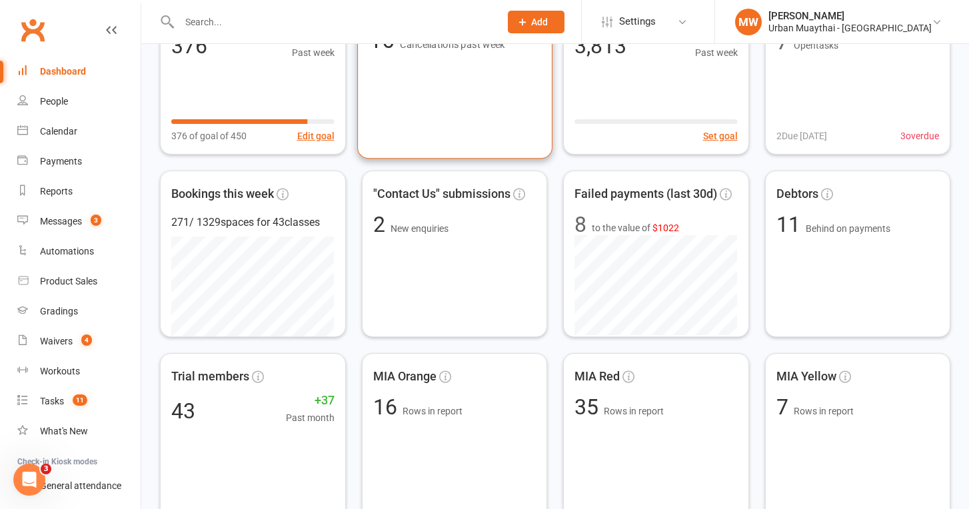
scroll to position [126, 0]
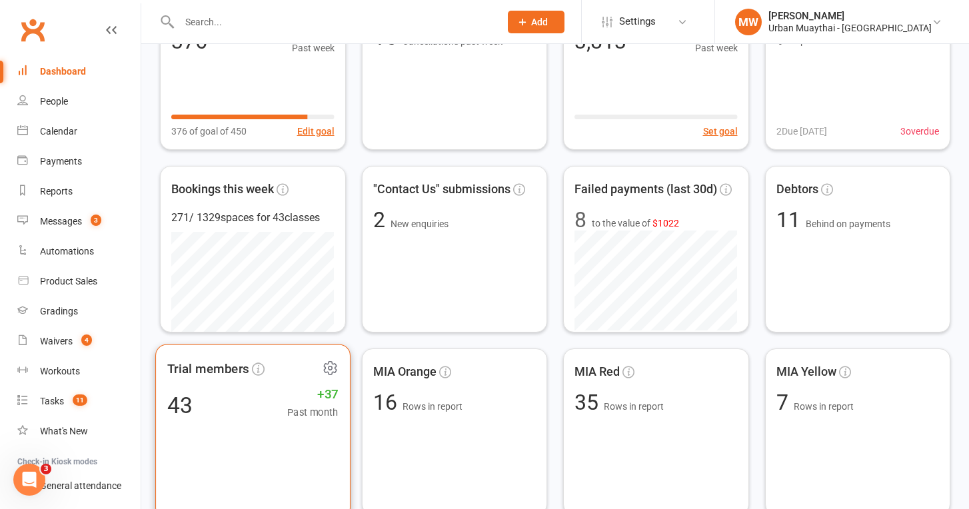
click at [262, 387] on div "Trial members 43 +37 Past month" at bounding box center [252, 432] width 195 height 175
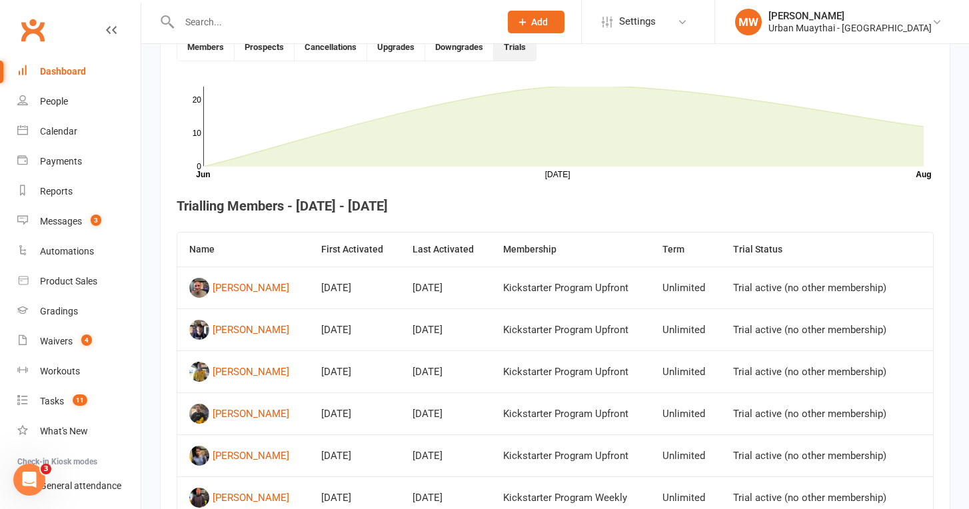
scroll to position [379, 0]
click at [231, 295] on div "Ryan Amey" at bounding box center [251, 287] width 77 height 20
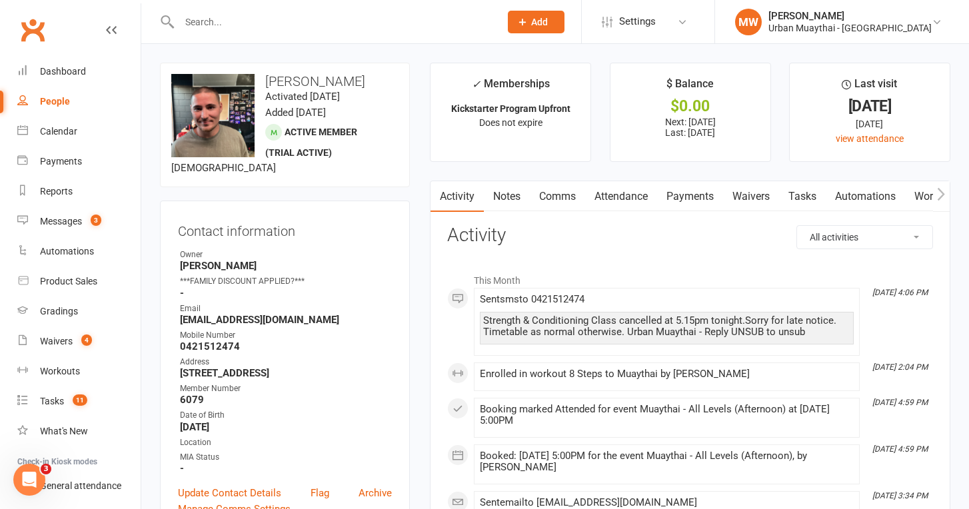
click at [677, 199] on link "Payments" at bounding box center [690, 196] width 66 height 31
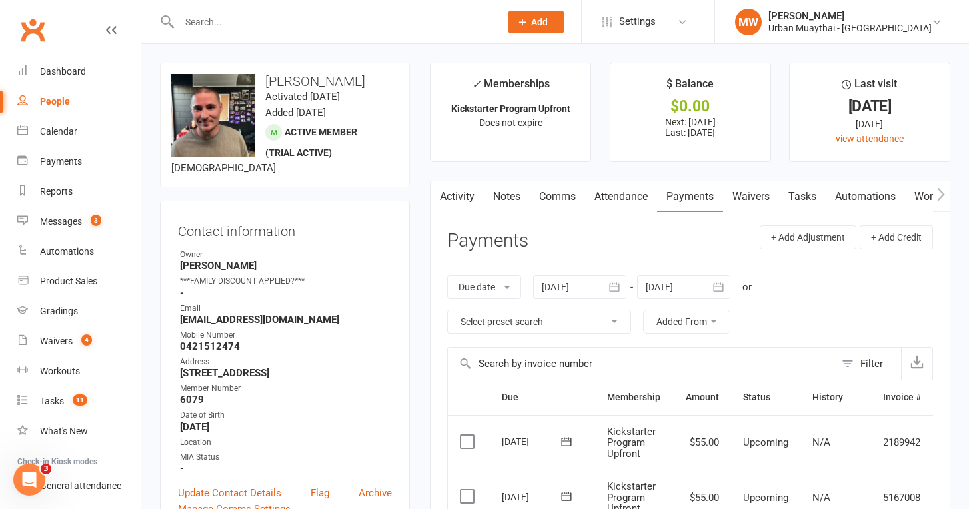
click at [503, 196] on link "Notes" at bounding box center [507, 196] width 46 height 31
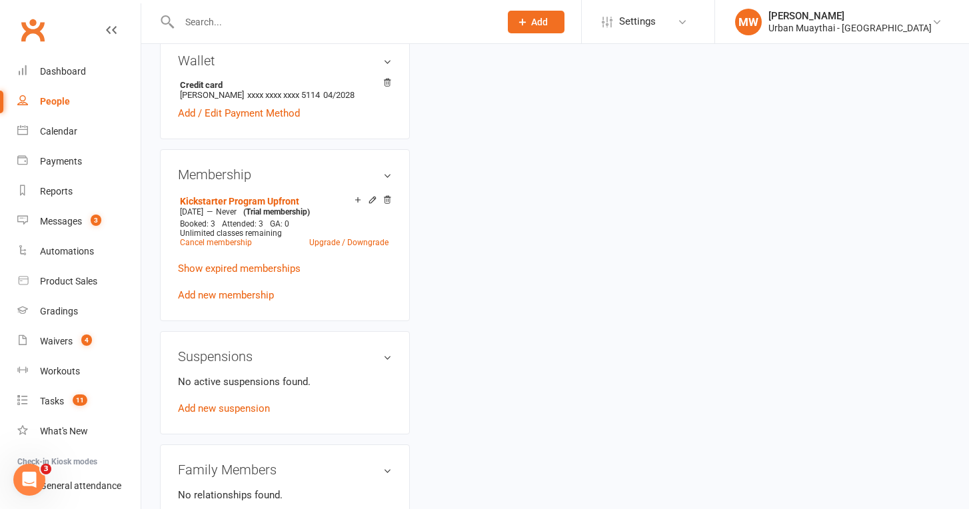
scroll to position [512, 0]
click at [277, 265] on link "Show expired memberships" at bounding box center [239, 267] width 123 height 12
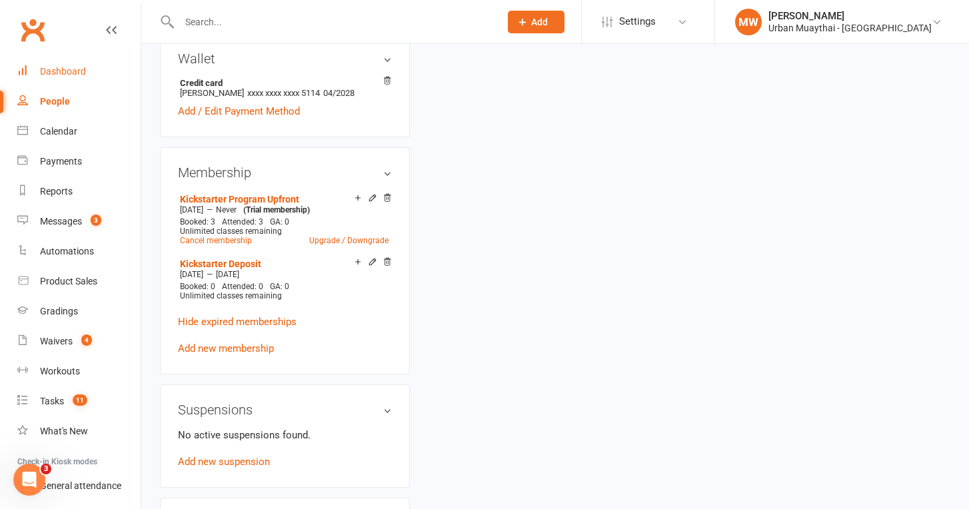
click at [57, 62] on link "Dashboard" at bounding box center [78, 72] width 123 height 30
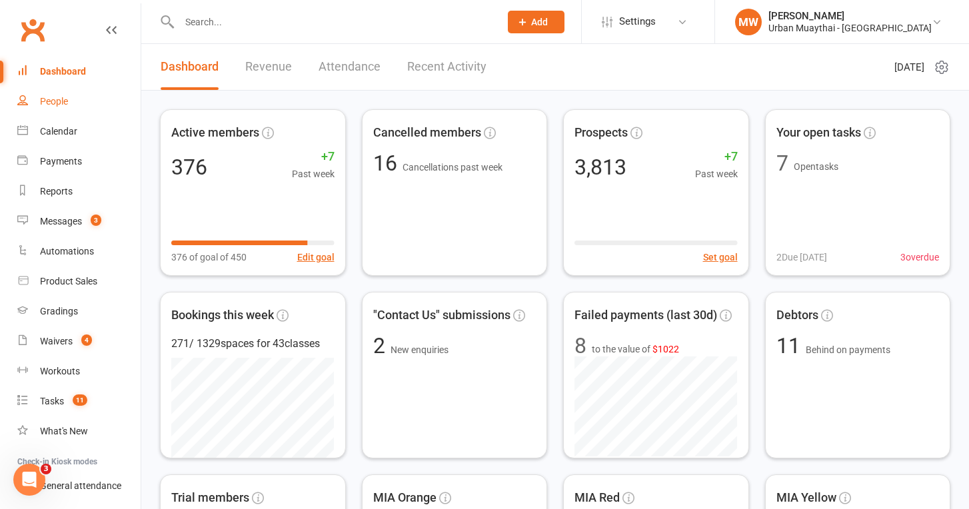
click at [55, 102] on div "People" at bounding box center [54, 101] width 28 height 11
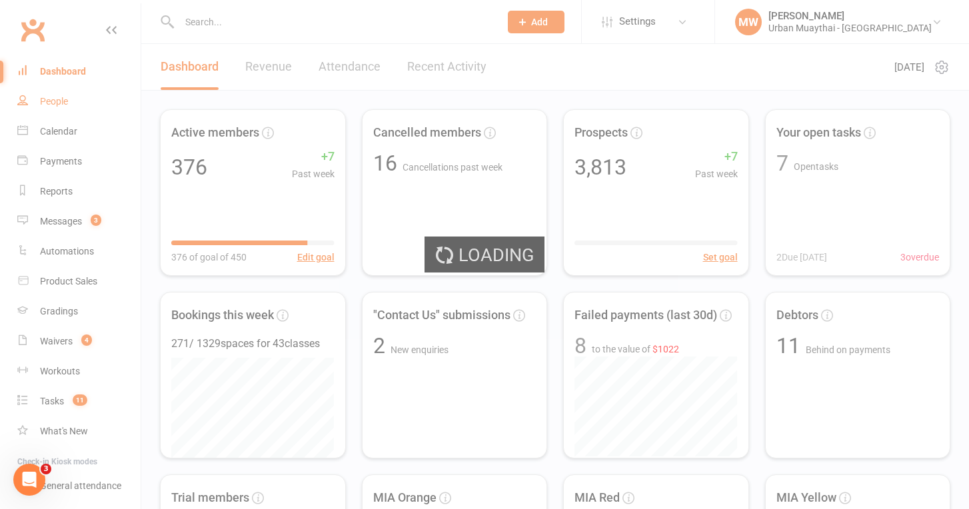
select select "100"
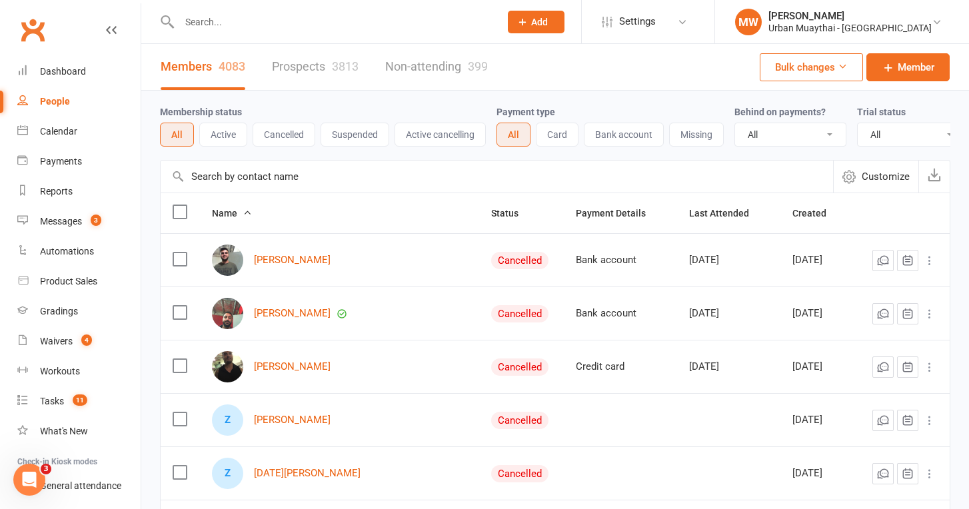
click at [198, 26] on input "text" at bounding box center [332, 22] width 315 height 19
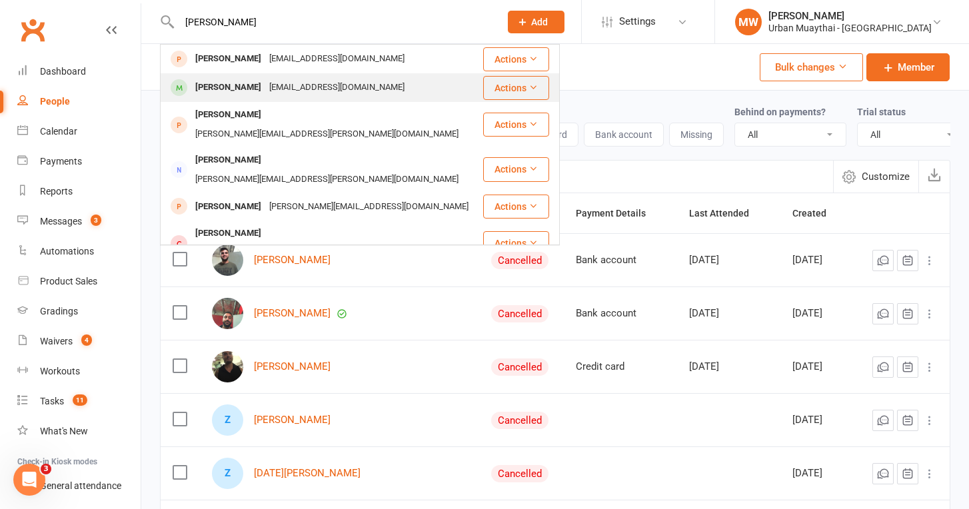
type input "Alec"
click at [242, 86] on div "Alec Van Der Merwe" at bounding box center [228, 87] width 74 height 19
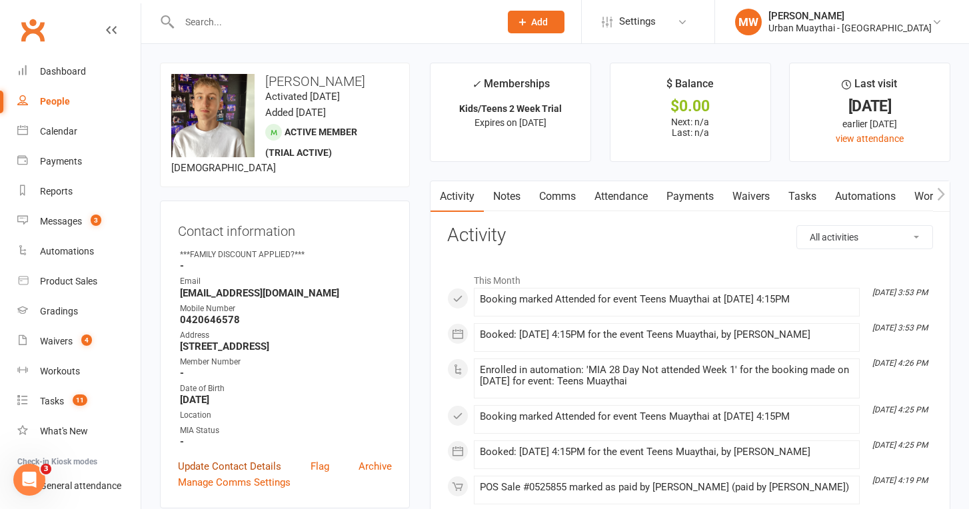
click at [241, 468] on link "Update Contact Details" at bounding box center [229, 467] width 103 height 16
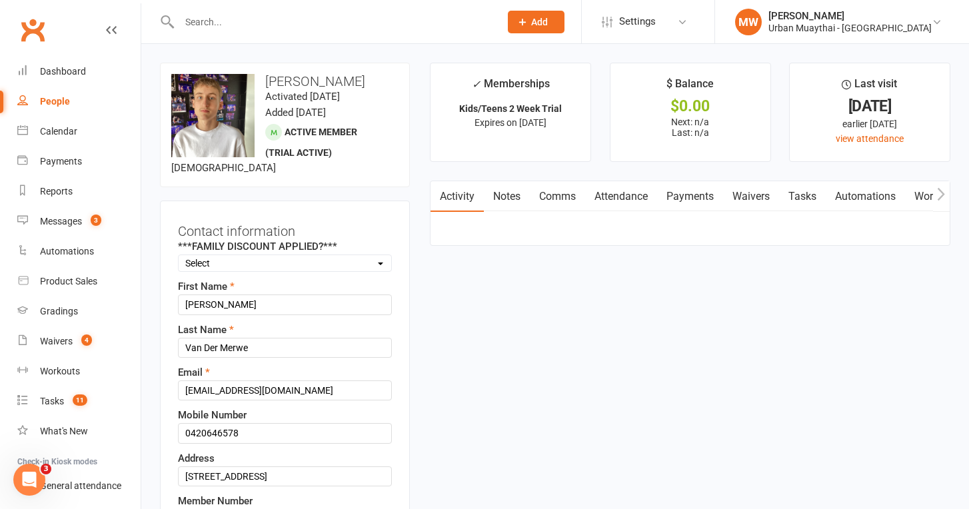
scroll to position [63, 0]
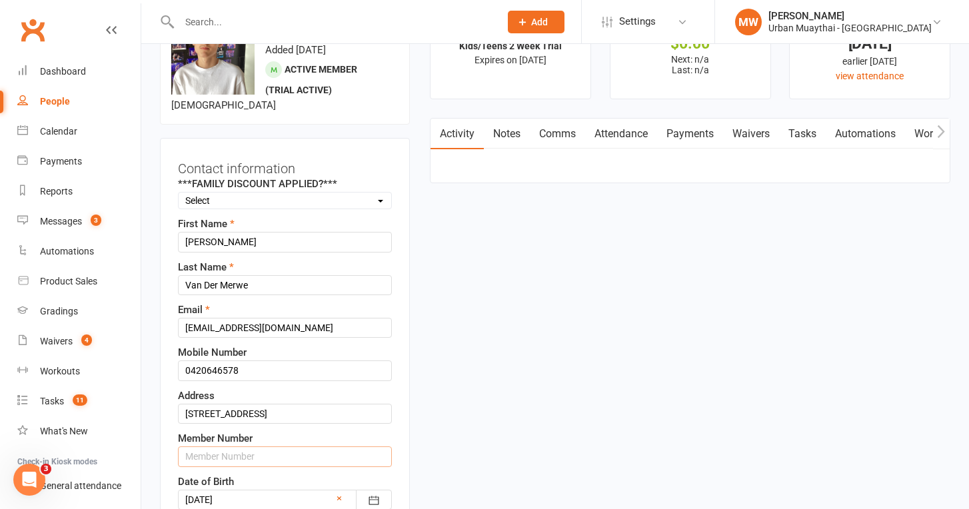
click at [215, 460] on input "text" at bounding box center [285, 457] width 214 height 20
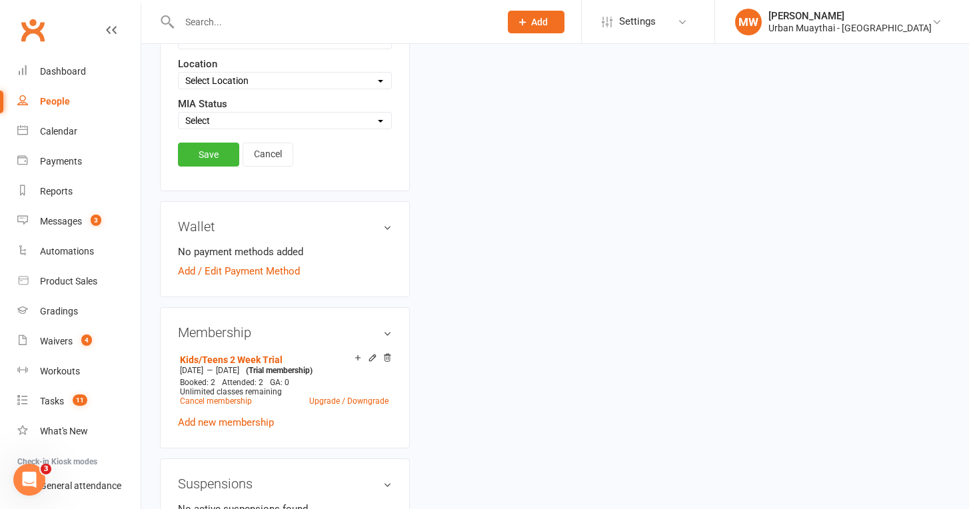
scroll to position [566, 0]
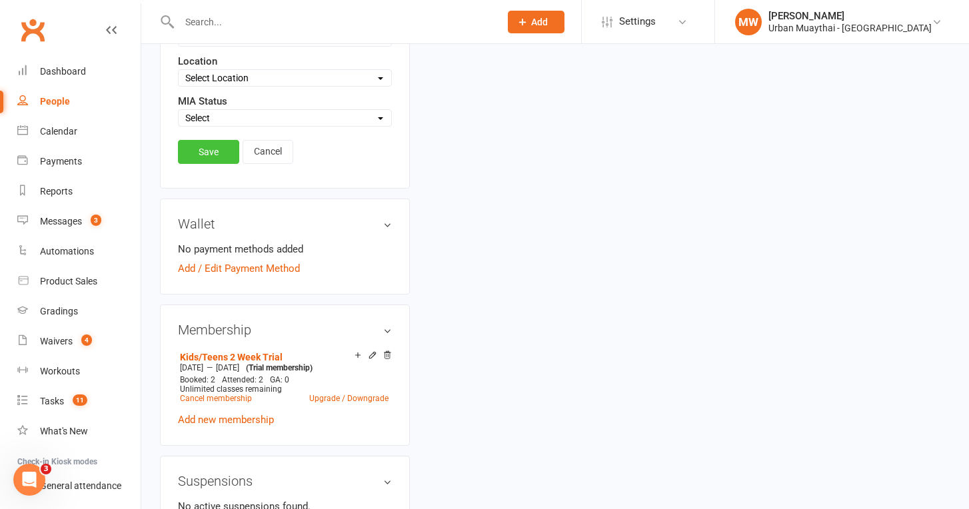
type input "6168"
click at [199, 147] on link "Save" at bounding box center [208, 152] width 61 height 24
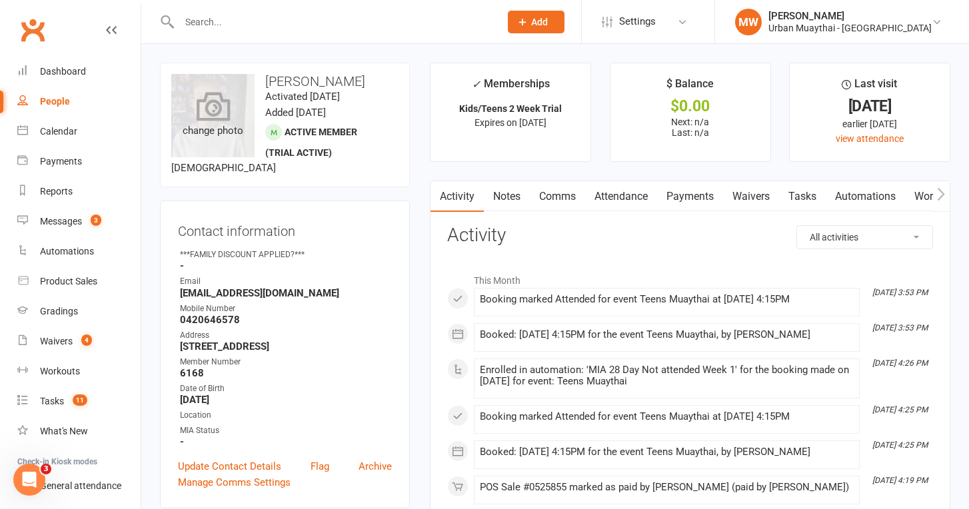
scroll to position [0, 0]
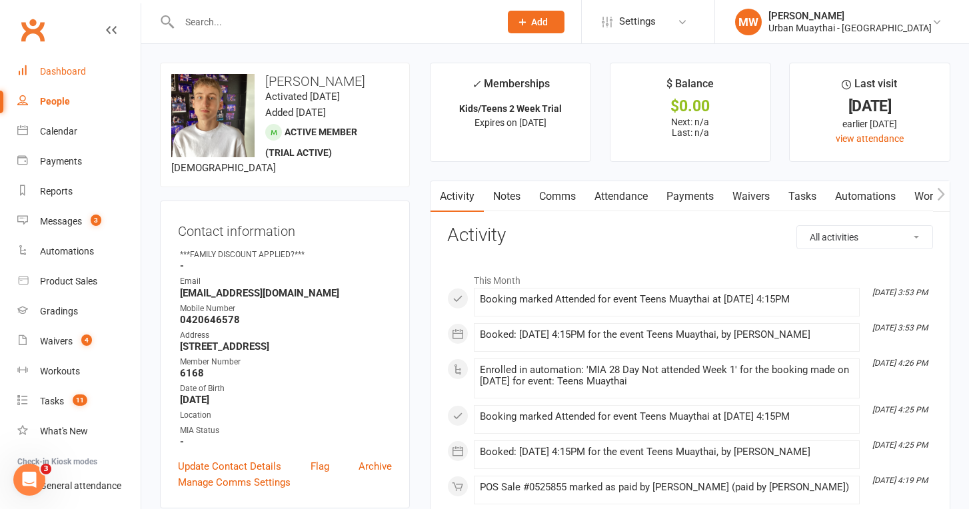
click at [67, 71] on div "Dashboard" at bounding box center [63, 71] width 46 height 11
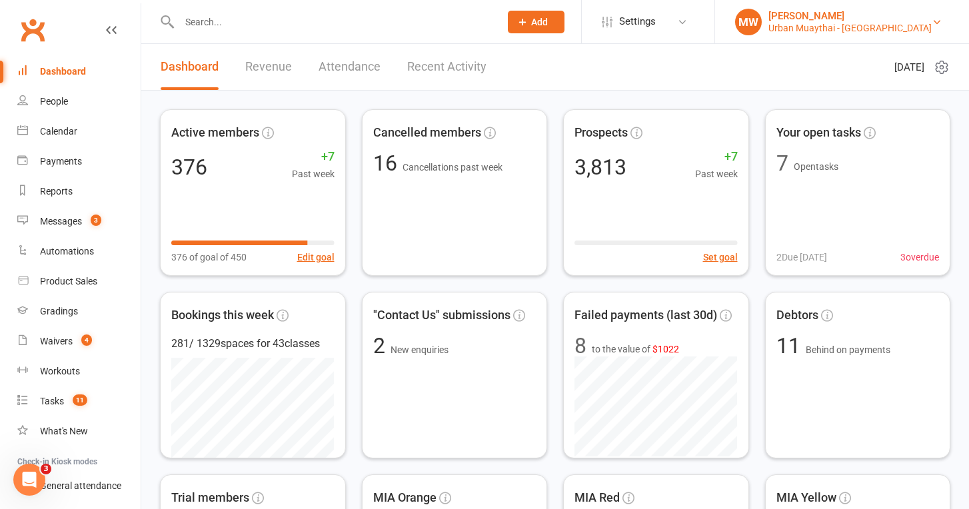
click at [898, 26] on div "Urban Muaythai - [GEOGRAPHIC_DATA]" at bounding box center [850, 28] width 163 height 12
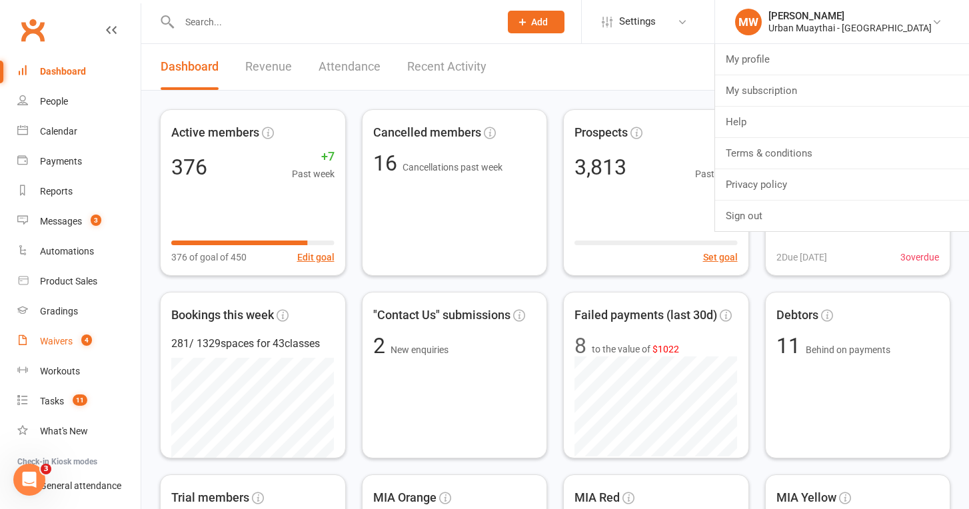
click at [57, 345] on div "Waivers" at bounding box center [56, 341] width 33 height 11
select select "50"
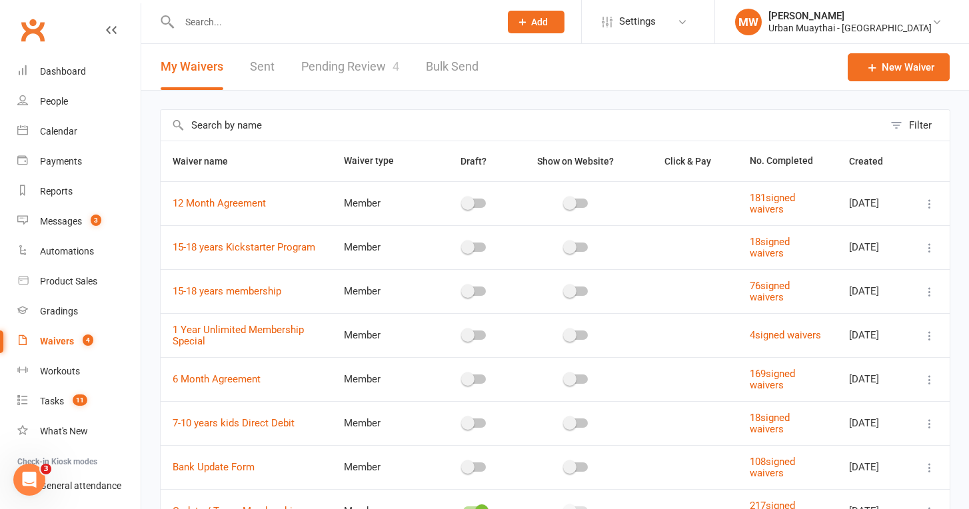
click at [361, 70] on link "Pending Review 4" at bounding box center [350, 67] width 98 height 46
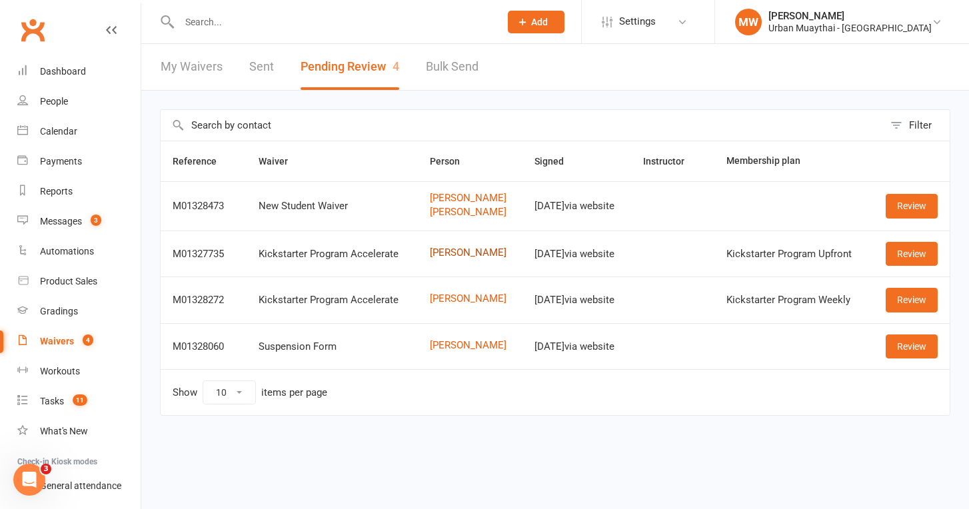
click at [442, 252] on link "Daniel De Freitas" at bounding box center [470, 252] width 81 height 11
click at [912, 252] on link "Review" at bounding box center [912, 254] width 52 height 24
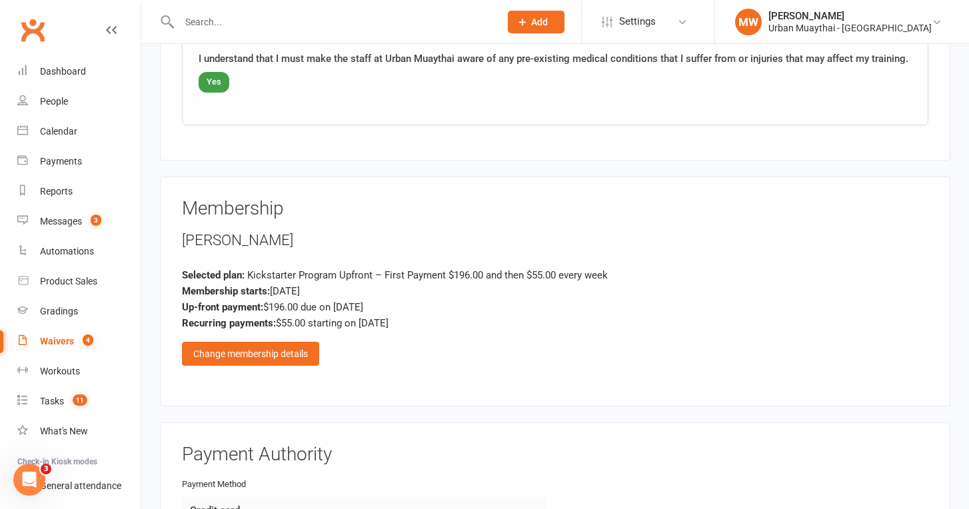
scroll to position [1677, 0]
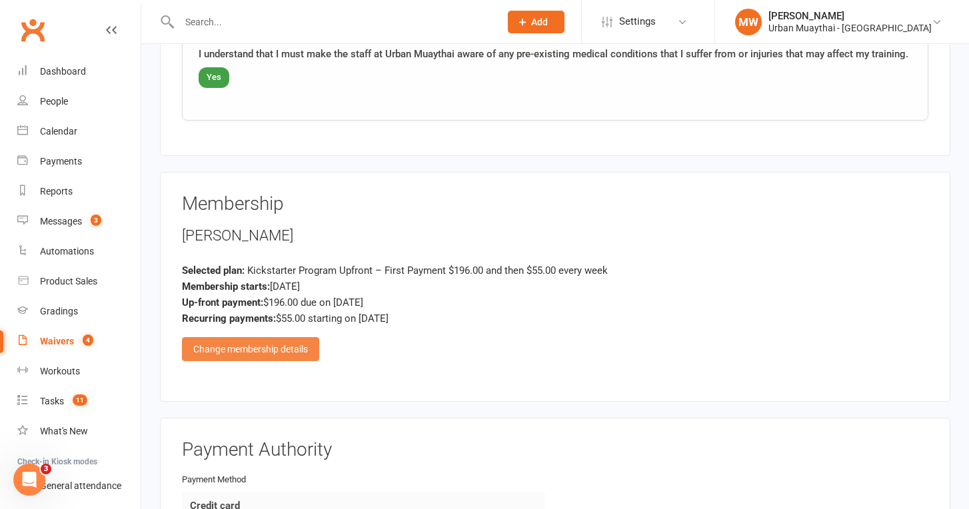
click at [295, 337] on div "Change membership details" at bounding box center [250, 349] width 137 height 24
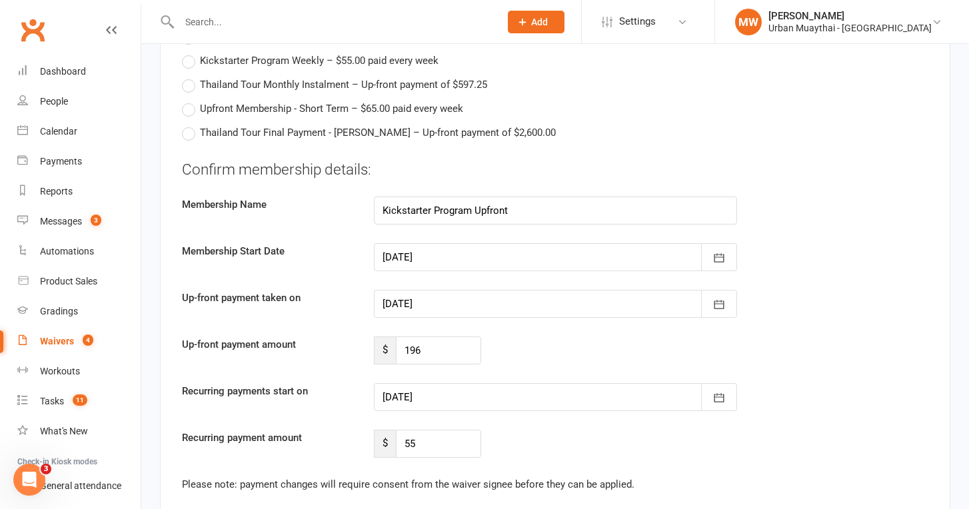
scroll to position [2526, 0]
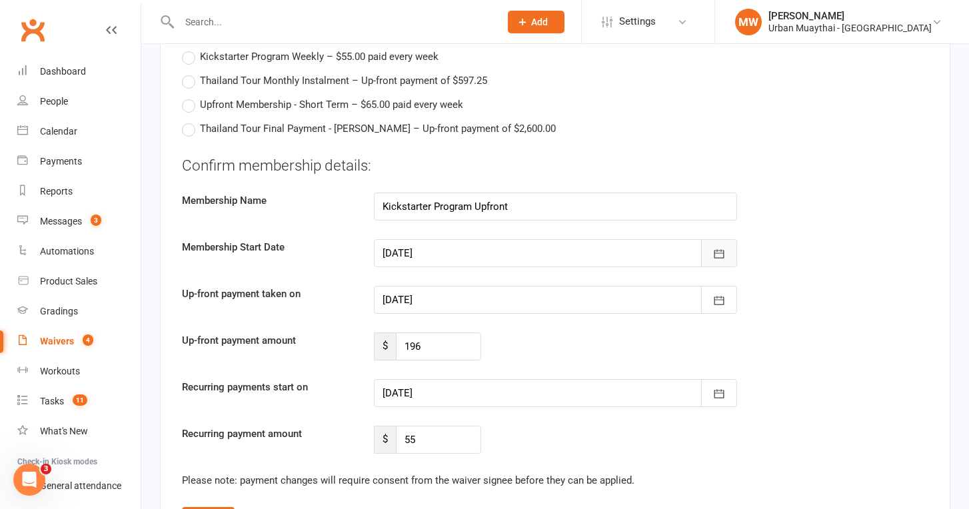
click at [723, 247] on icon "button" at bounding box center [719, 253] width 13 height 13
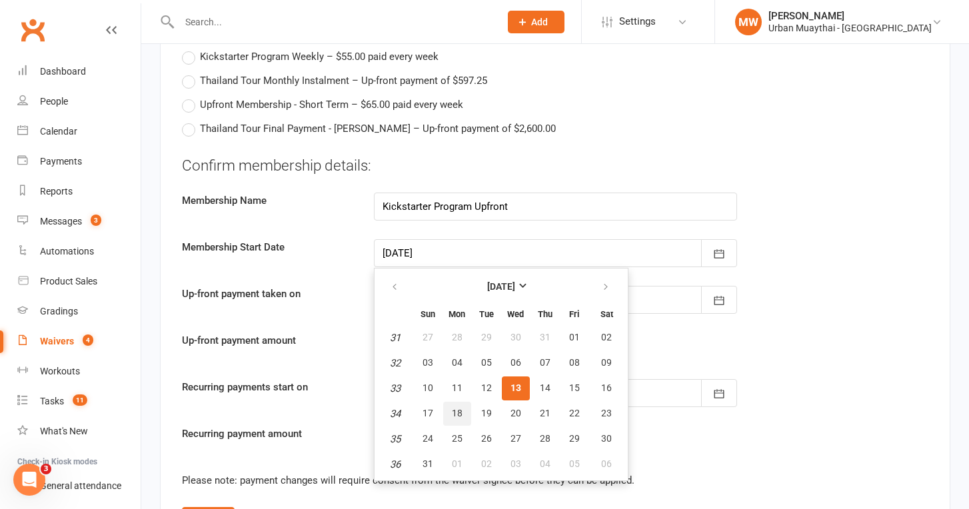
click at [457, 408] on span "18" at bounding box center [457, 413] width 11 height 11
type input "18 Aug 2025"
type input "18 Sep 2025"
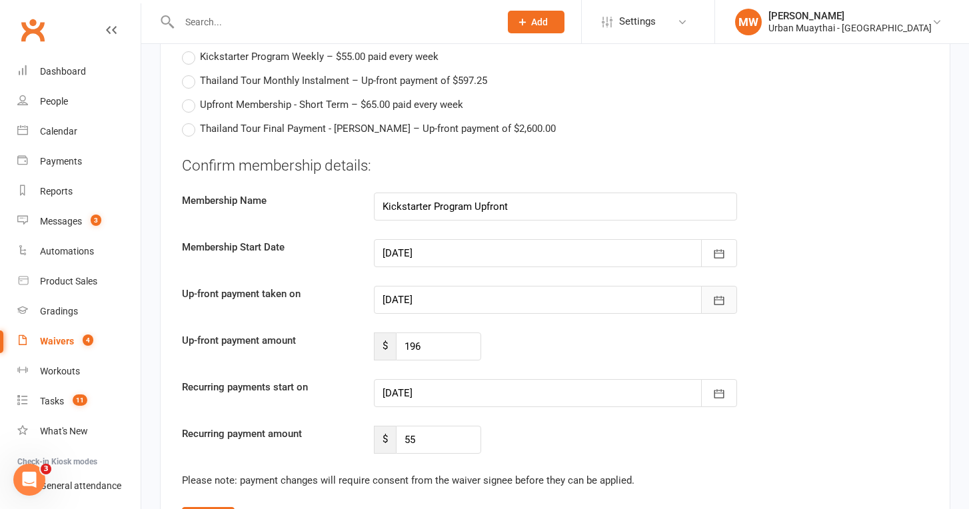
click at [715, 294] on icon "button" at bounding box center [719, 300] width 13 height 13
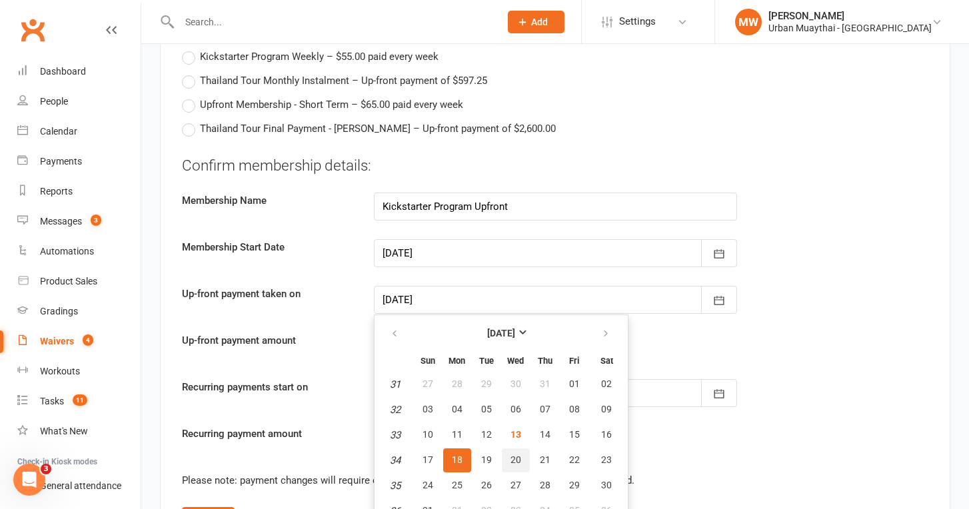
click at [511, 455] on span "20" at bounding box center [516, 460] width 11 height 11
type input "20 Aug 2025"
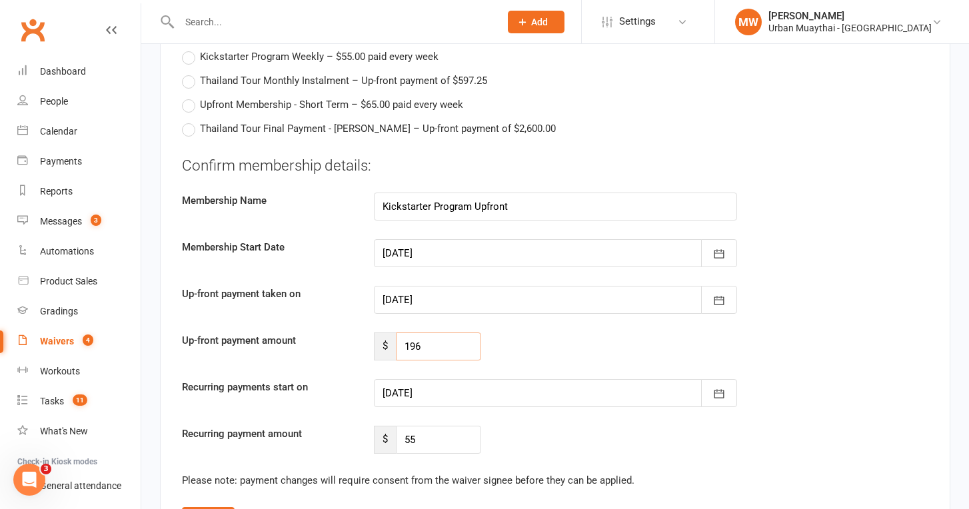
click at [432, 333] on input "196" at bounding box center [439, 347] width 86 height 28
type input "1"
type input "0"
click at [722, 387] on icon "button" at bounding box center [719, 393] width 13 height 13
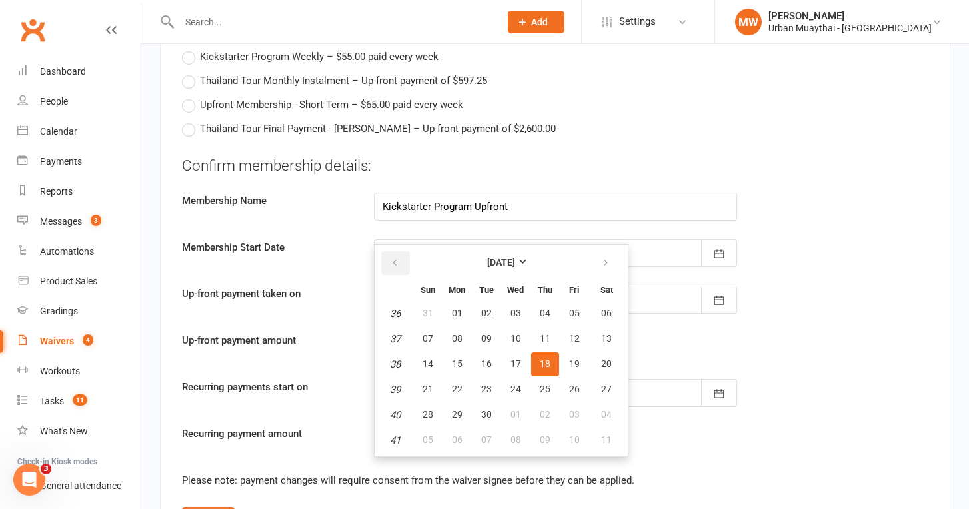
click at [393, 258] on icon "button" at bounding box center [394, 263] width 9 height 11
click at [603, 258] on icon "button" at bounding box center [605, 263] width 9 height 11
click at [457, 359] on span "15" at bounding box center [457, 364] width 11 height 11
type input "15 Sep 2025"
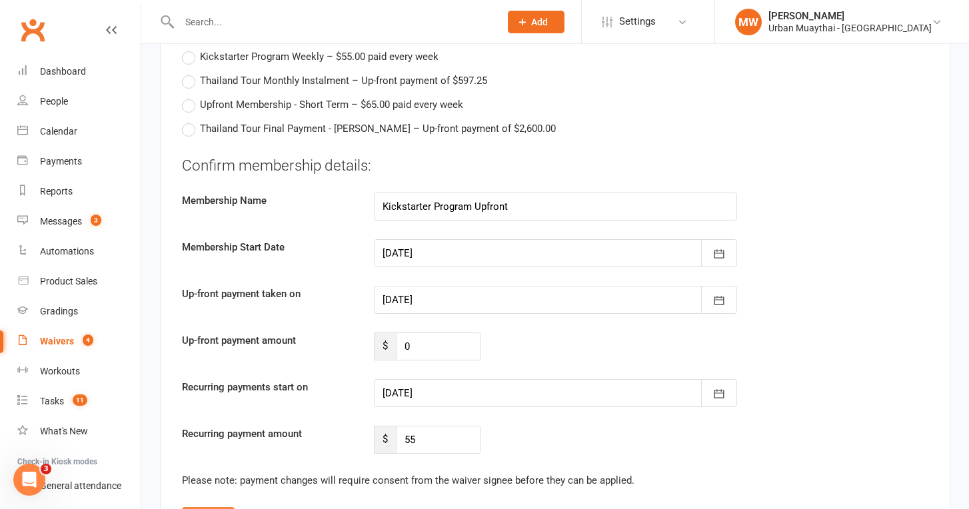
click at [209, 507] on button "Update" at bounding box center [208, 519] width 53 height 24
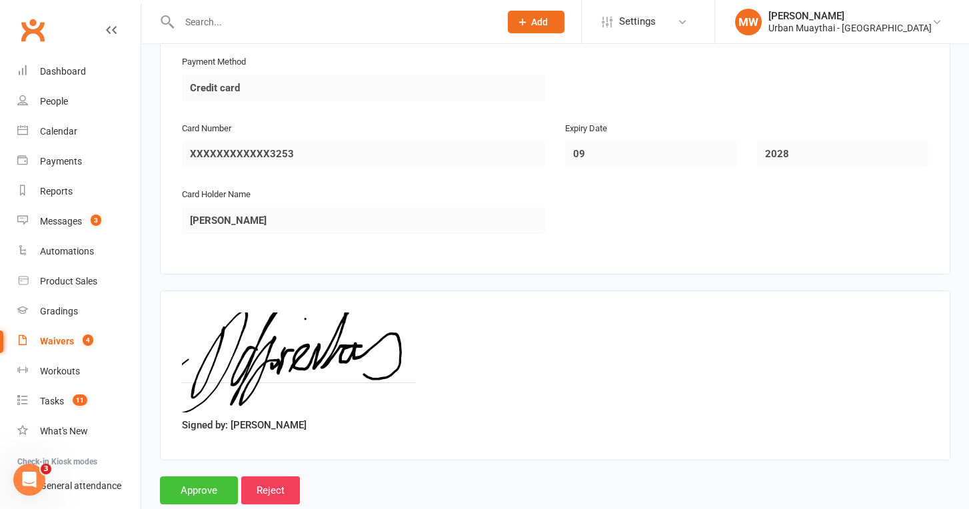
click at [197, 477] on input "Approve" at bounding box center [199, 491] width 78 height 28
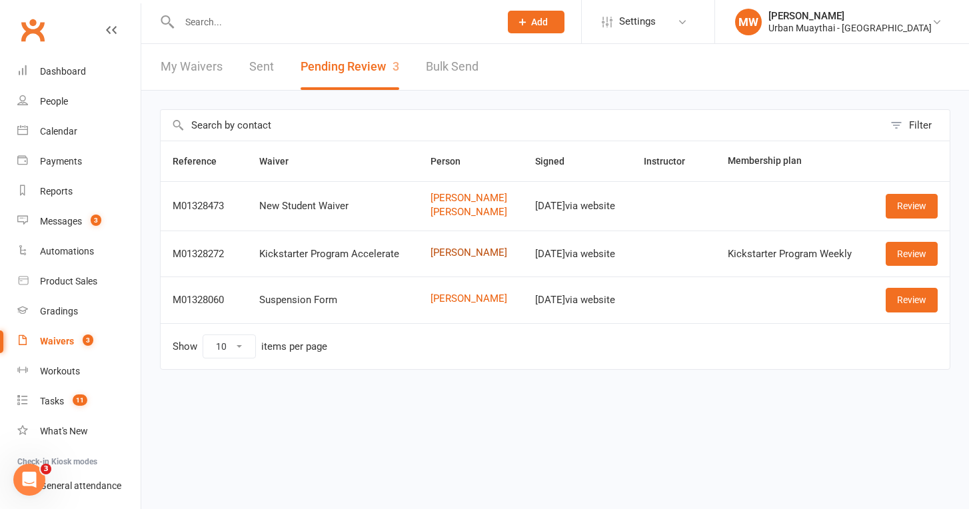
click at [437, 252] on link "[PERSON_NAME]" at bounding box center [471, 252] width 81 height 11
click at [909, 253] on link "Review" at bounding box center [912, 254] width 52 height 24
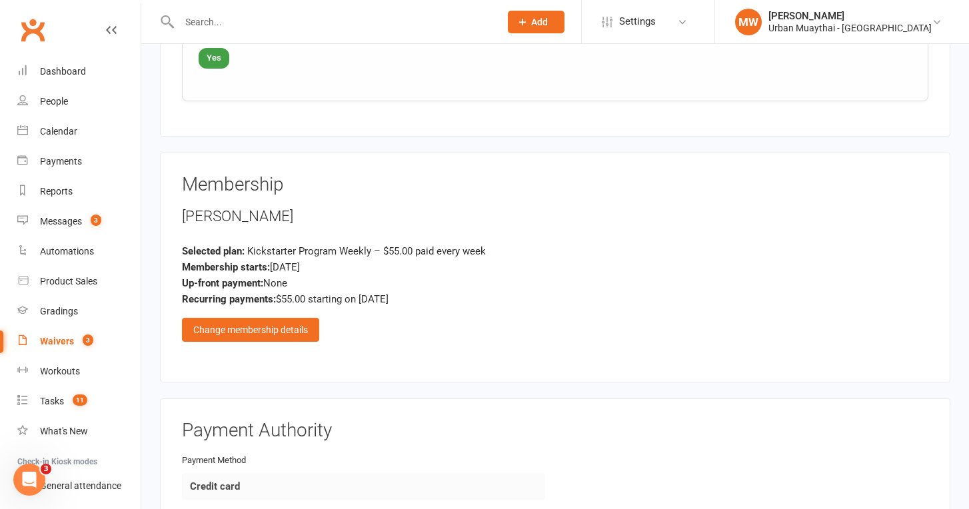
scroll to position [1700, 0]
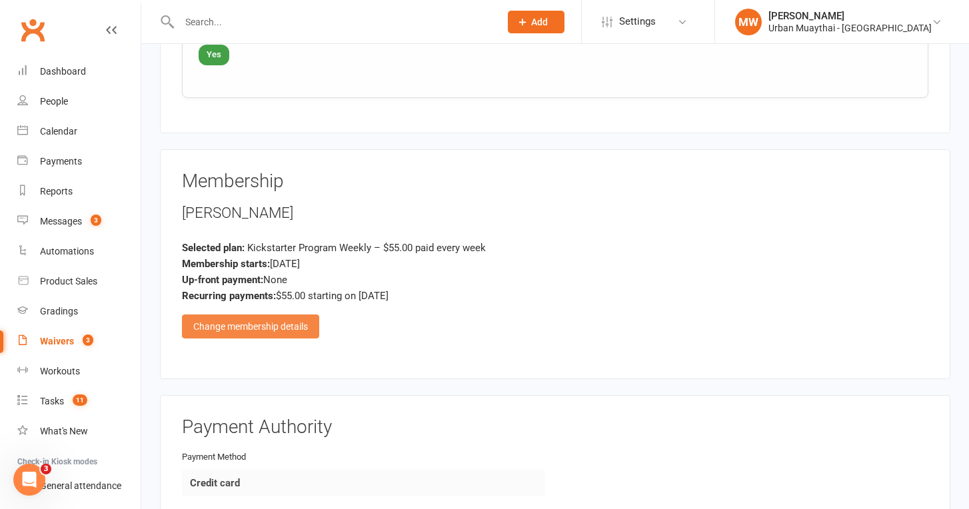
click at [291, 315] on div "Change membership details" at bounding box center [250, 327] width 137 height 24
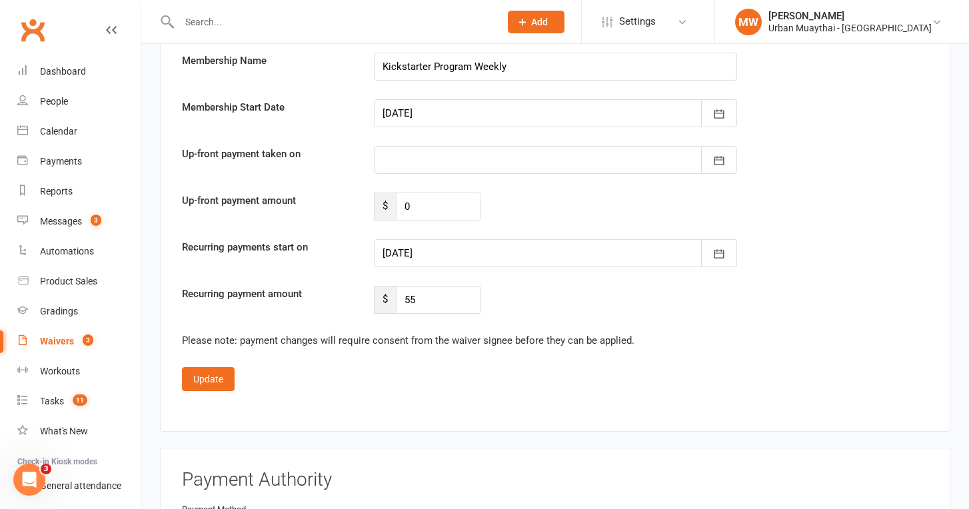
scroll to position [2676, 0]
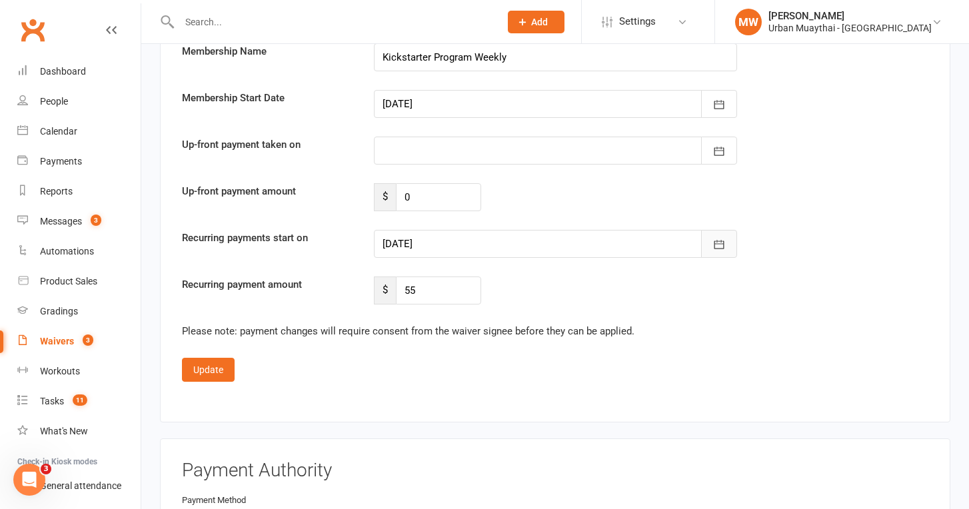
click at [717, 238] on icon "button" at bounding box center [719, 244] width 13 height 13
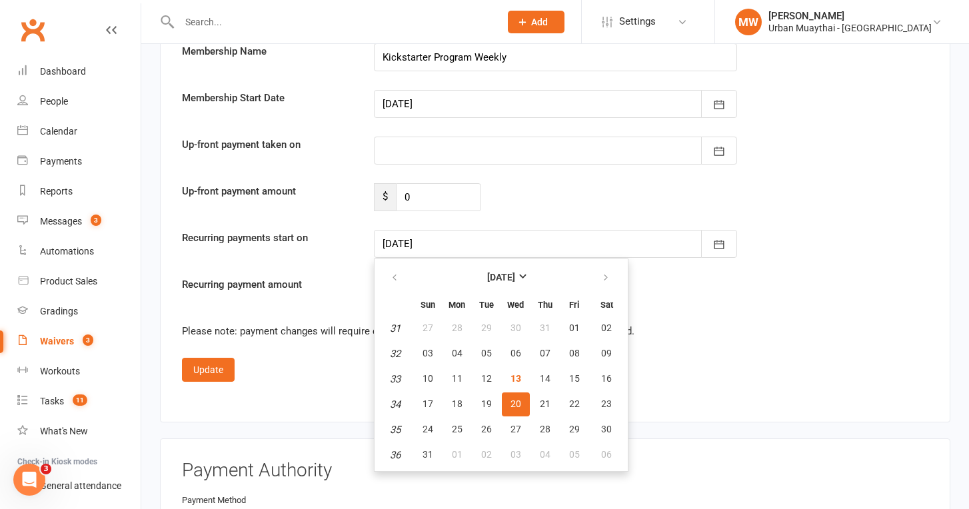
click at [511, 393] on button "20" at bounding box center [516, 405] width 28 height 24
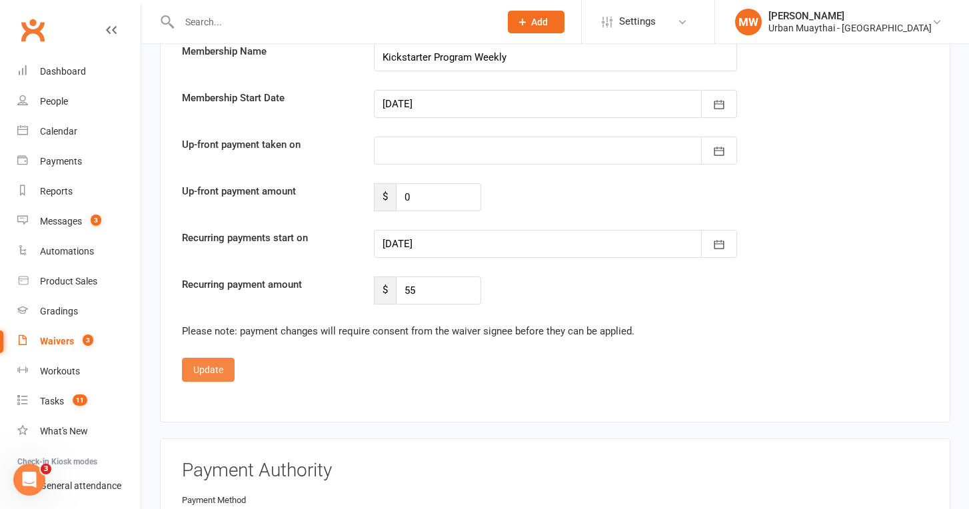
click at [206, 358] on button "Update" at bounding box center [208, 370] width 53 height 24
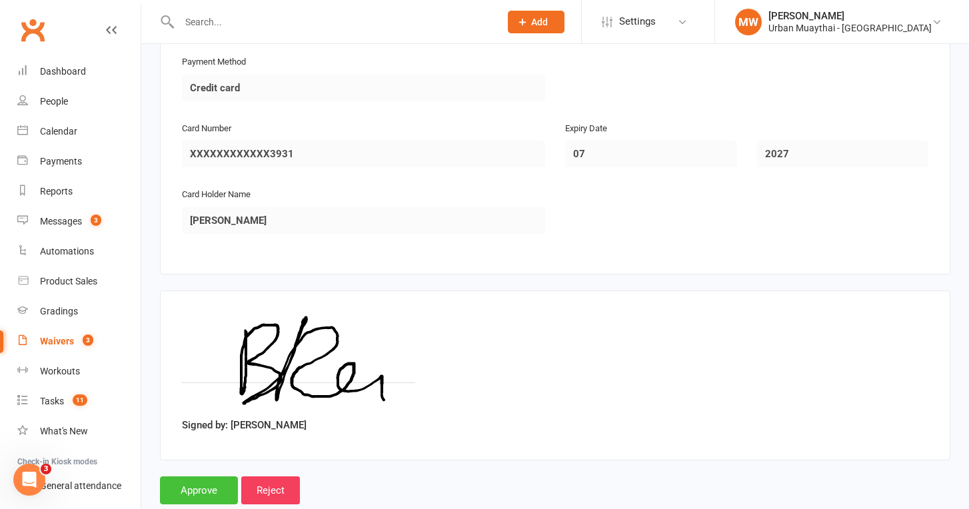
click at [209, 477] on input "Approve" at bounding box center [199, 491] width 78 height 28
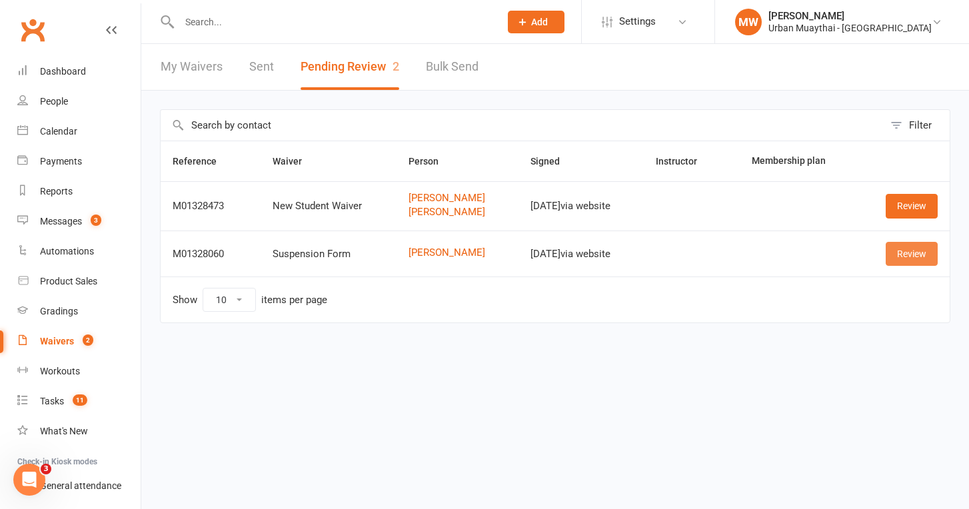
click at [907, 261] on link "Review" at bounding box center [912, 254] width 52 height 24
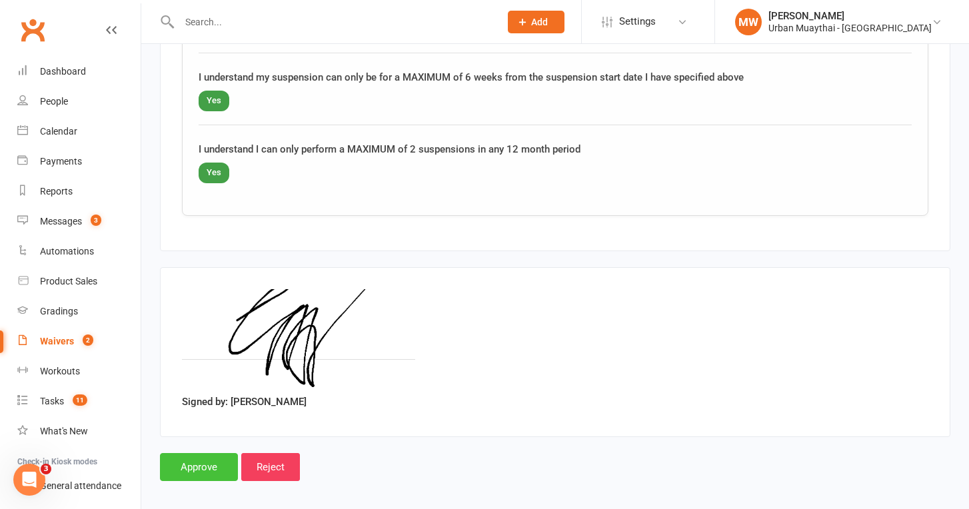
scroll to position [984, 0]
click at [206, 454] on input "Approve" at bounding box center [199, 468] width 78 height 28
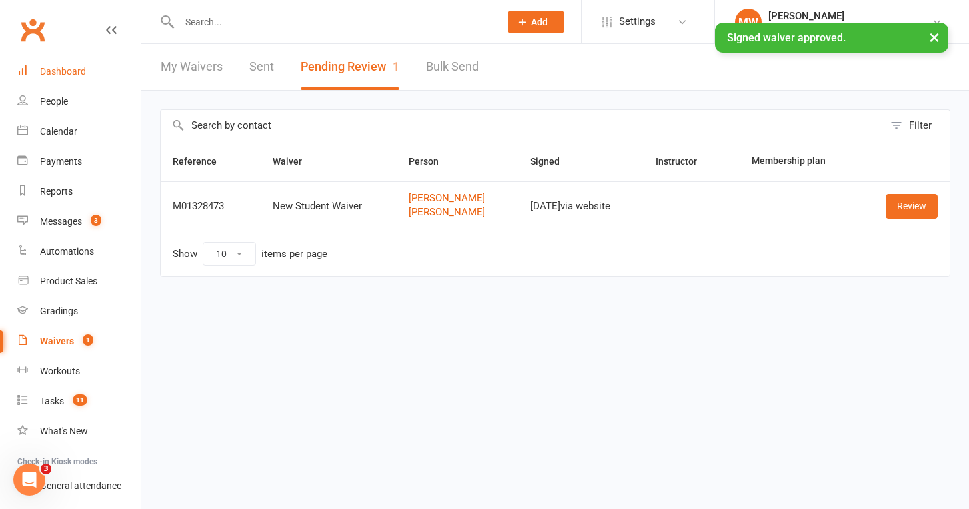
click at [85, 72] on div "Dashboard" at bounding box center [63, 71] width 46 height 11
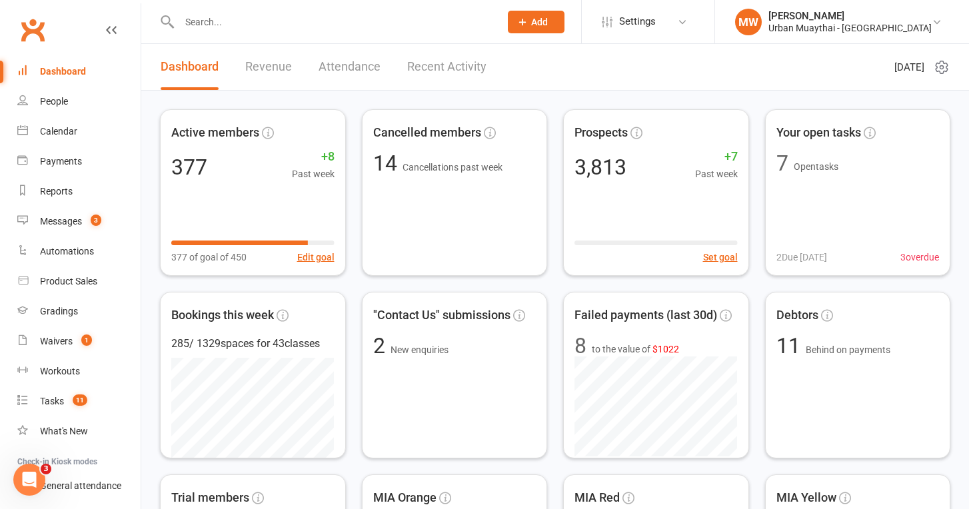
click at [439, 66] on link "Recent Activity" at bounding box center [446, 67] width 79 height 46
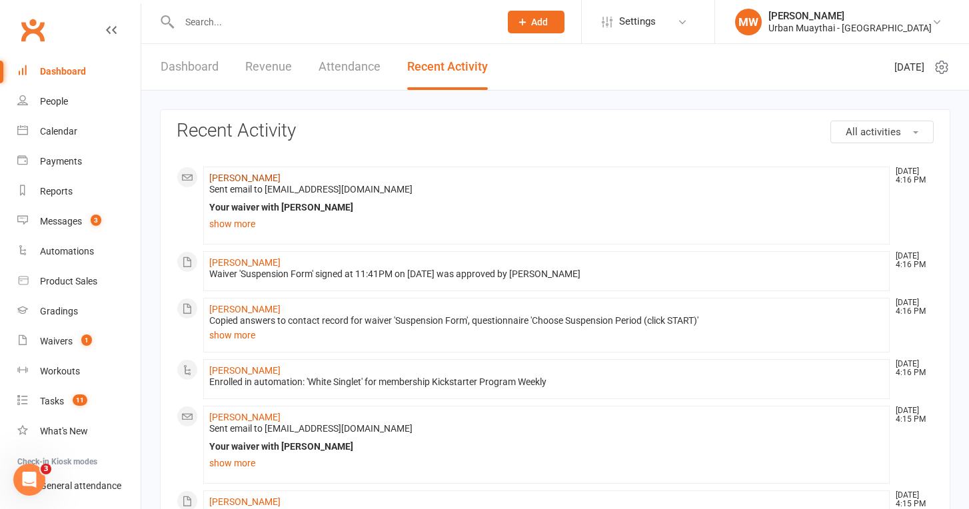
click at [255, 176] on link "Lachlan Fryer" at bounding box center [244, 178] width 71 height 11
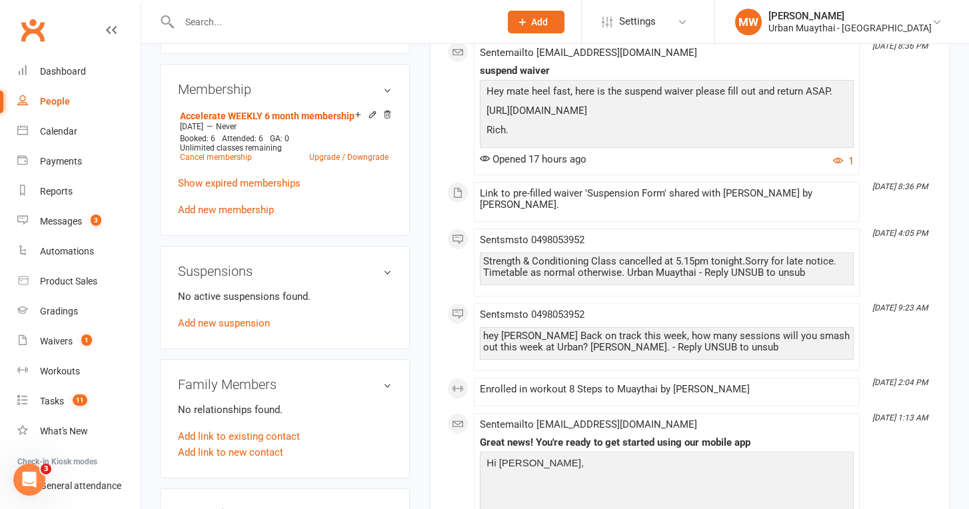
scroll to position [576, 0]
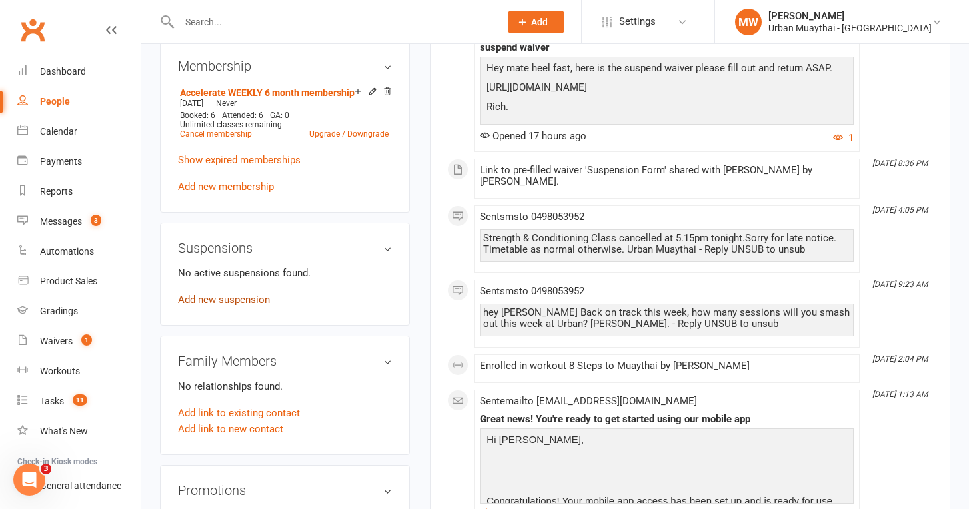
click at [236, 306] on link "Add new suspension" at bounding box center [224, 300] width 92 height 12
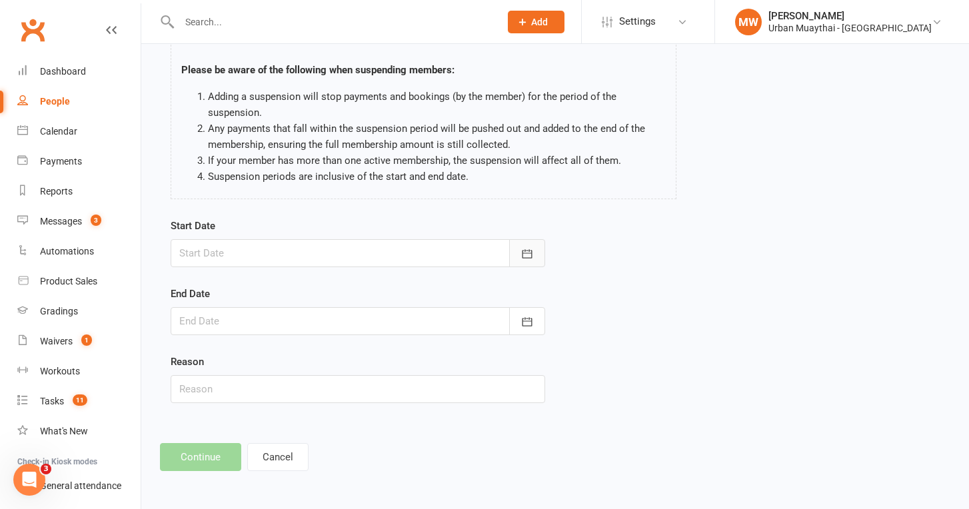
scroll to position [87, 0]
click at [531, 249] on icon "button" at bounding box center [528, 253] width 10 height 9
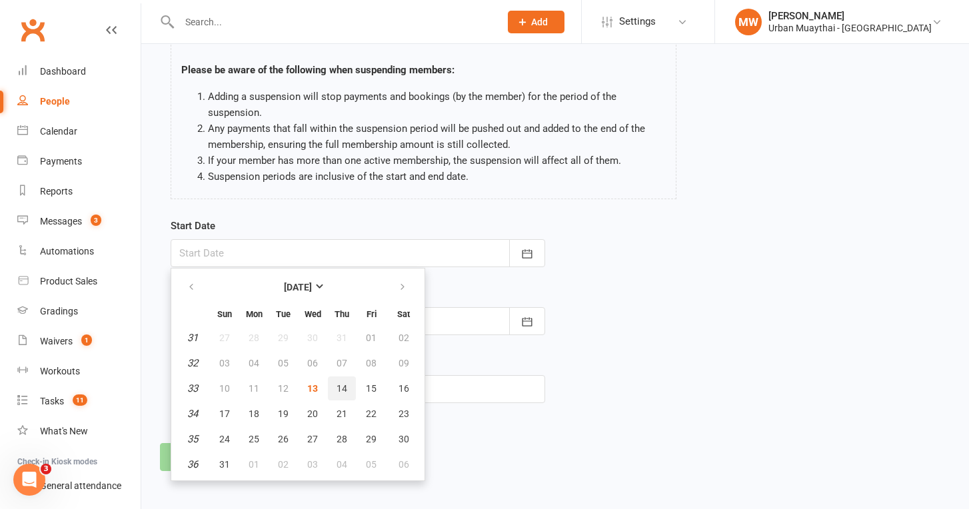
click at [344, 383] on span "14" at bounding box center [342, 388] width 11 height 11
type input "14 Aug 2025"
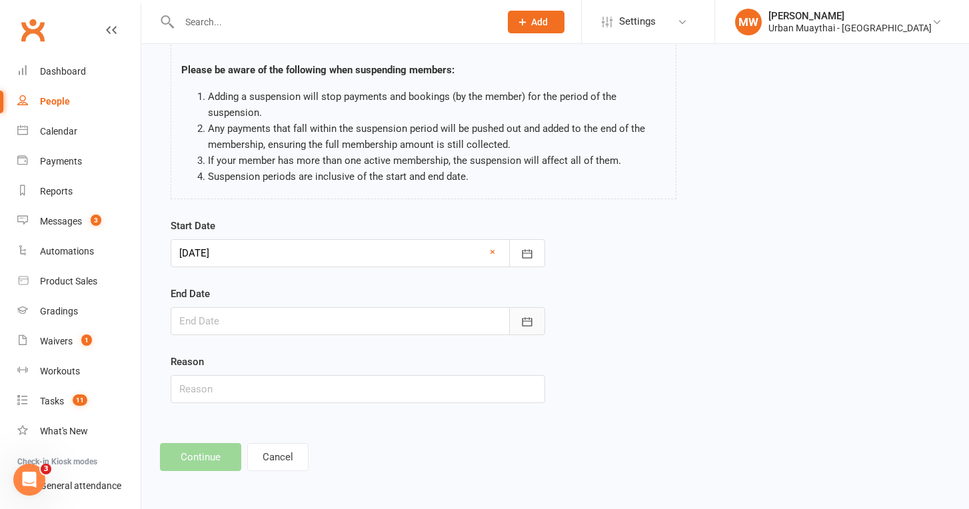
click at [523, 317] on icon "button" at bounding box center [528, 321] width 10 height 9
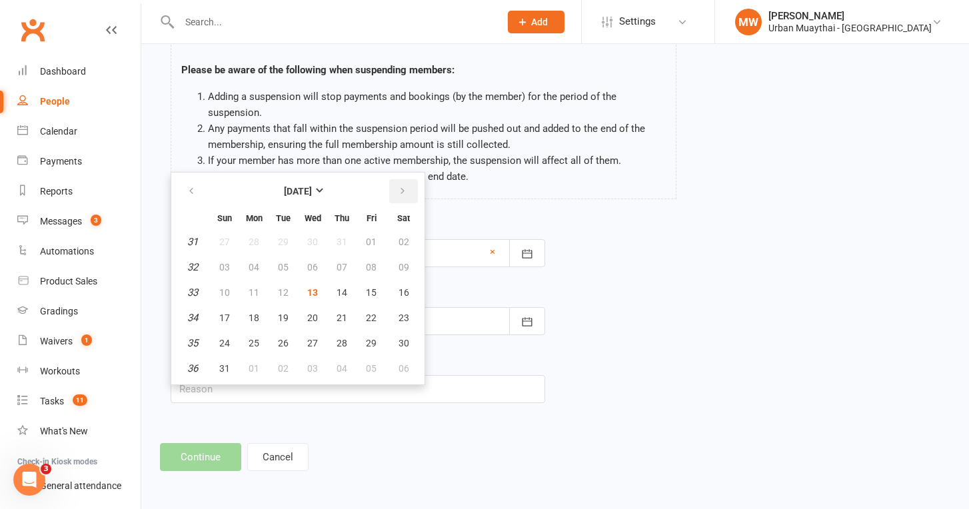
click at [399, 186] on icon "button" at bounding box center [402, 191] width 9 height 11
click at [185, 181] on button "button" at bounding box center [192, 191] width 29 height 24
click at [402, 186] on icon "button" at bounding box center [402, 191] width 9 height 11
click at [317, 311] on button "24" at bounding box center [313, 318] width 28 height 24
type input "24 Sep 2025"
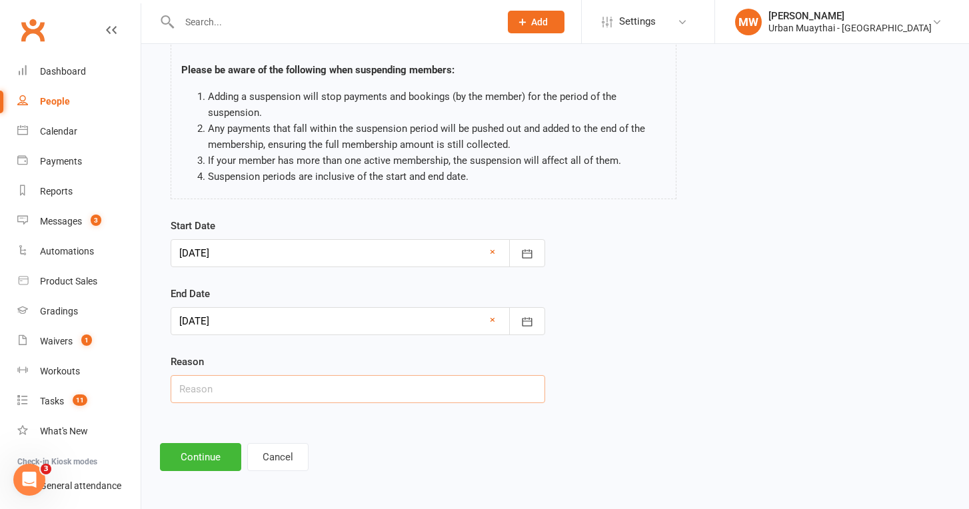
click at [273, 375] on input "text" at bounding box center [358, 389] width 375 height 28
type input "injury"
click at [201, 452] on button "Continue" at bounding box center [200, 457] width 81 height 28
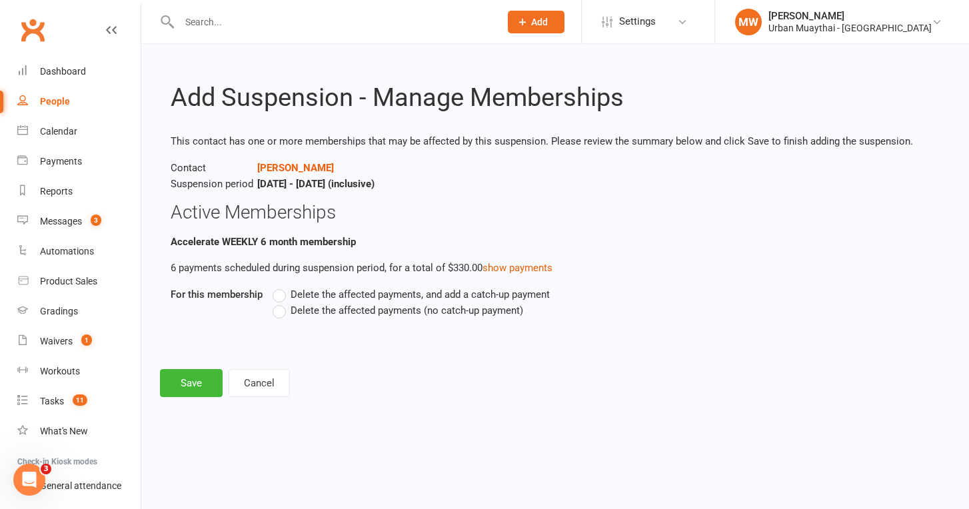
click at [283, 311] on label "Delete the affected payments (no catch-up payment)" at bounding box center [398, 311] width 251 height 16
click at [281, 303] on input "Delete the affected payments (no catch-up payment)" at bounding box center [277, 303] width 9 height 0
click at [189, 379] on button "Save" at bounding box center [191, 383] width 63 height 28
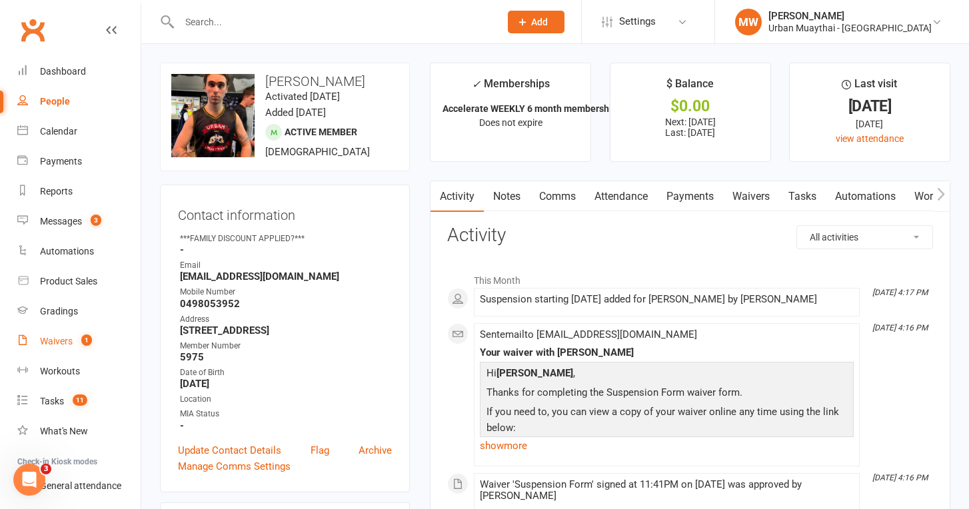
click at [67, 339] on div "Waivers" at bounding box center [56, 341] width 33 height 11
select select "50"
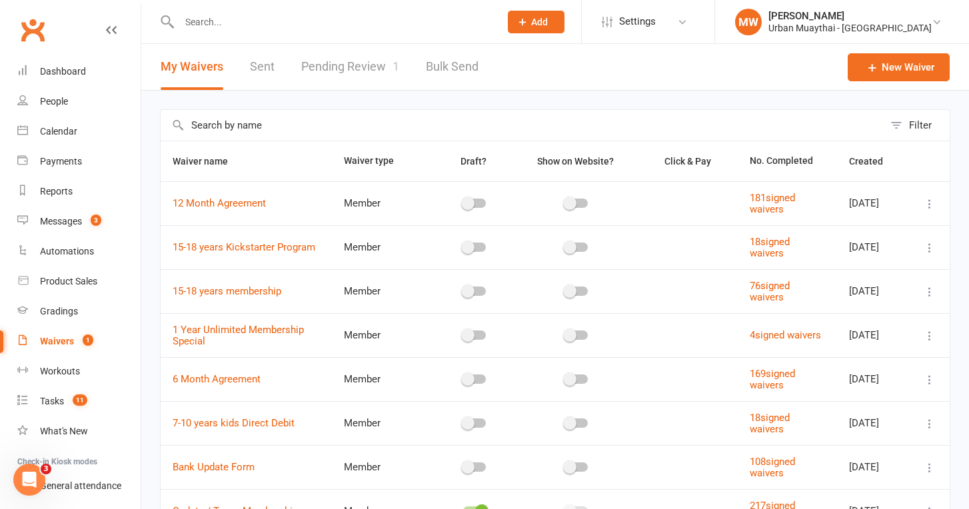
click at [322, 65] on link "Pending Review 1" at bounding box center [350, 67] width 98 height 46
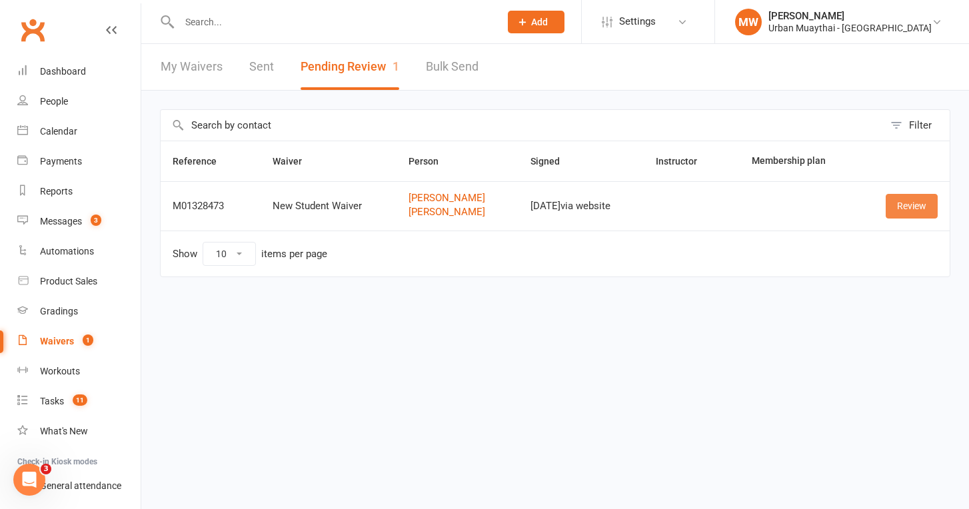
click at [905, 207] on link "Review" at bounding box center [912, 206] width 52 height 24
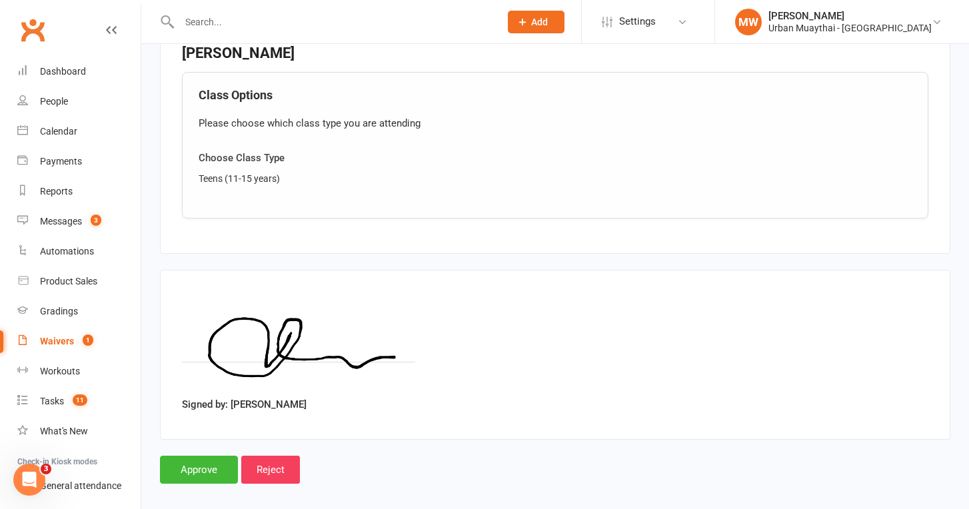
scroll to position [1436, 0]
click at [207, 457] on input "Approve" at bounding box center [199, 471] width 78 height 28
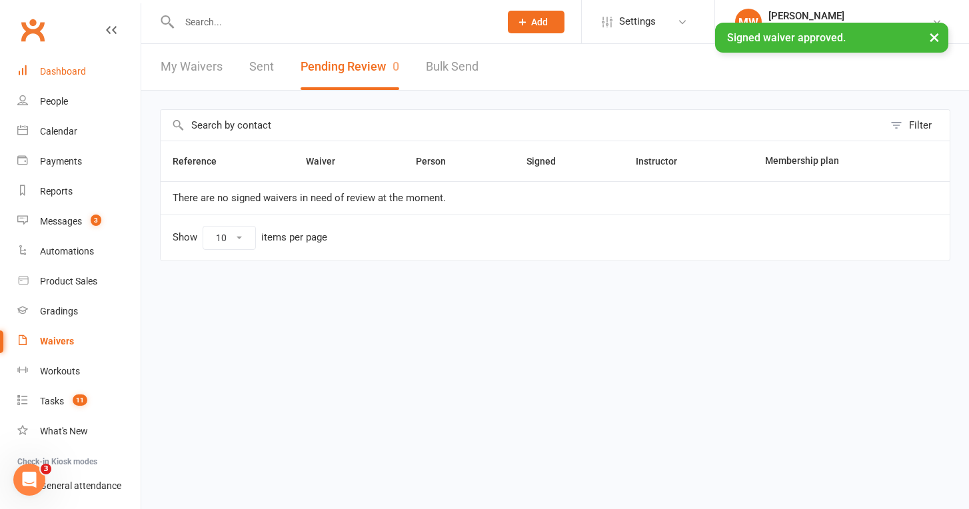
click at [67, 69] on div "Dashboard" at bounding box center [63, 71] width 46 height 11
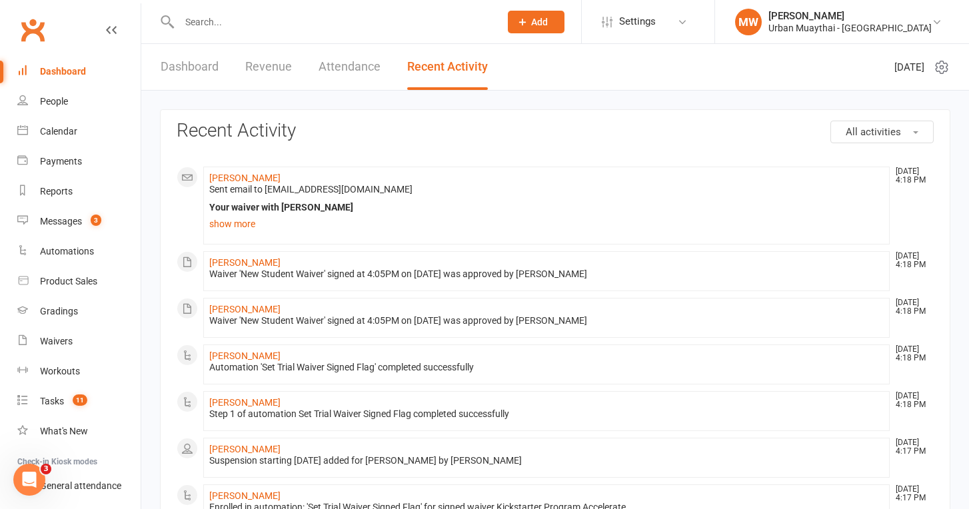
click at [45, 70] on div "Dashboard" at bounding box center [63, 71] width 46 height 11
click at [59, 103] on div "People" at bounding box center [54, 101] width 28 height 11
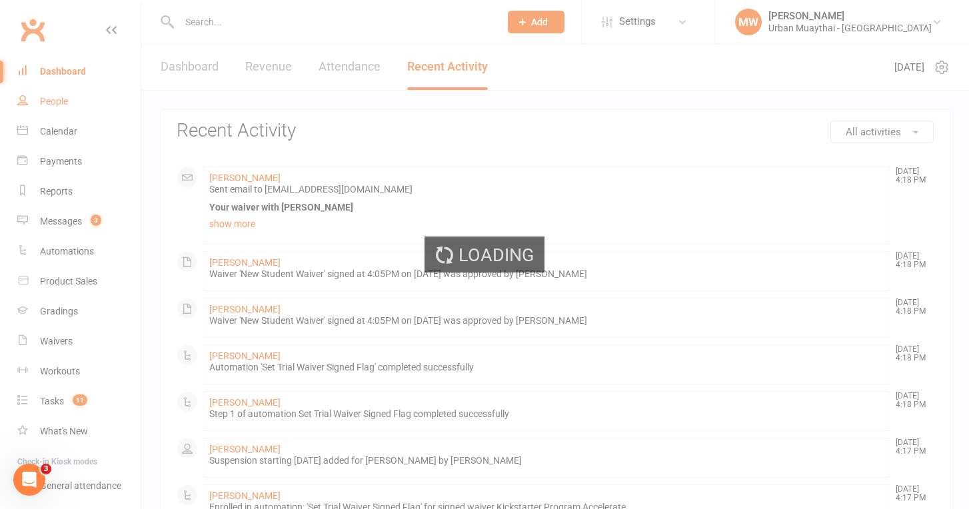
select select "100"
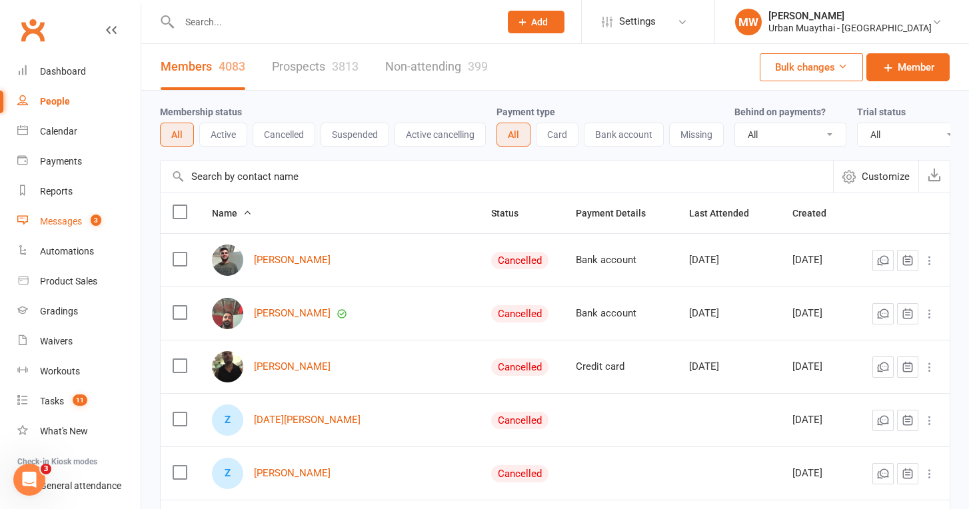
click at [61, 227] on link "Messages 3" at bounding box center [78, 222] width 123 height 30
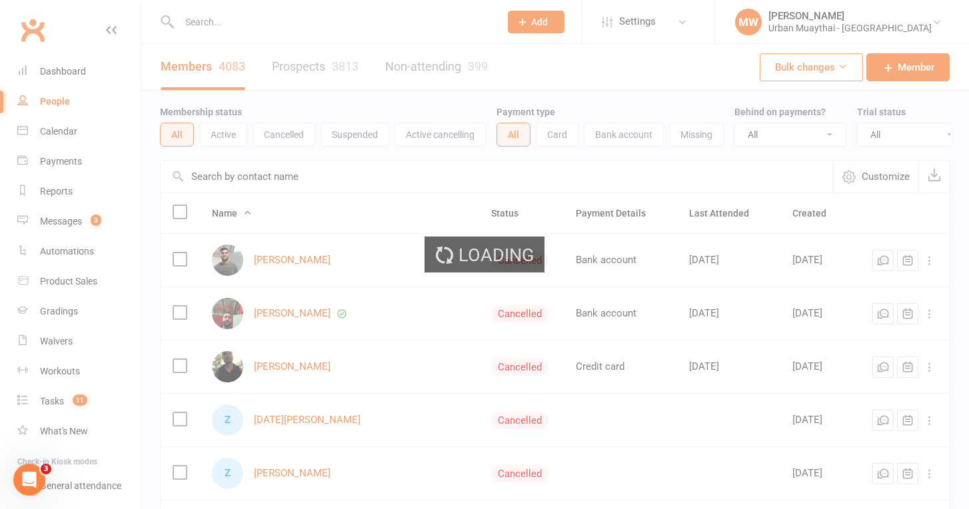
click at [69, 219] on div "Loading" at bounding box center [484, 254] width 969 height 509
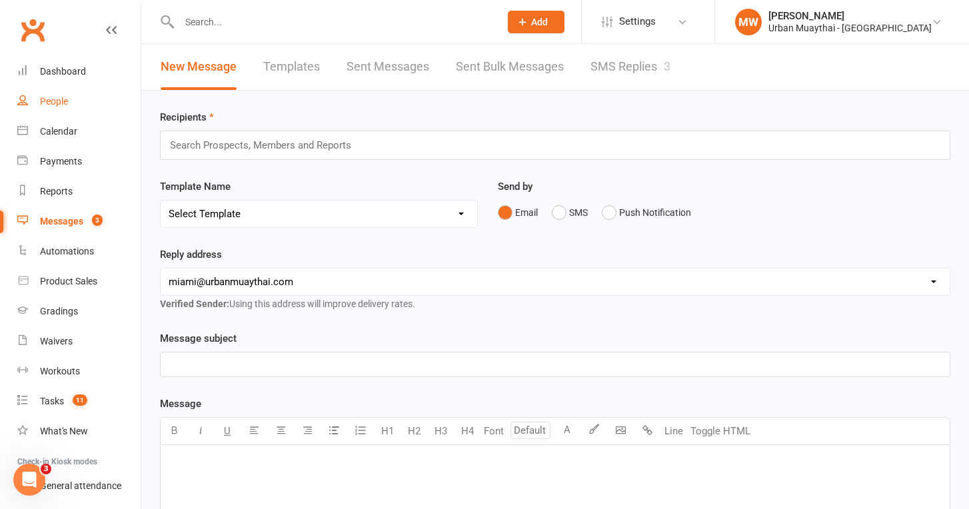
click at [67, 113] on link "People" at bounding box center [78, 102] width 123 height 30
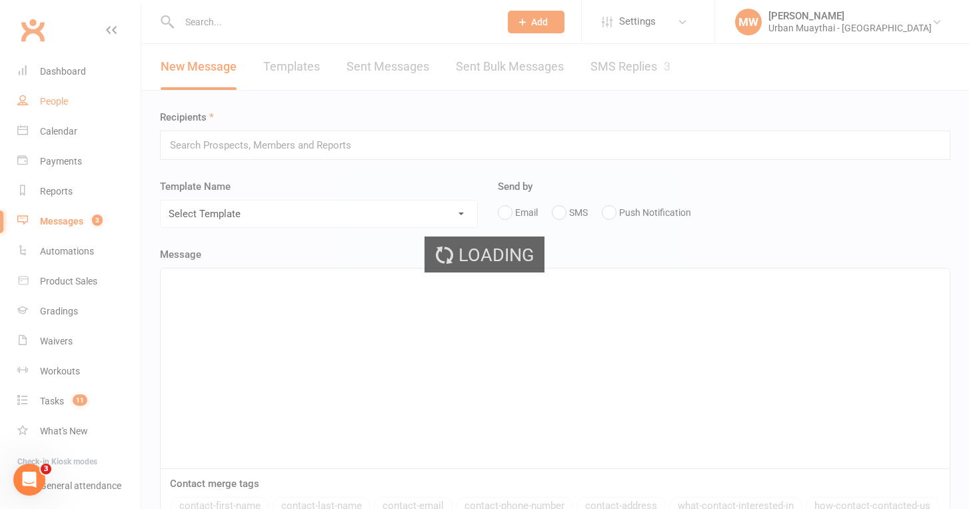
select select "100"
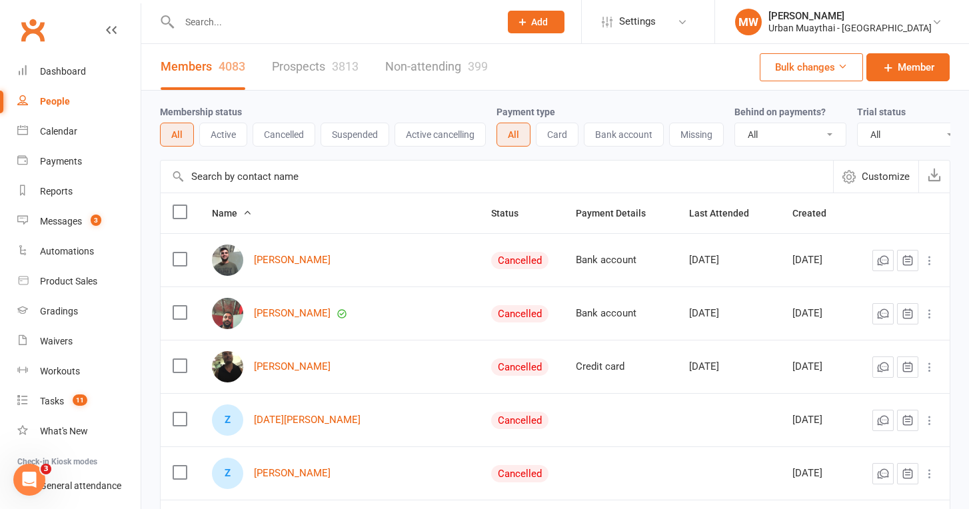
click at [253, 157] on div "Membership status All Active Cancelled Suspended Active cancelling Payment type…" at bounding box center [555, 125] width 791 height 69
click at [245, 180] on input "text" at bounding box center [497, 177] width 673 height 32
type input "tom"
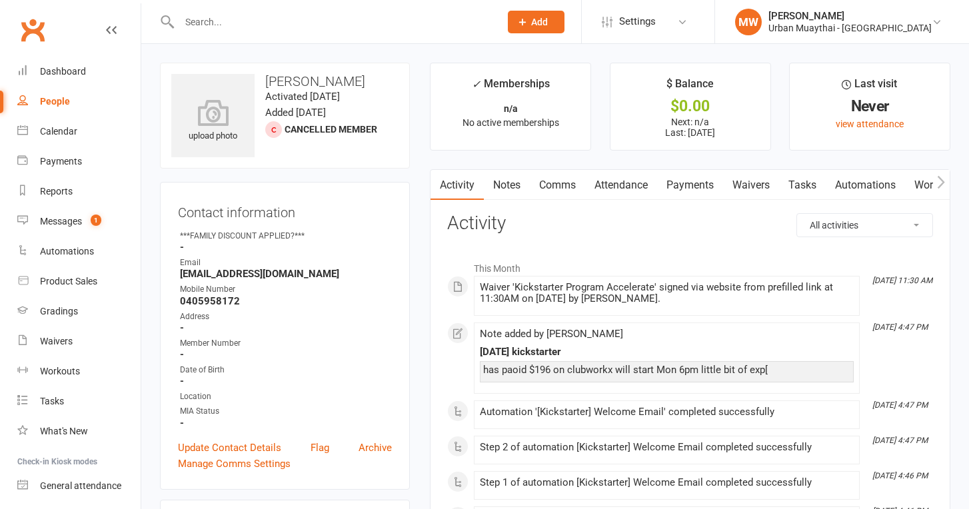
click at [507, 188] on link "Notes" at bounding box center [507, 185] width 46 height 31
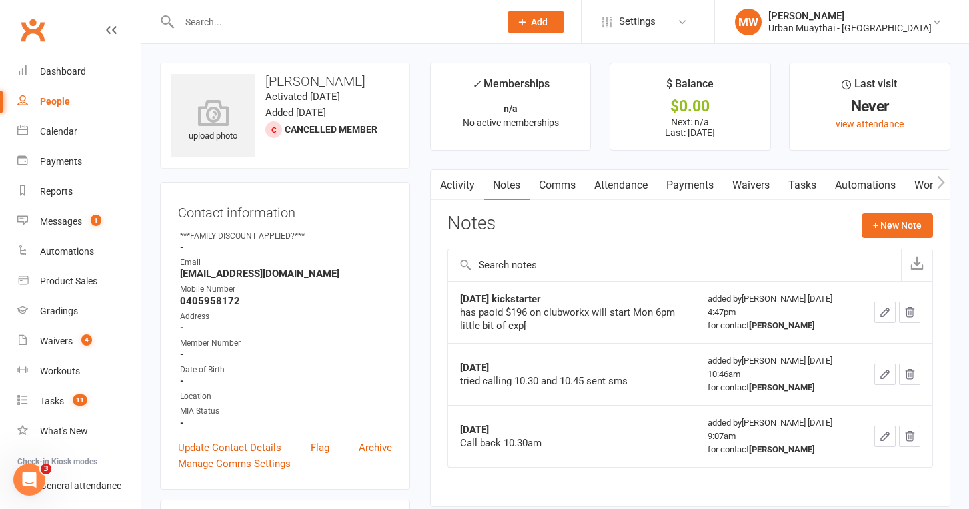
click at [693, 183] on link "Payments" at bounding box center [690, 185] width 66 height 31
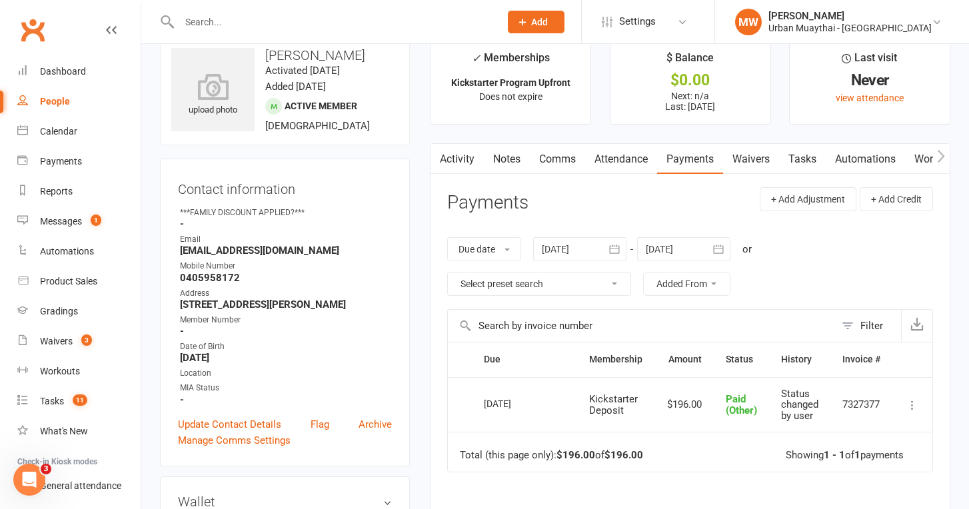
scroll to position [27, 0]
click at [676, 159] on link "Payments" at bounding box center [690, 158] width 66 height 31
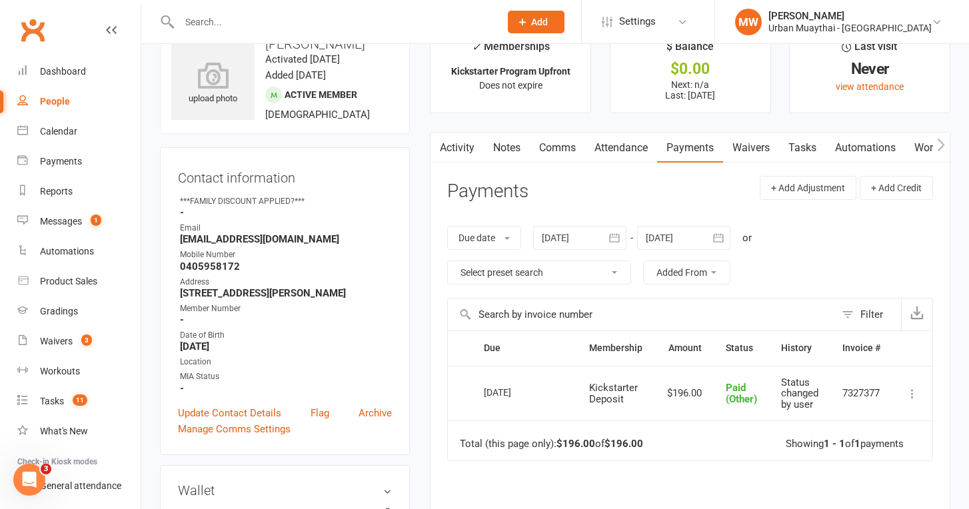
scroll to position [15, 0]
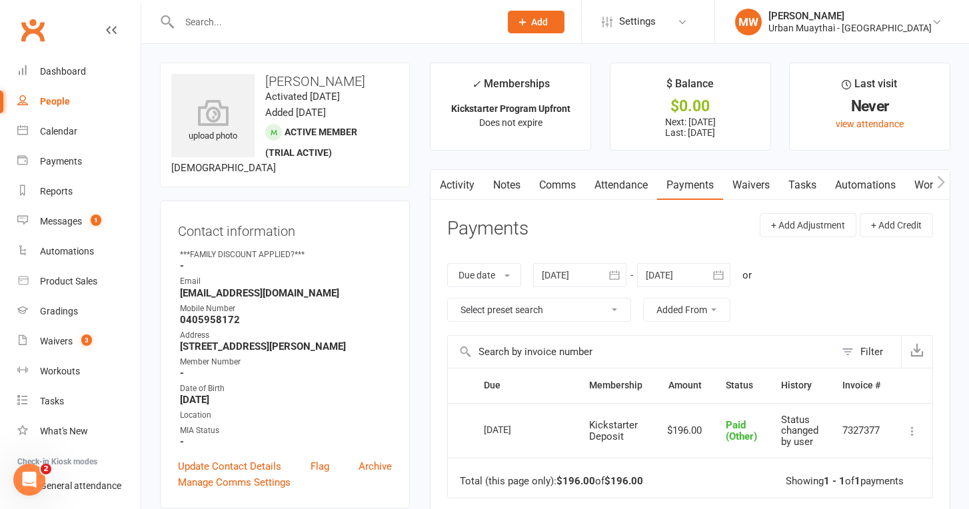
click at [590, 275] on div at bounding box center [579, 275] width 93 height 24
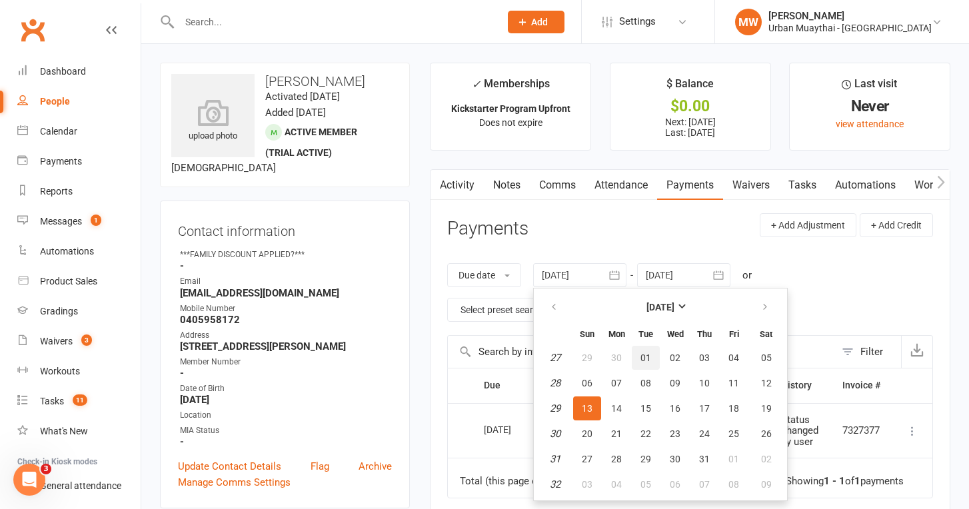
click at [643, 354] on span "01" at bounding box center [646, 358] width 11 height 11
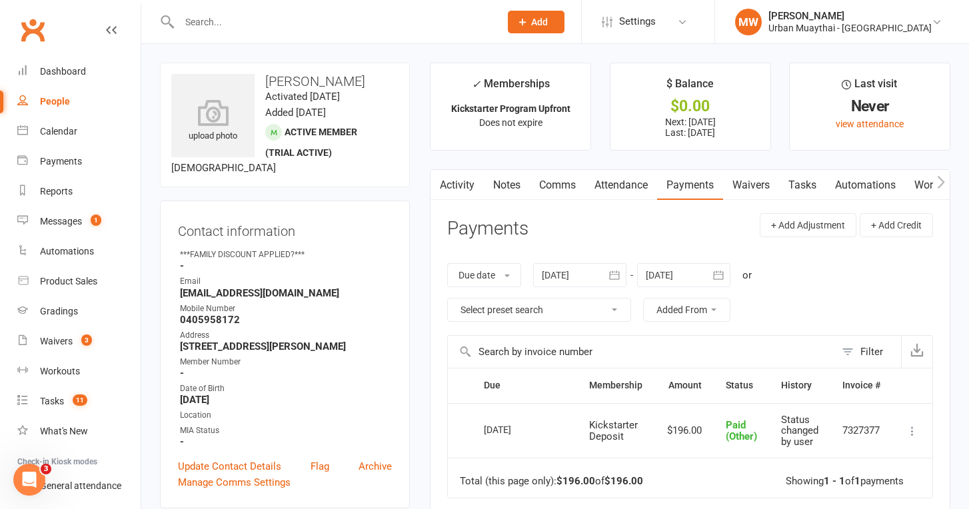
click at [614, 277] on icon "button" at bounding box center [614, 275] width 13 height 13
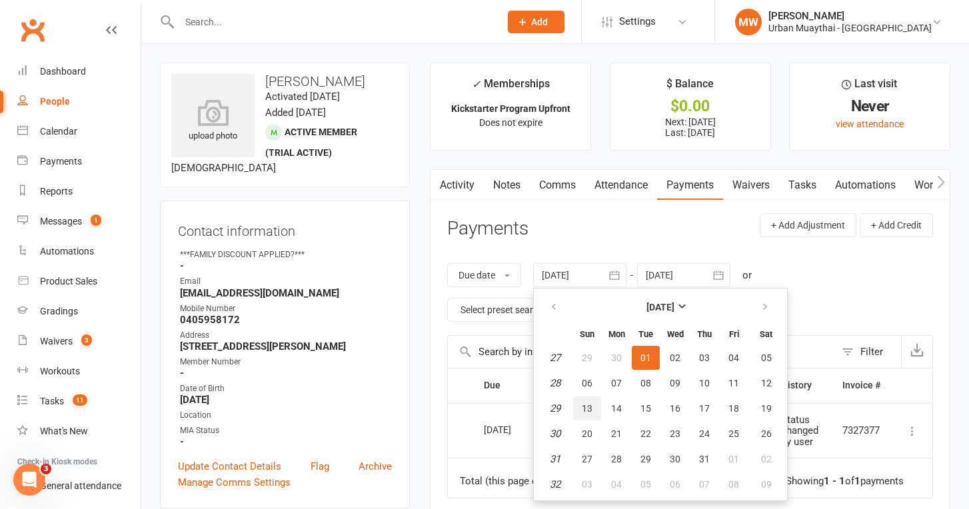
click at [601, 404] on button "13" at bounding box center [587, 409] width 28 height 24
type input "[DATE]"
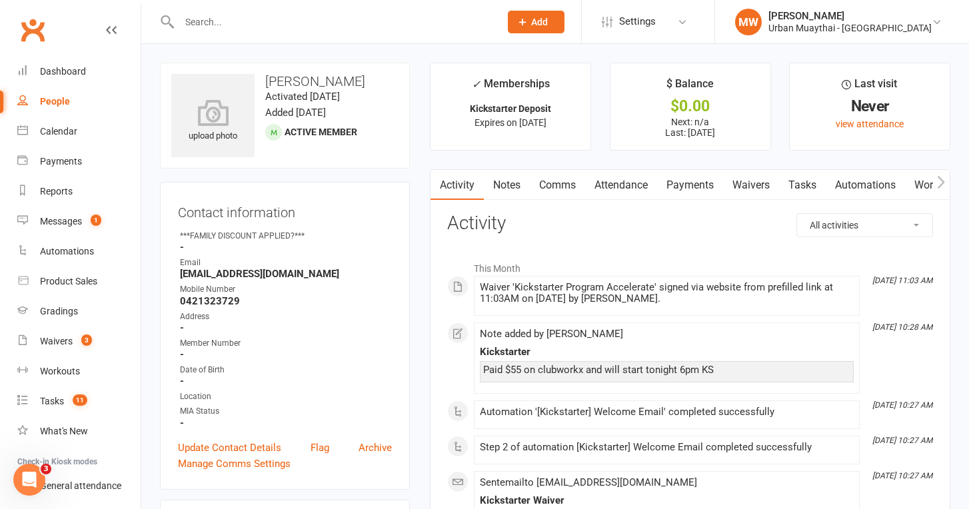
click at [681, 188] on link "Payments" at bounding box center [690, 185] width 66 height 31
